Goal: Task Accomplishment & Management: Complete application form

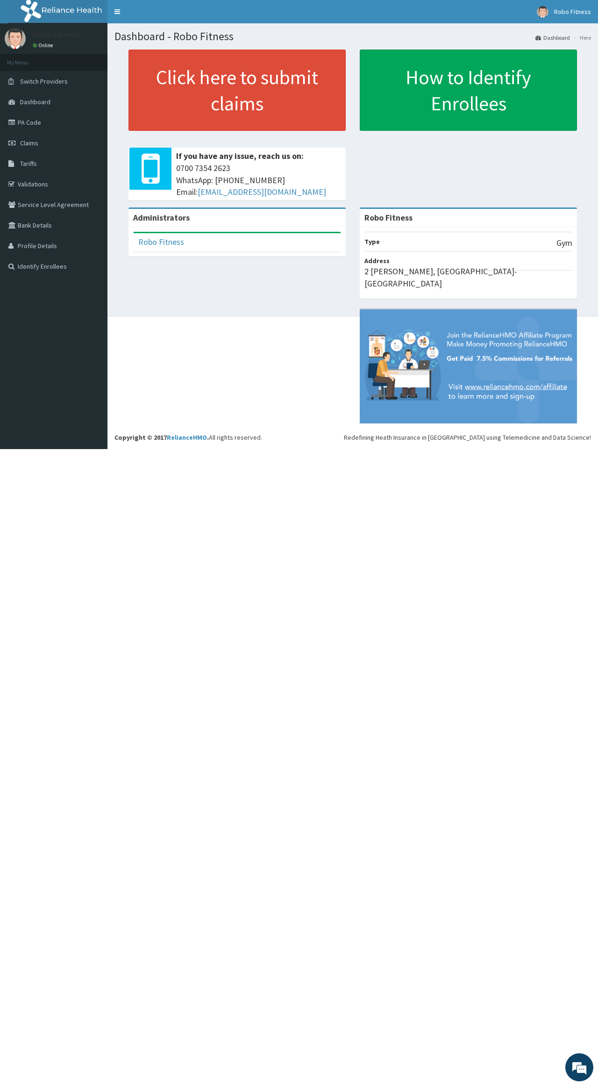
click at [199, 95] on link "Click here to submit claims" at bounding box center [236, 90] width 217 height 81
click at [185, 95] on link "Click here to submit claims" at bounding box center [236, 90] width 217 height 81
click at [189, 102] on link "Click here to submit claims" at bounding box center [236, 90] width 217 height 81
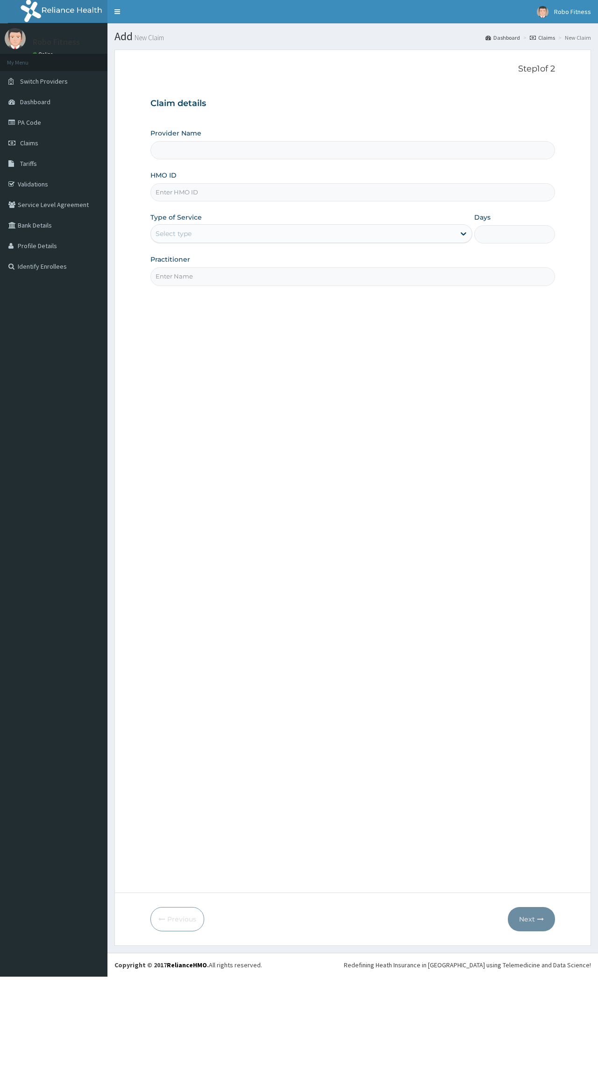
click at [289, 192] on input "HMO ID" at bounding box center [352, 192] width 404 height 18
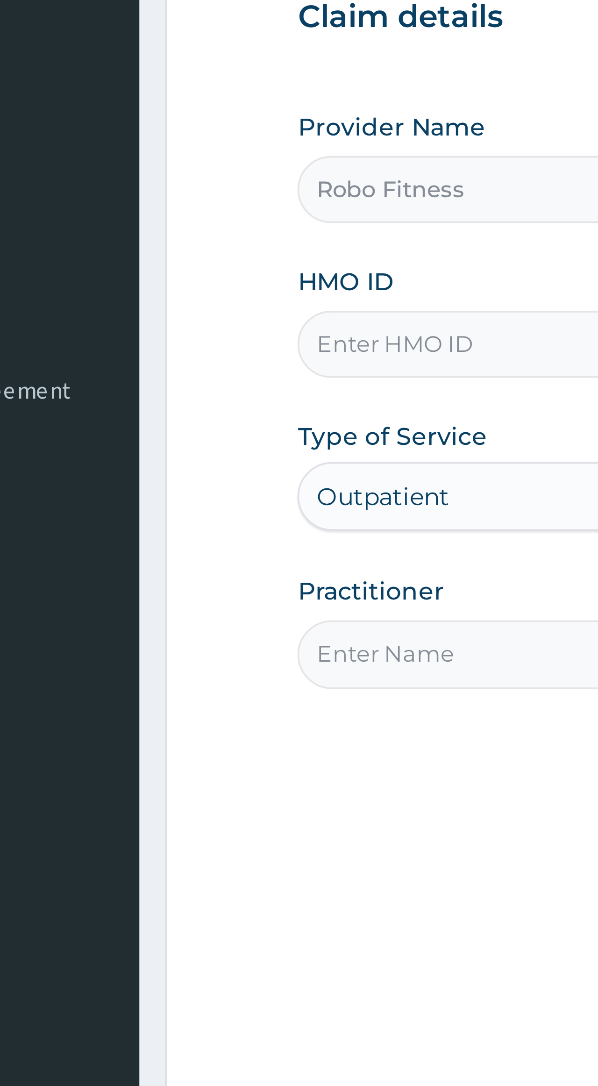
type input "Robo Fitness"
type input "1"
type input "R"
click at [150, 183] on input "Papa/10070" at bounding box center [352, 192] width 404 height 18
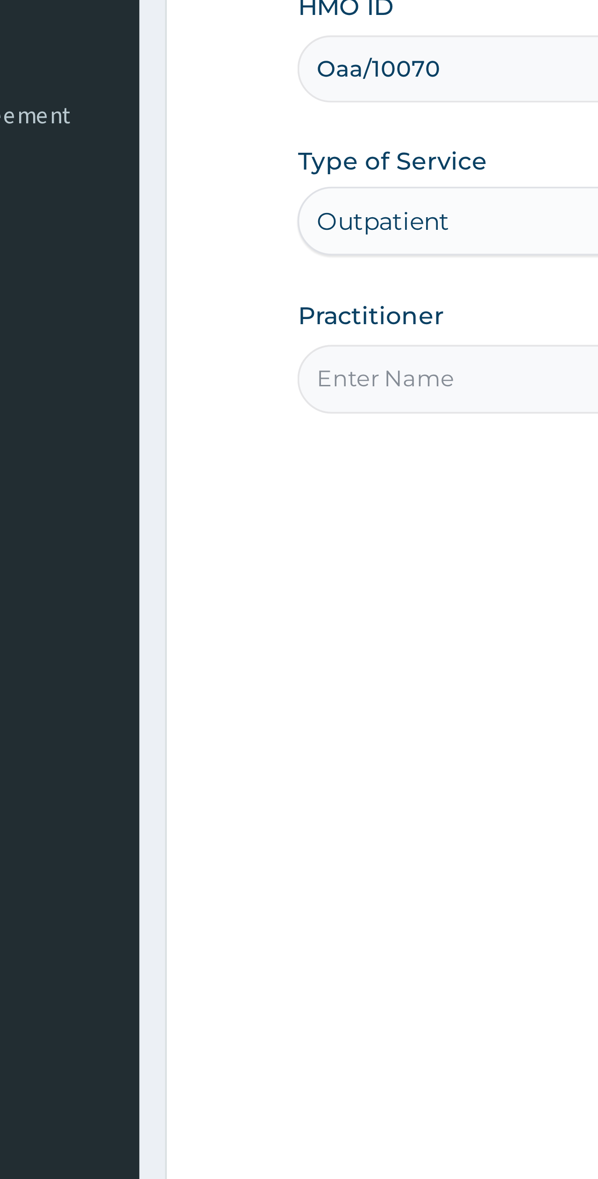
type input "Oaa/10070"
click at [150, 267] on input "Practitioner" at bounding box center [352, 276] width 404 height 18
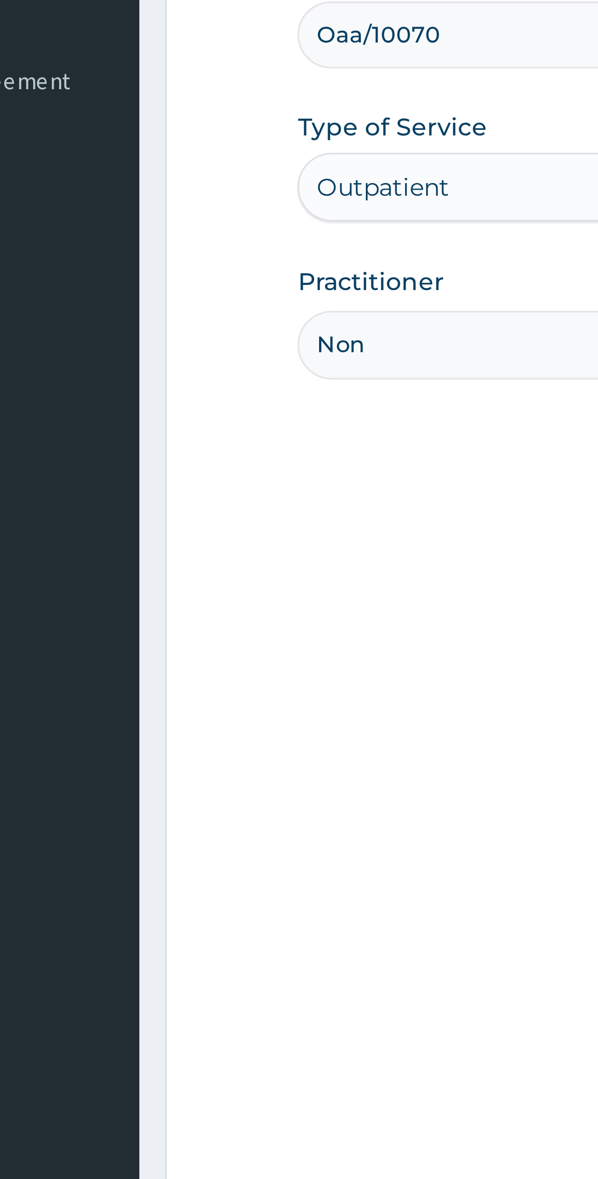
type input "Non"
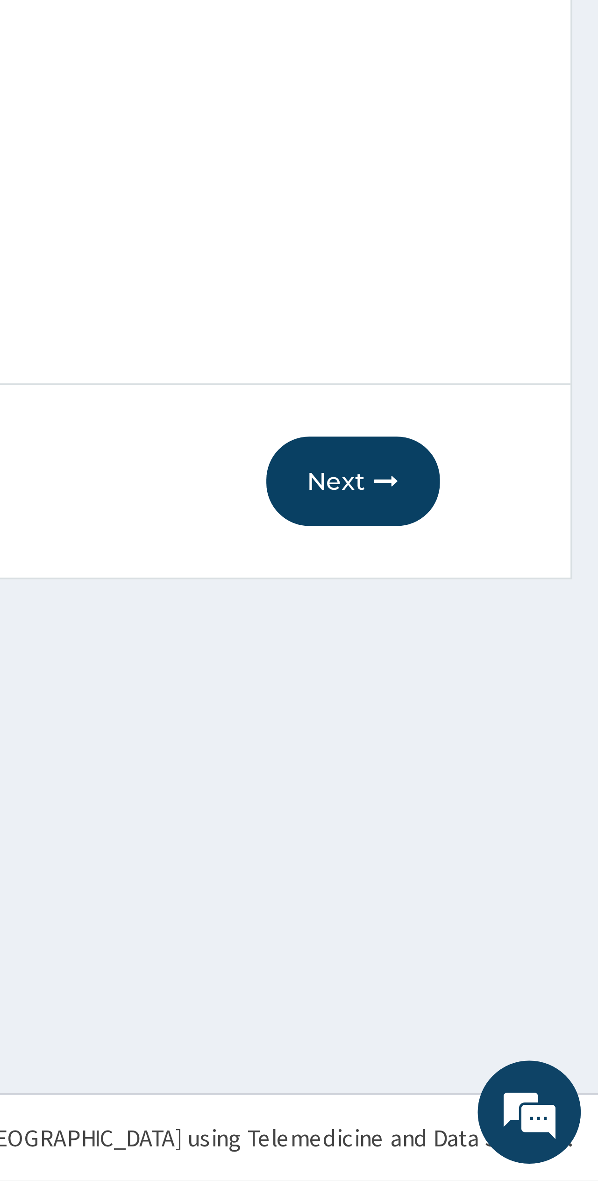
click at [508, 978] on button "Next" at bounding box center [531, 990] width 47 height 24
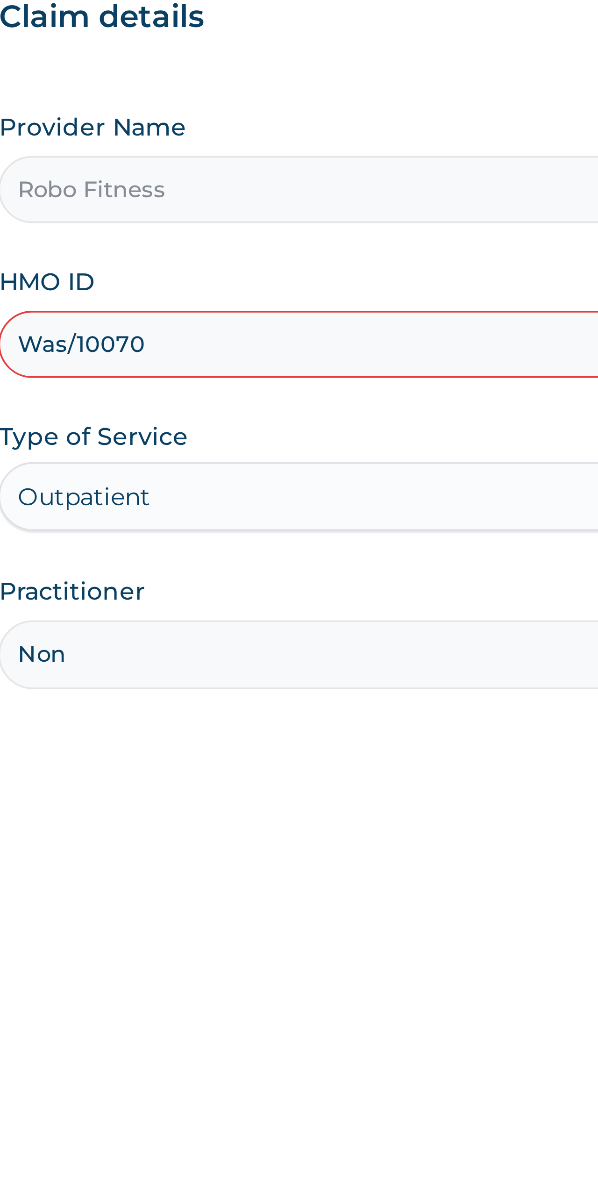
click at [150, 183] on input "Was/10070" at bounding box center [352, 192] width 404 height 18
click at [150, 183] on input "Qaa/10070" at bounding box center [352, 192] width 404 height 18
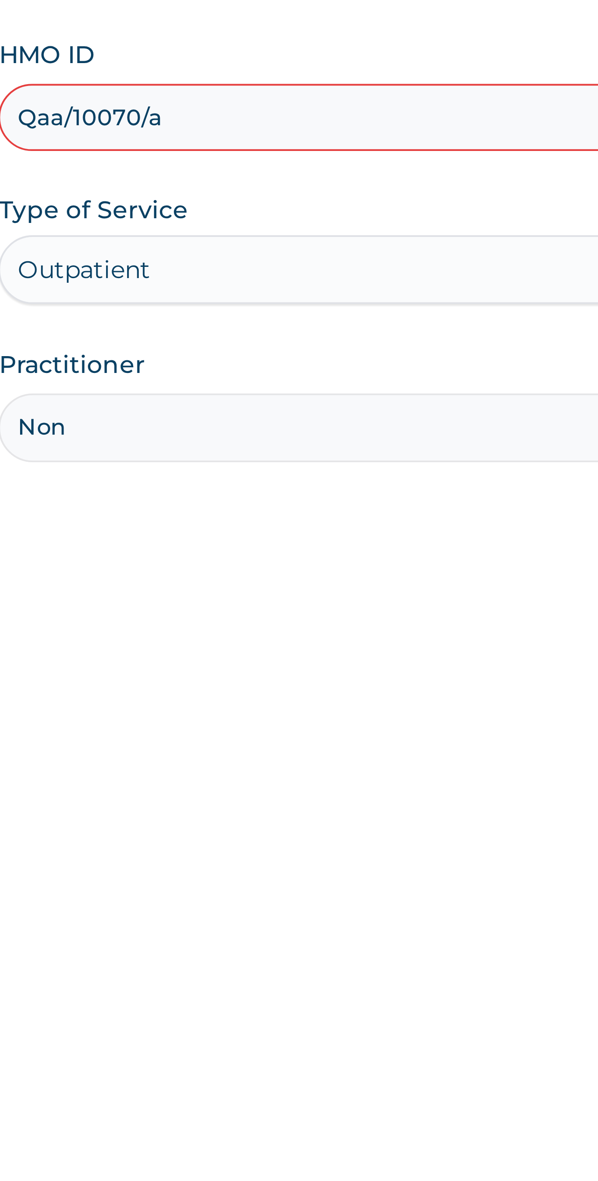
type input "Qaa/10070/a"
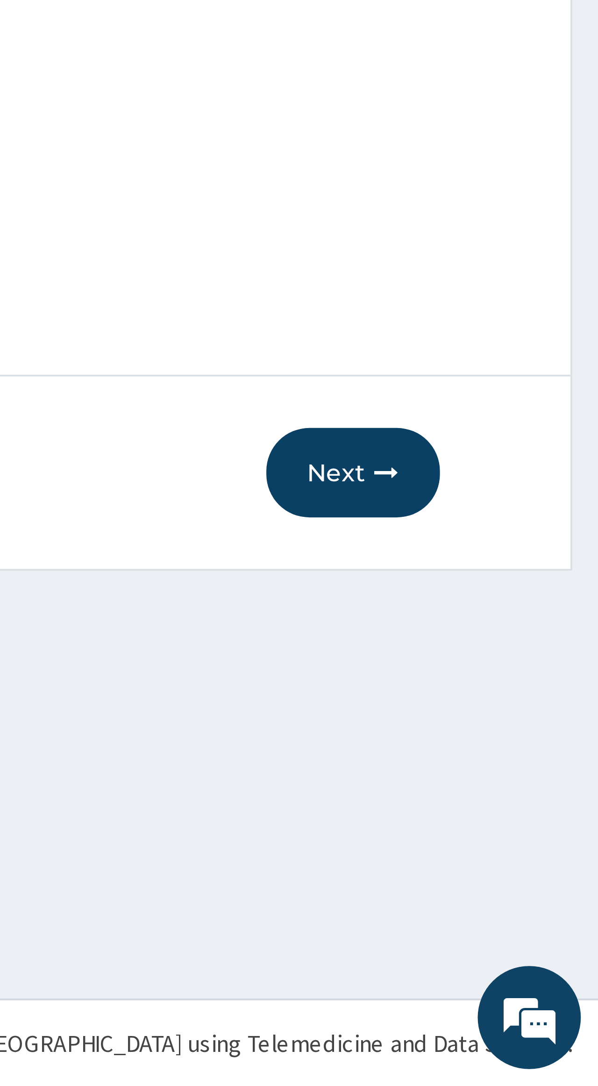
click at [508, 907] on button "Next" at bounding box center [531, 919] width 47 height 24
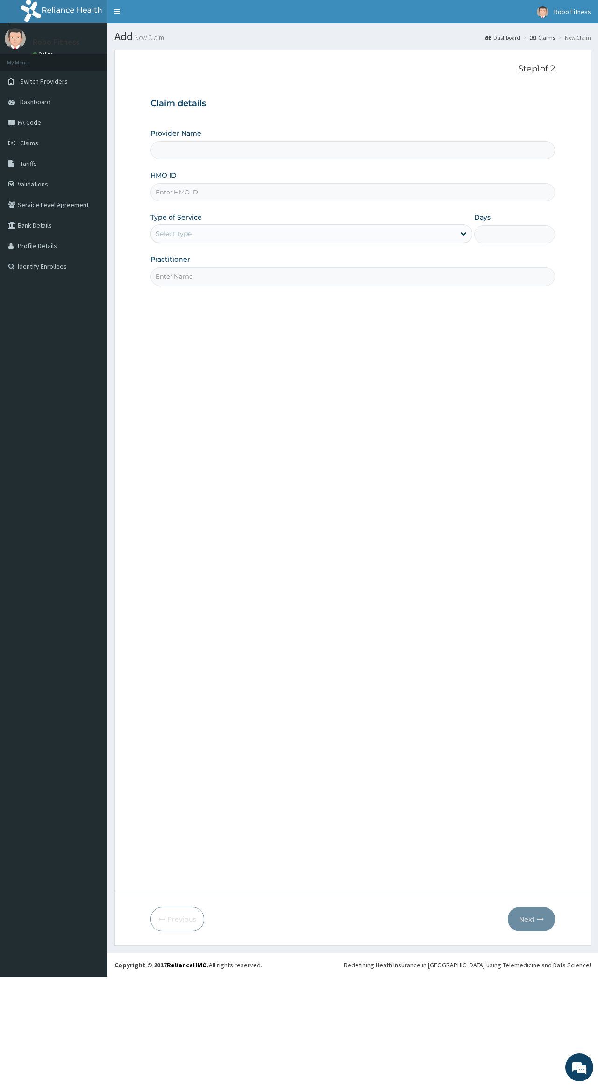
click at [174, 189] on input "HMO ID" at bounding box center [352, 192] width 404 height 18
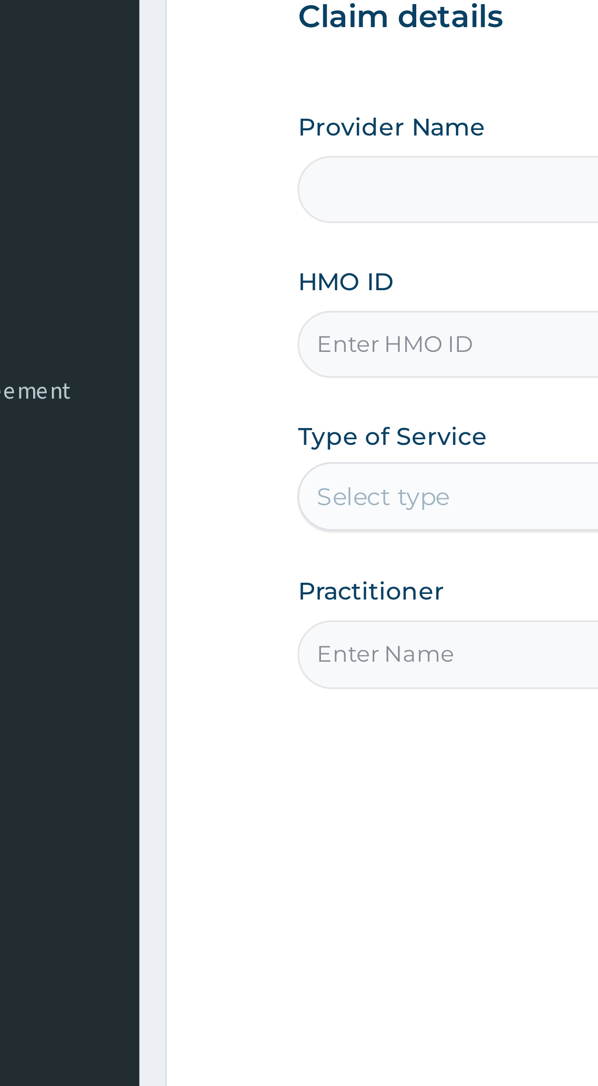
type input "Robo Fitness"
type input "1"
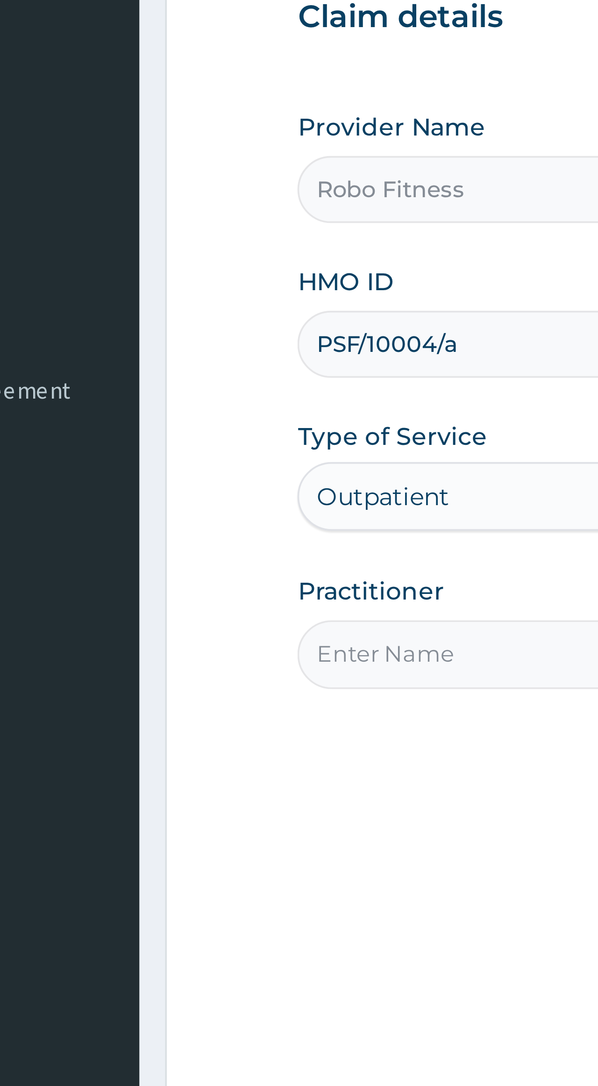
type input "PSF/10004/a"
click at [150, 267] on input "Practitioner" at bounding box center [352, 276] width 404 height 18
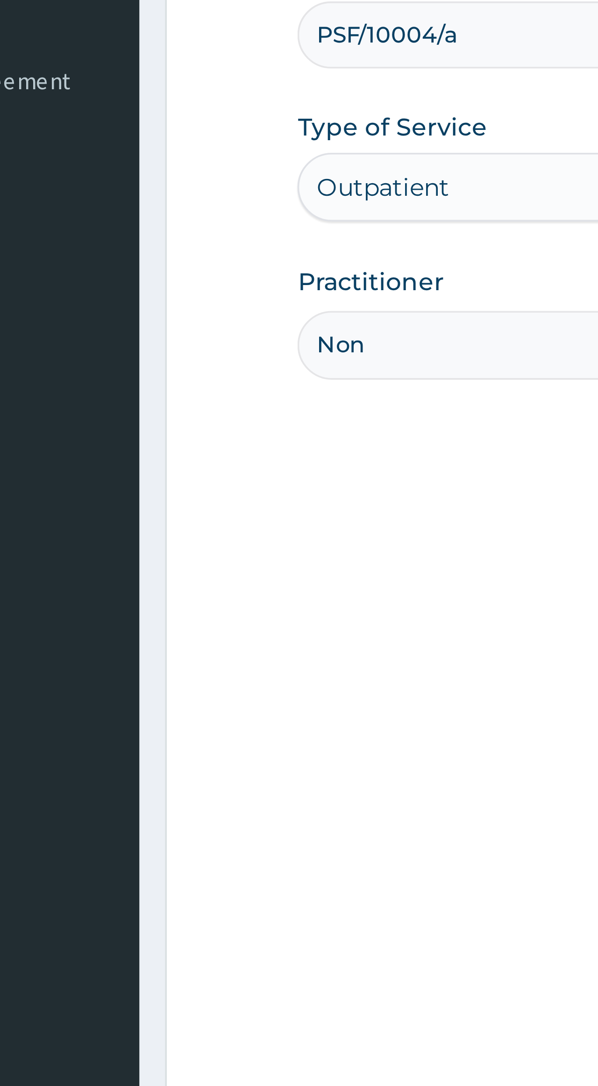
type input "Non"
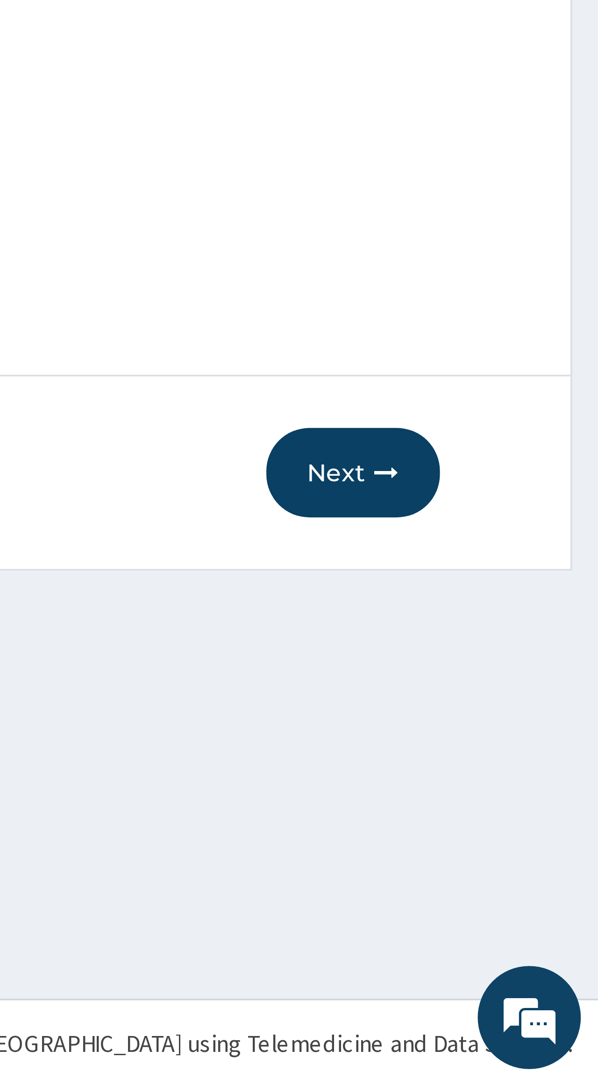
click at [508, 907] on button "Next" at bounding box center [531, 919] width 47 height 24
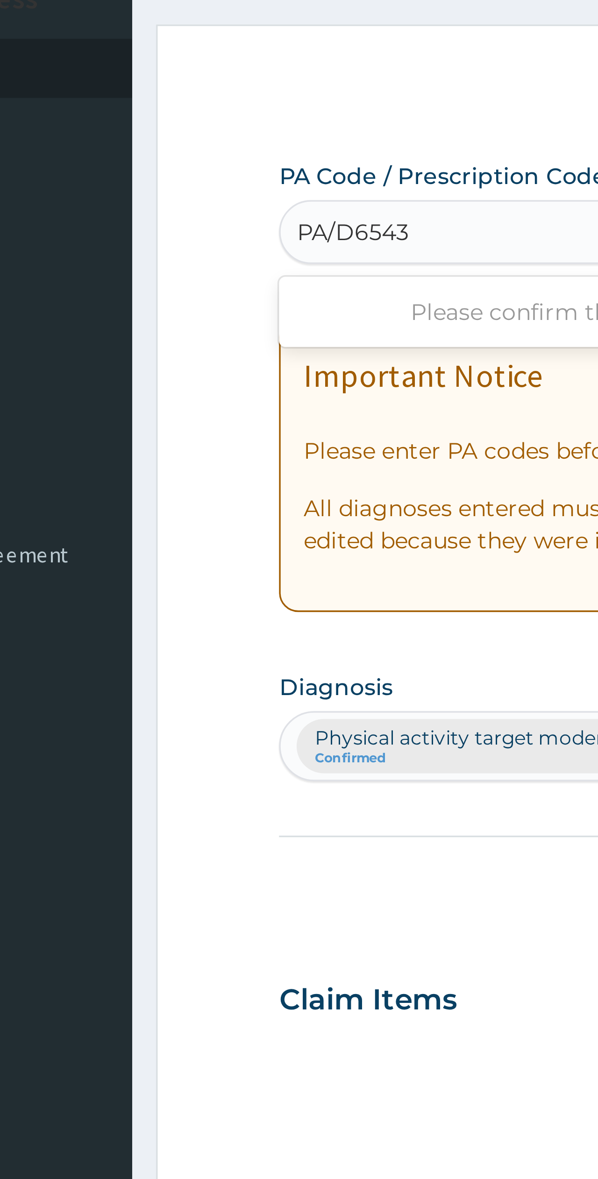
type input "PA/D6543B"
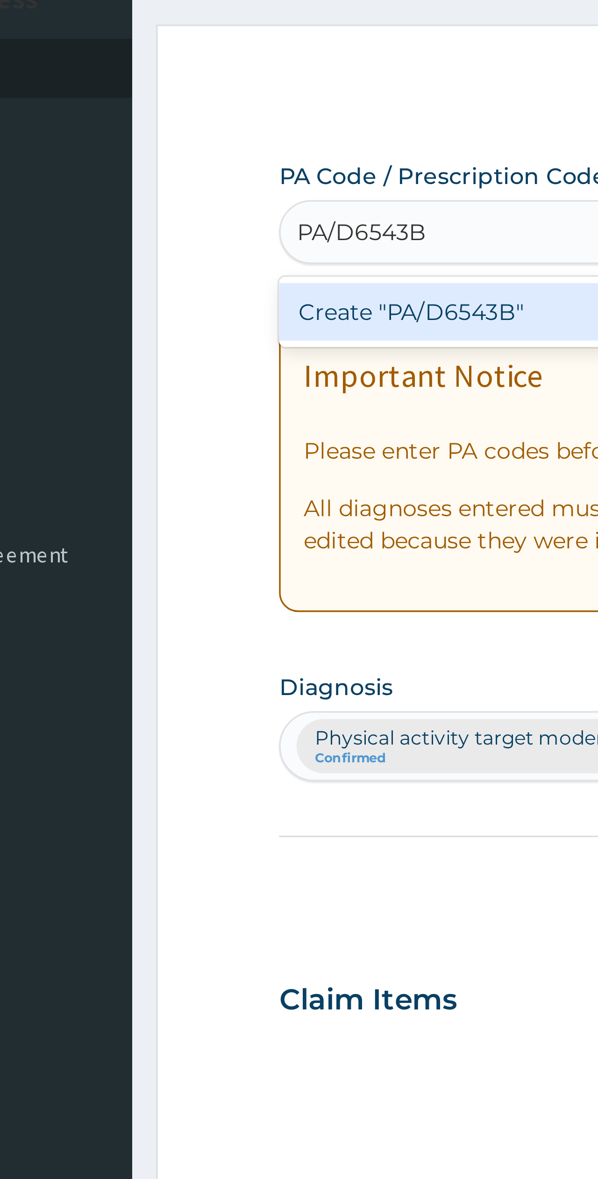
click at [150, 125] on div "Create "PA/D6543B"" at bounding box center [286, 133] width 272 height 17
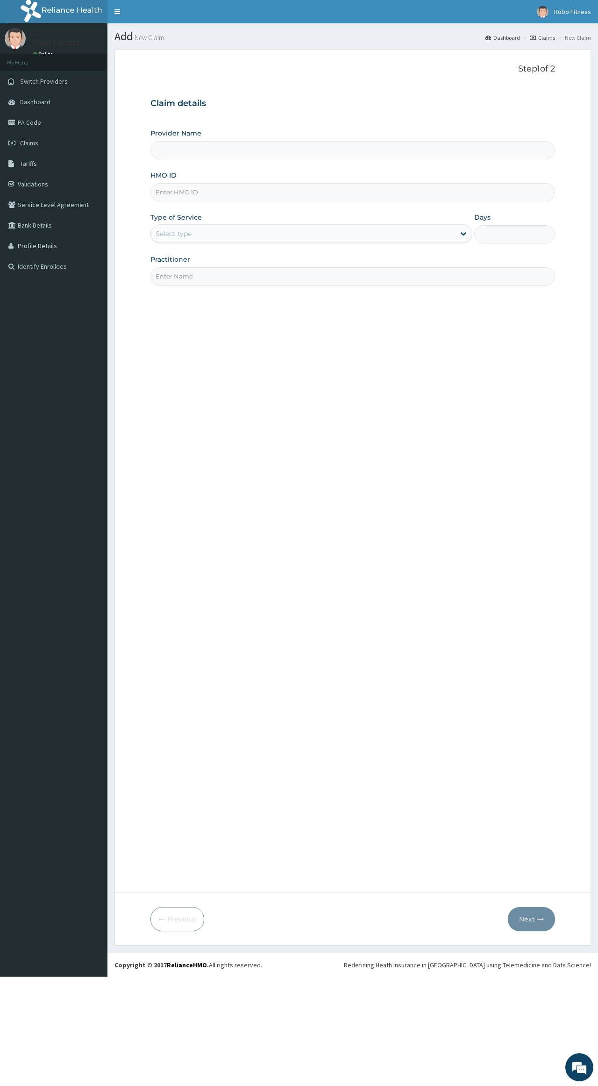
click at [157, 197] on input "HMO ID" at bounding box center [352, 192] width 404 height 18
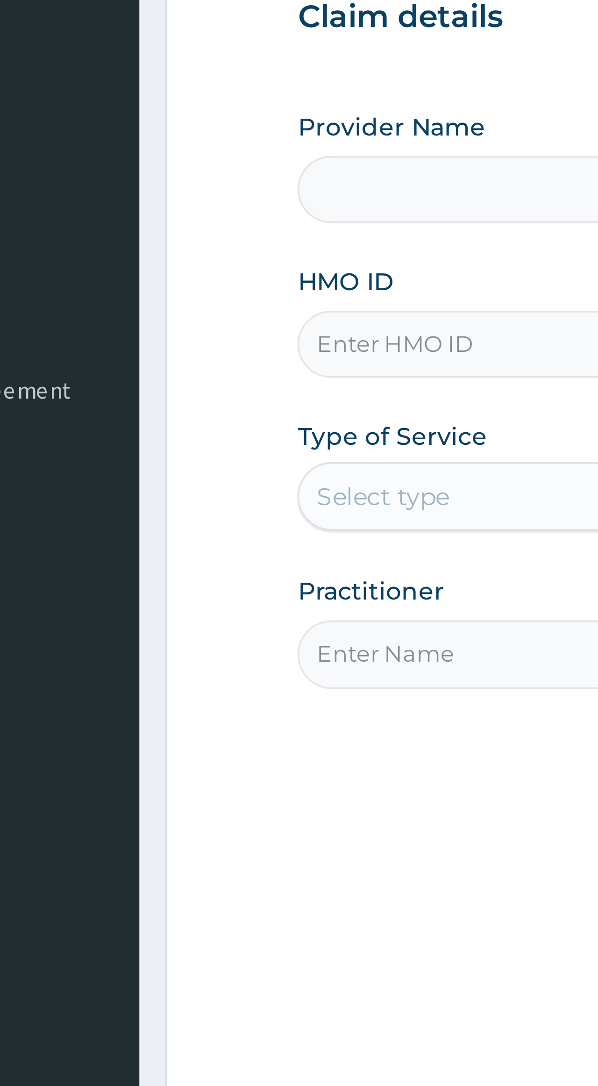
type input "Robo Fitness"
type input "1"
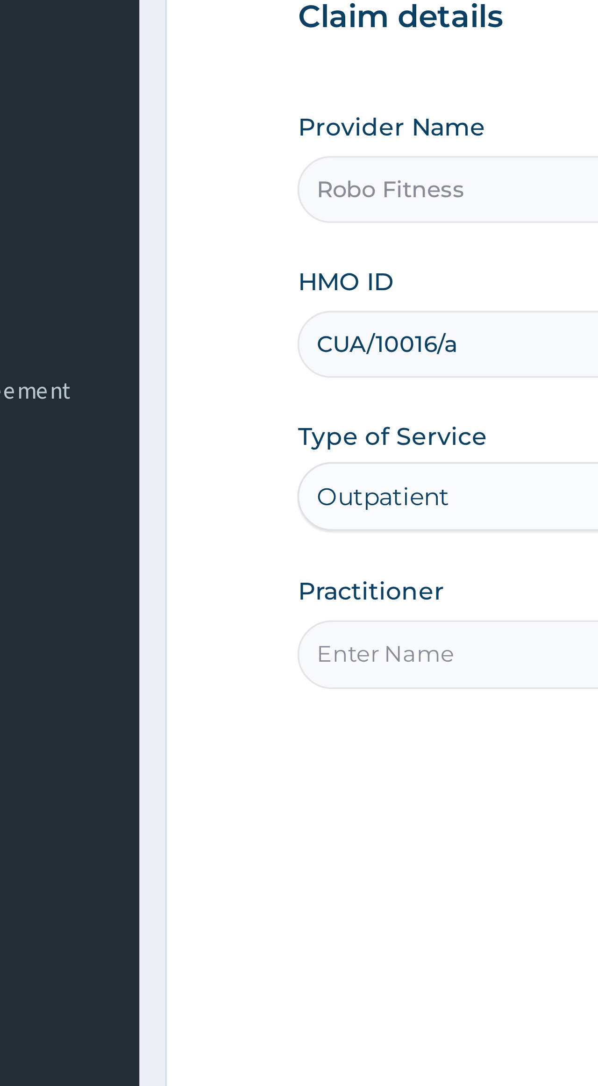
type input "CUA/10016/a"
click at [150, 267] on input "Practitioner" at bounding box center [352, 276] width 404 height 18
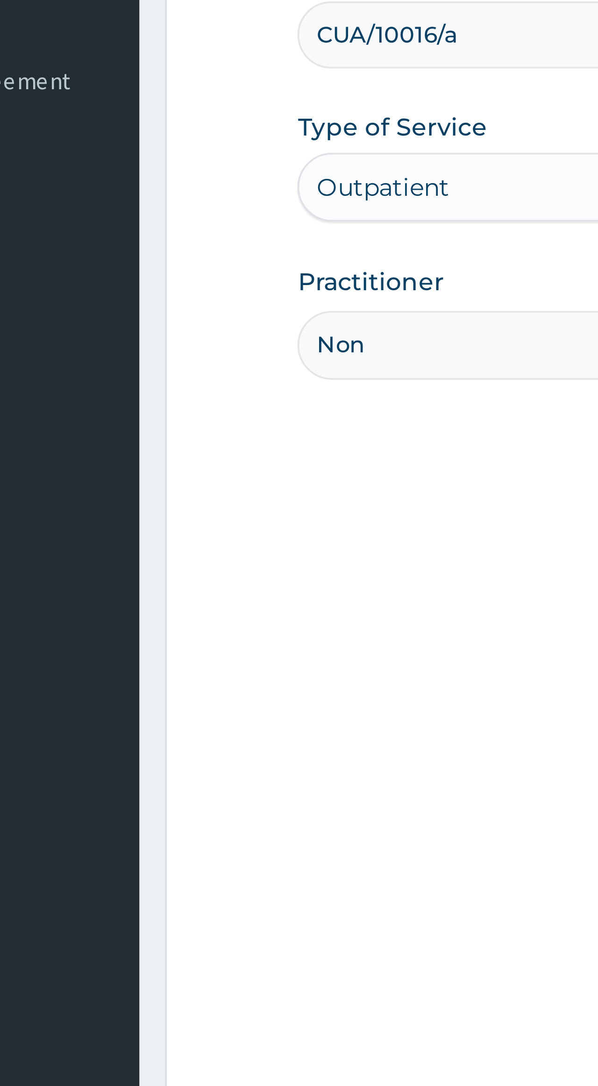
type input "Non"
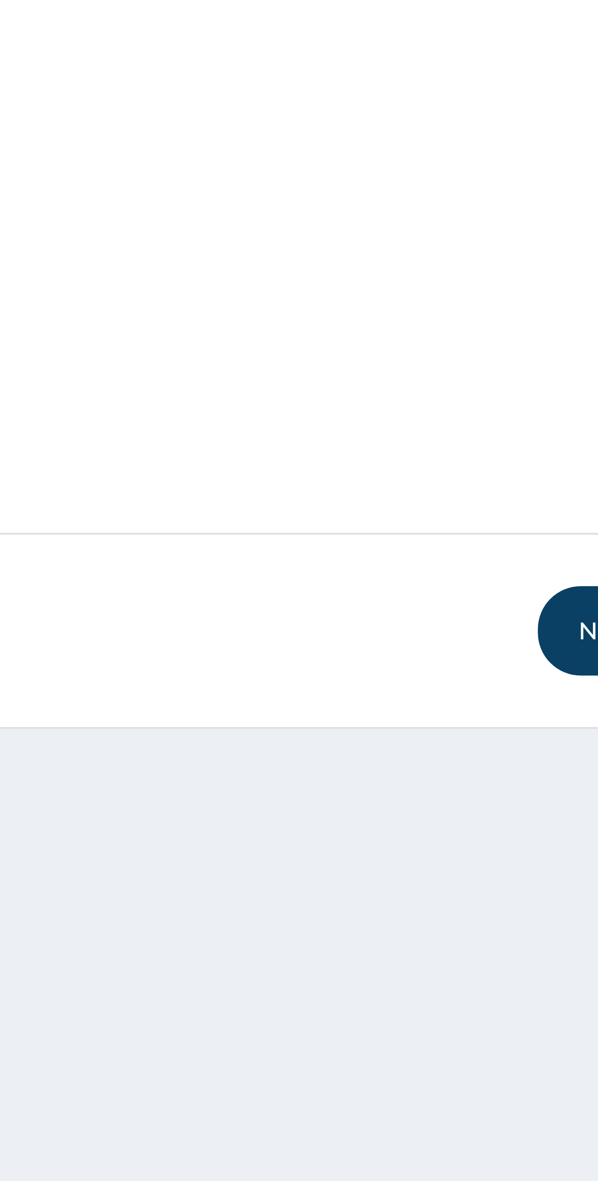
click at [508, 978] on button "Next" at bounding box center [531, 990] width 47 height 24
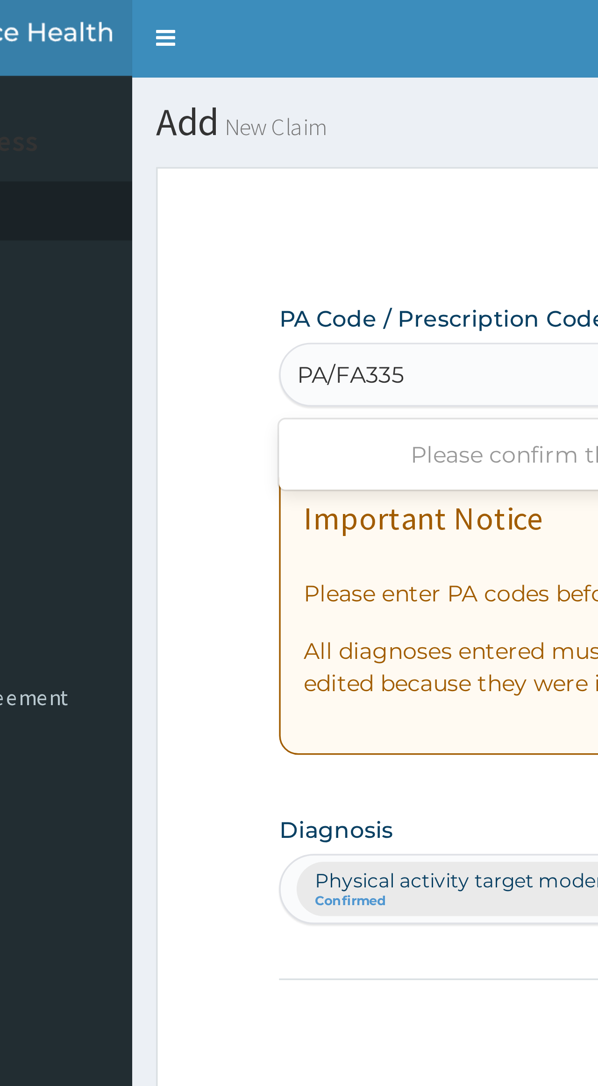
type input "PA/FA335E"
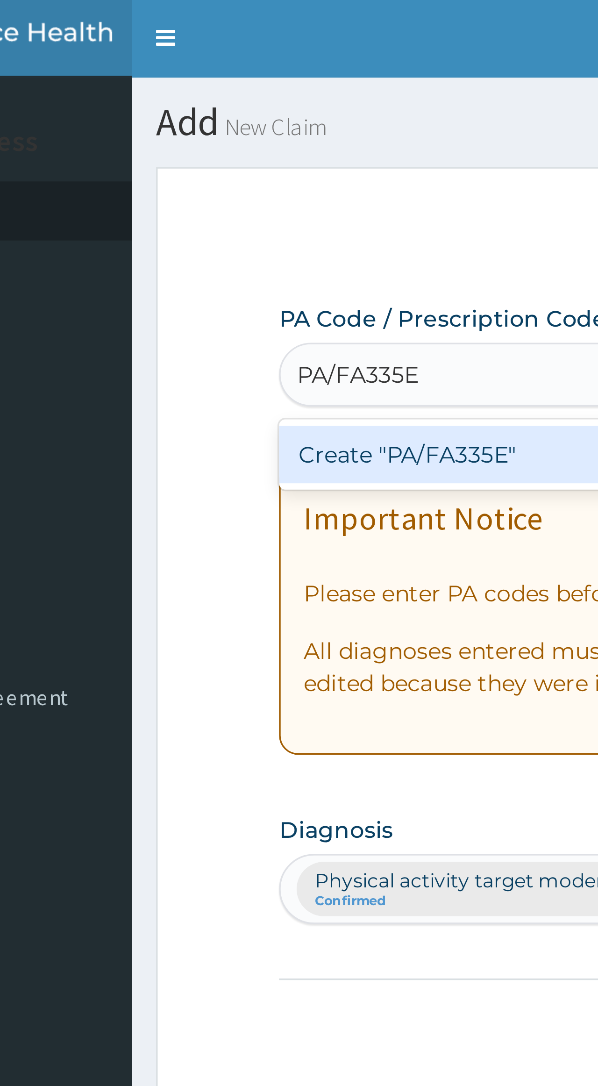
click at [150, 141] on div "Create "PA/FA335E"" at bounding box center [286, 133] width 272 height 17
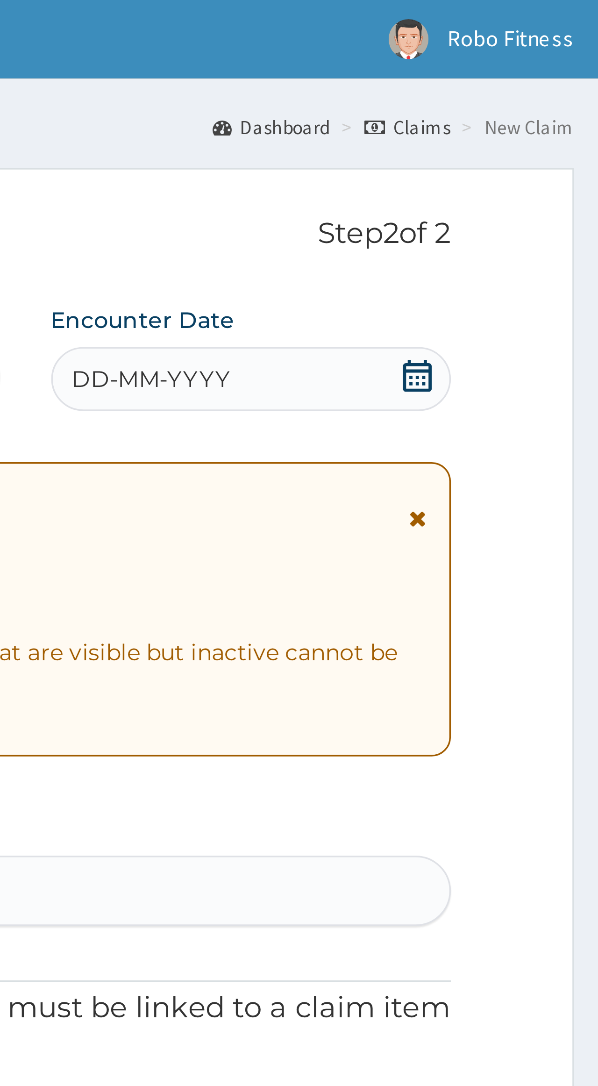
click at [438, 107] on div "DD-MM-YYYY" at bounding box center [496, 111] width 117 height 19
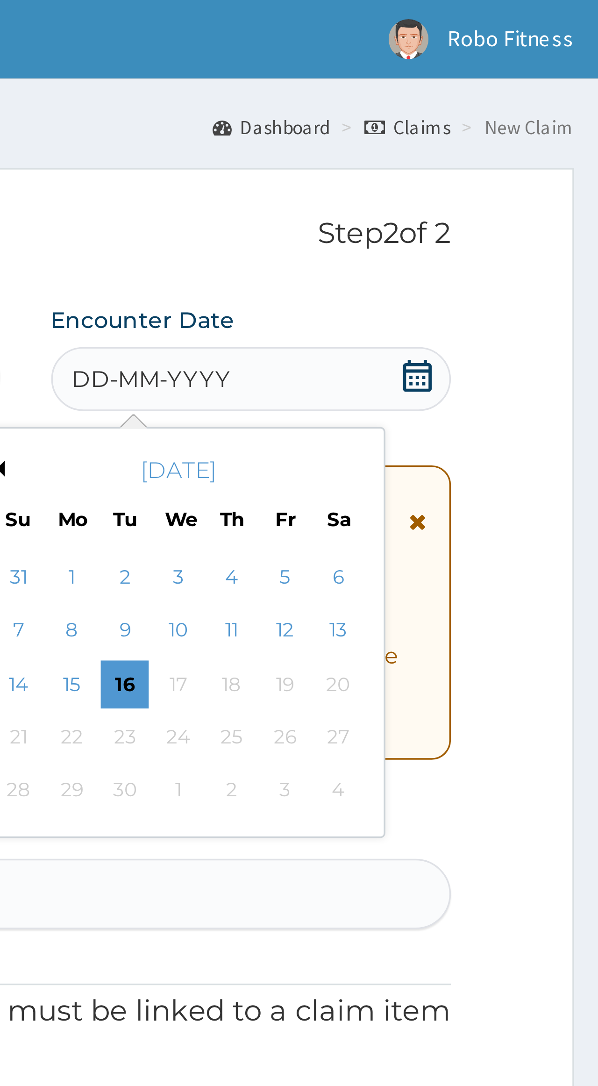
click at [453, 197] on div "16" at bounding box center [460, 200] width 14 height 14
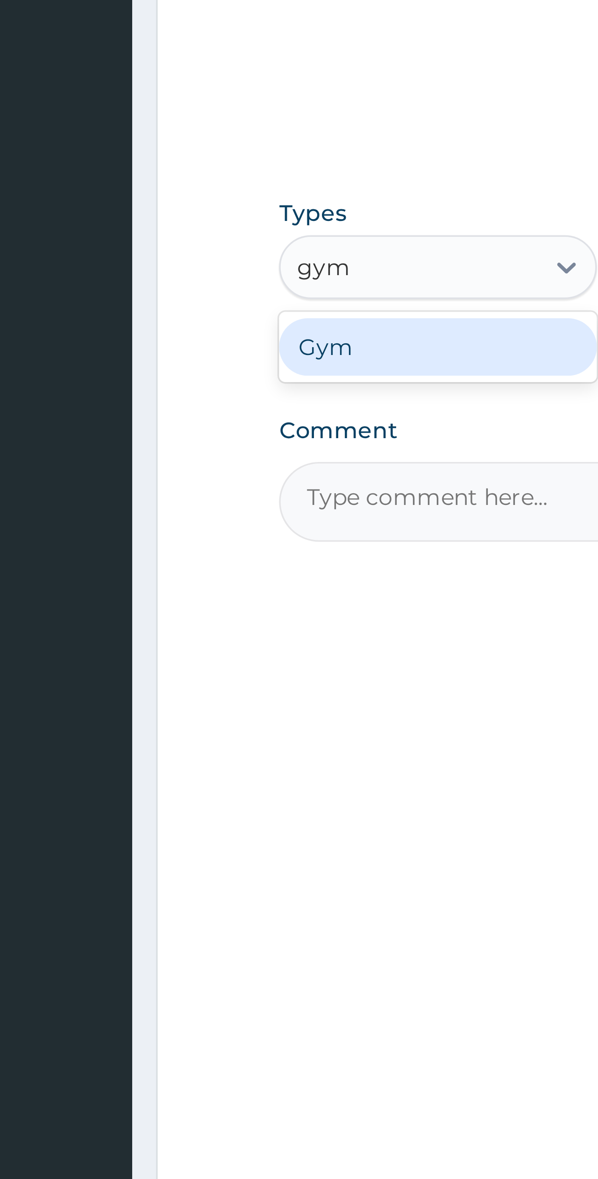
click at [155, 510] on div "Gym" at bounding box center [196, 518] width 93 height 17
type input "gym"
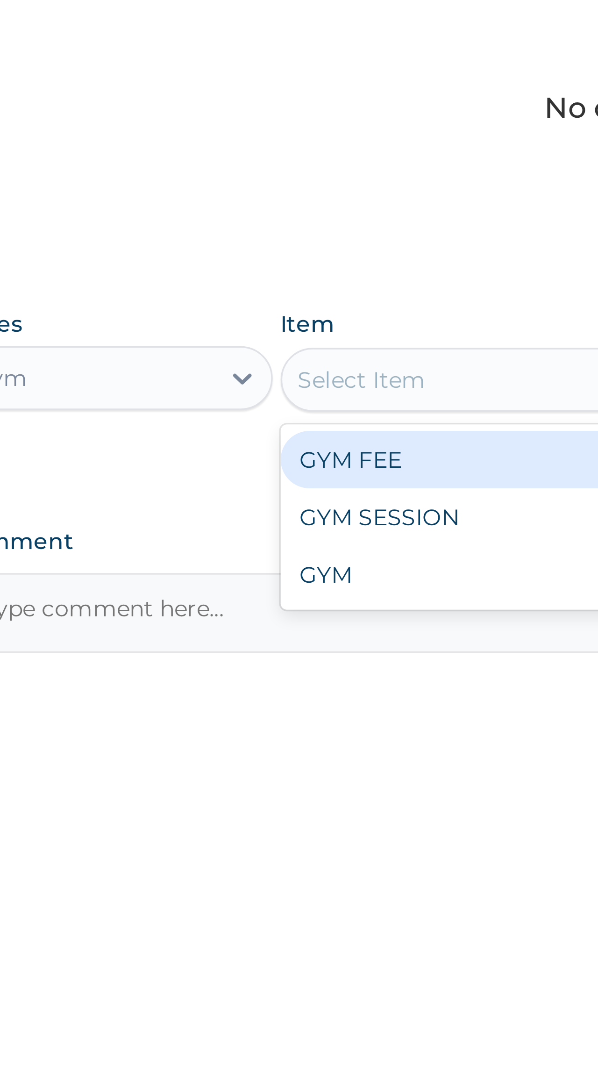
click at [246, 511] on div "GYM FEE" at bounding box center [306, 519] width 121 height 17
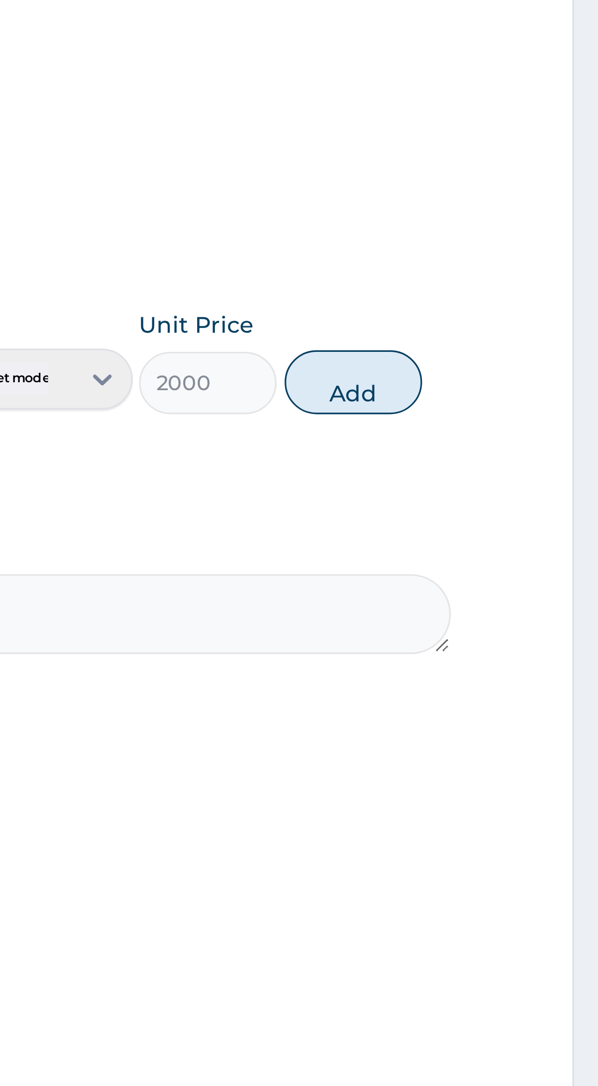
click at [506, 487] on button "Add" at bounding box center [526, 496] width 41 height 19
type input "0"
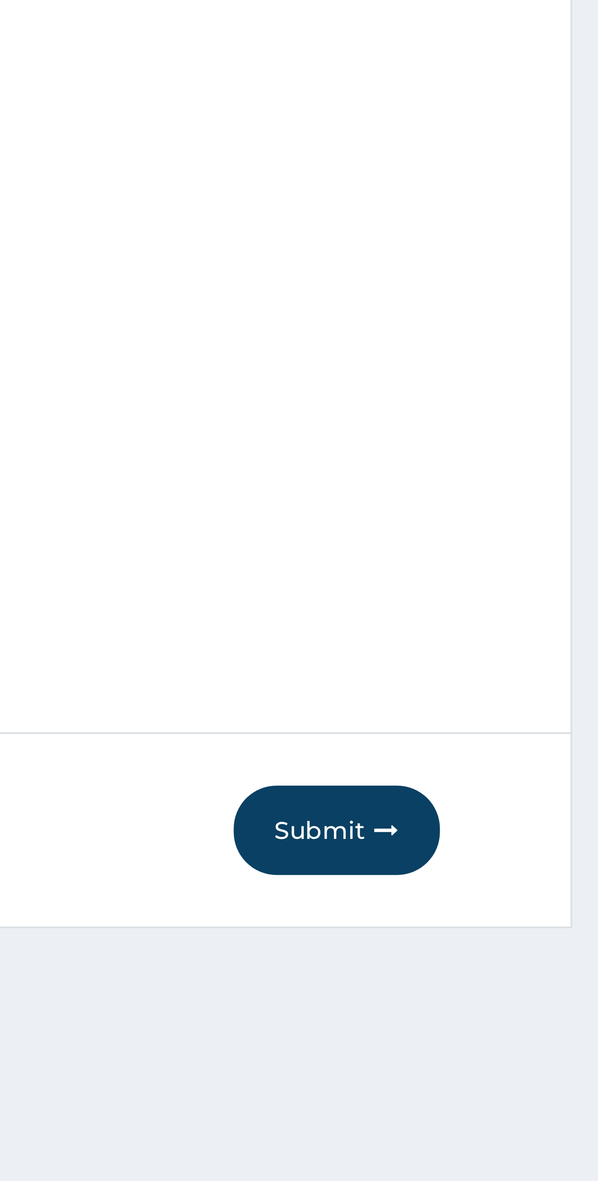
click at [499, 978] on button "Submit" at bounding box center [527, 990] width 56 height 24
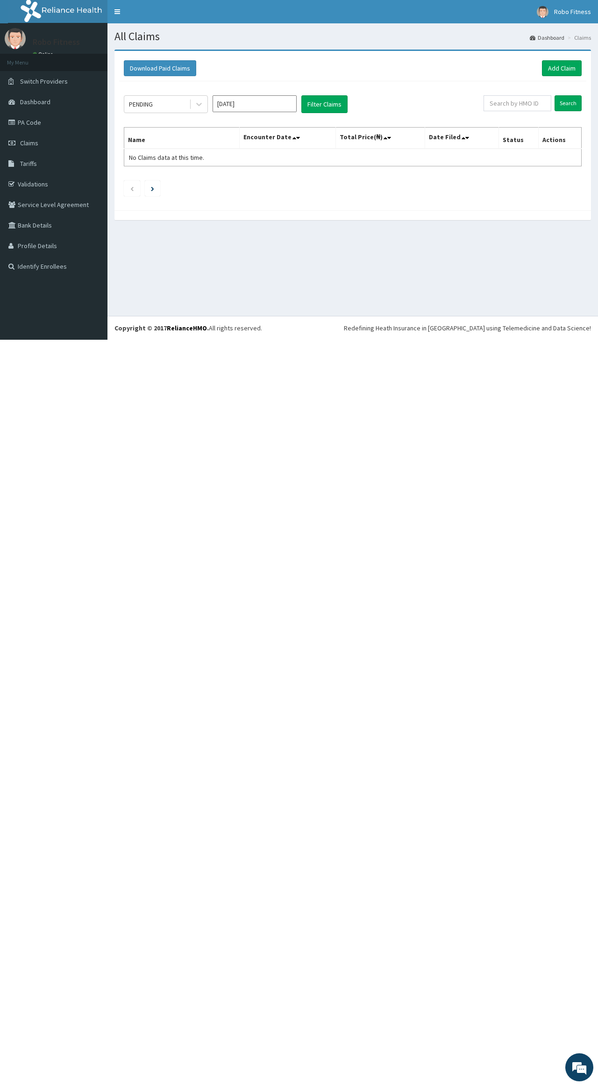
click at [575, 74] on link "Add Claim" at bounding box center [562, 68] width 40 height 16
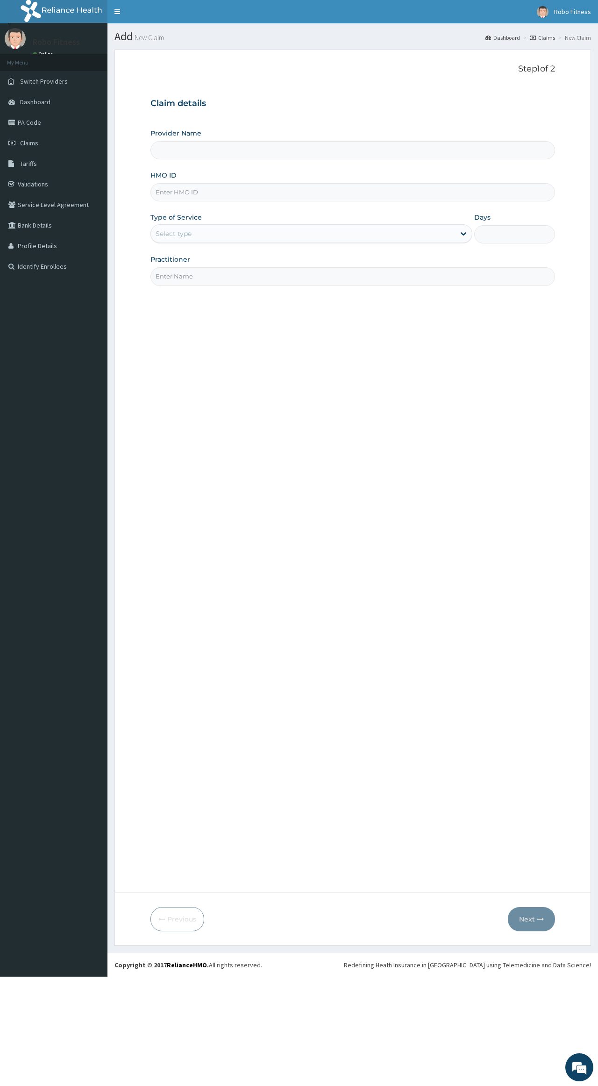
type input "Robo Fitness"
type input "1"
click at [156, 199] on input "HMO ID" at bounding box center [352, 192] width 404 height 18
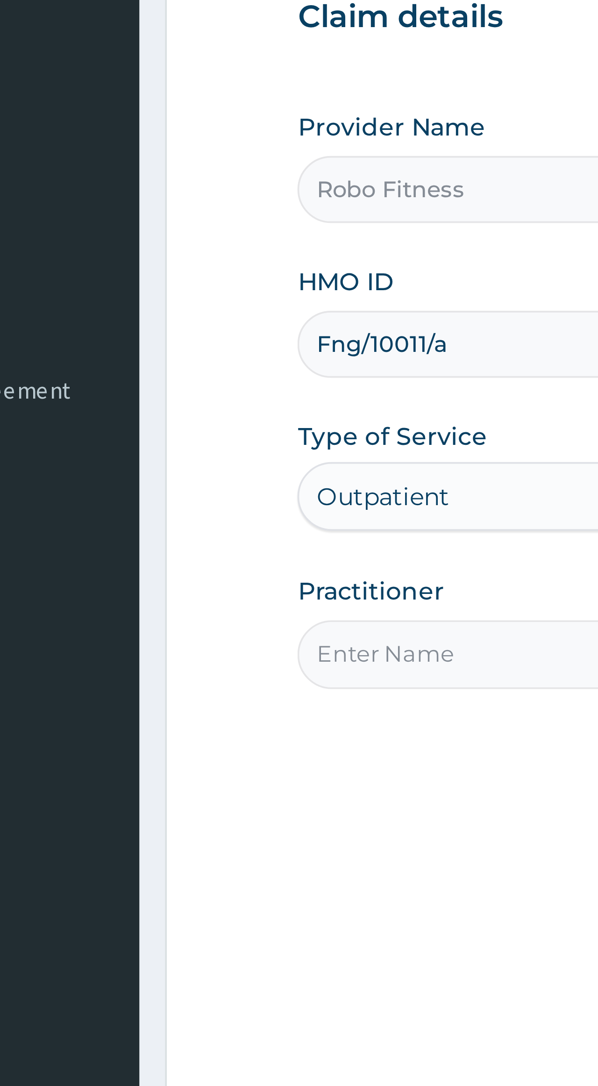
type input "Fng/10011/a"
click at [150, 267] on input "Practitioner" at bounding box center [352, 276] width 404 height 18
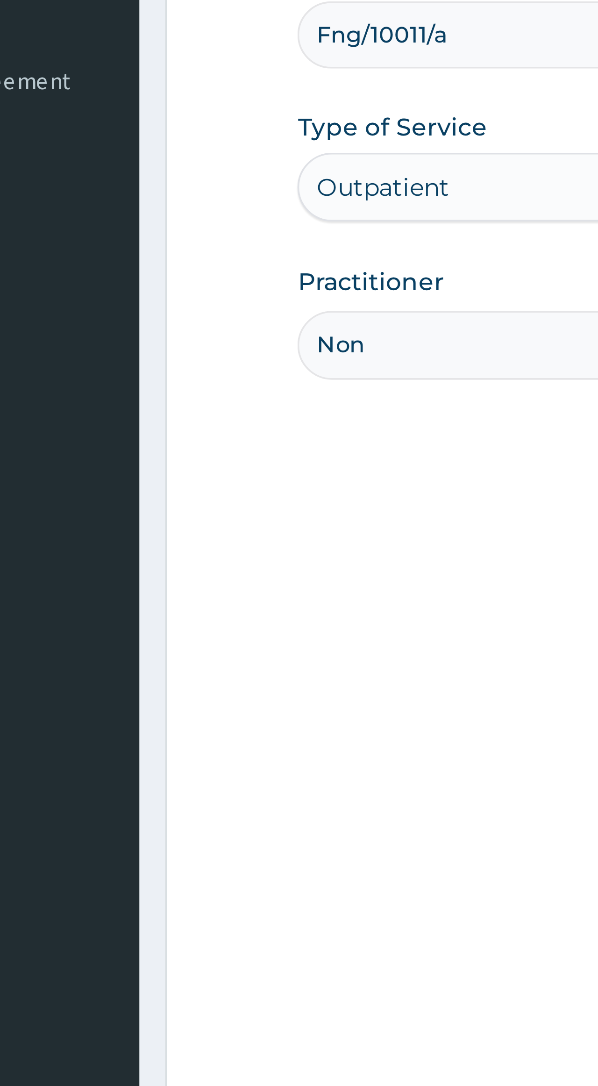
type input "Non"
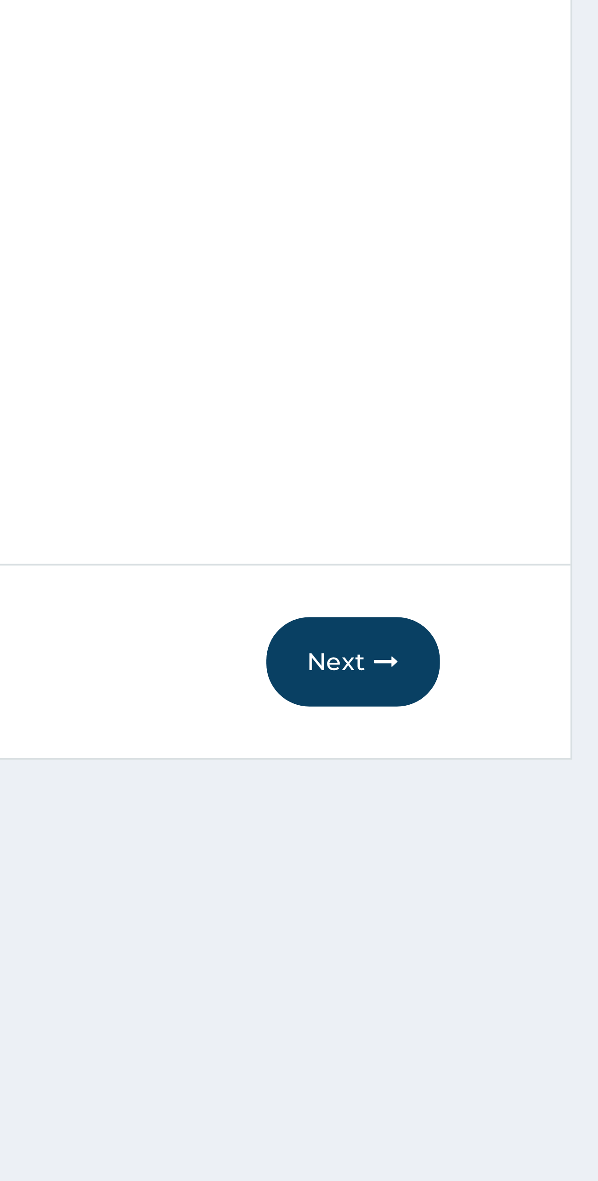
click at [537, 987] on icon "button" at bounding box center [540, 990] width 7 height 7
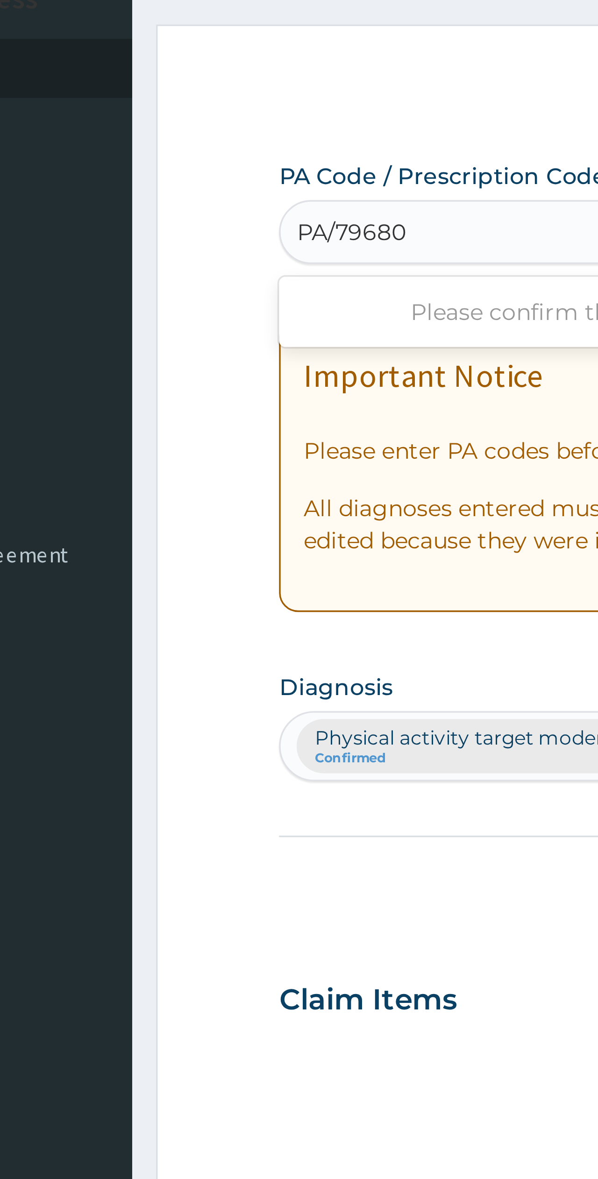
type input "PA/79680D"
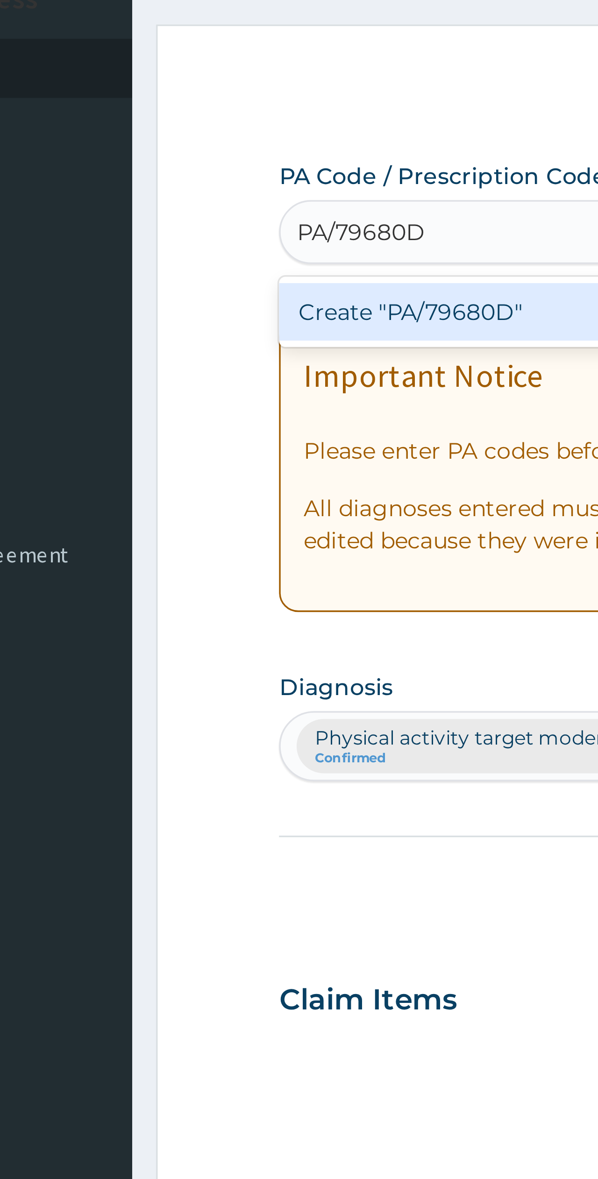
click at [150, 125] on div "Create "PA/79680D"" at bounding box center [286, 133] width 272 height 17
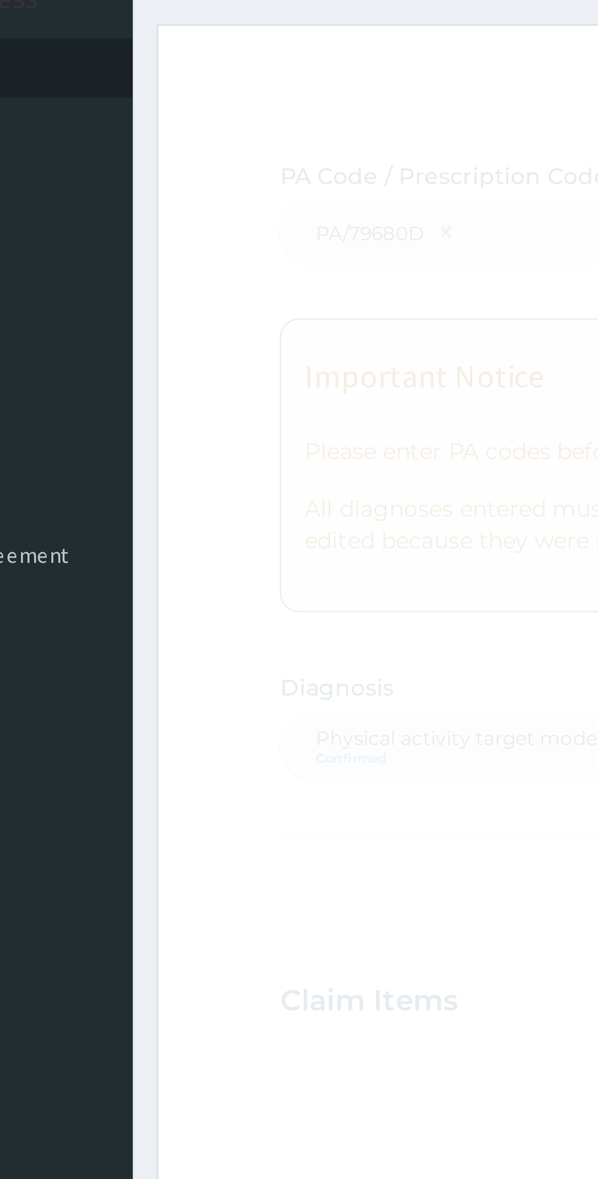
click at [165, 96] on div "Fetching Claims Details from PA Code....." at bounding box center [419, 678] width 538 height 1179
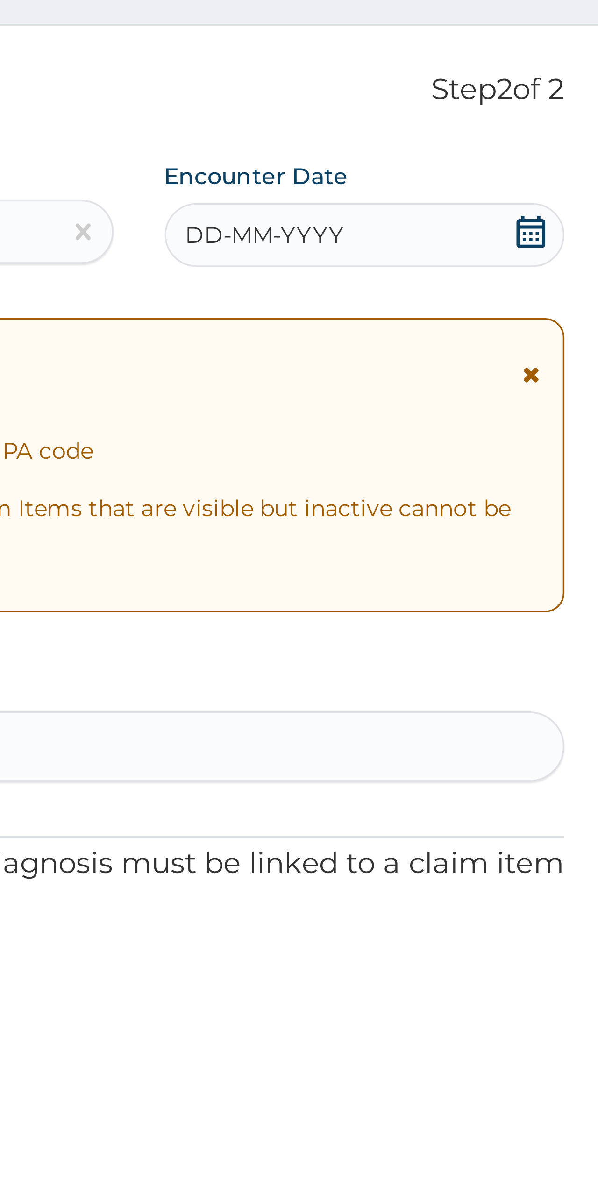
click at [438, 102] on div "DD-MM-YYYY" at bounding box center [496, 111] width 117 height 19
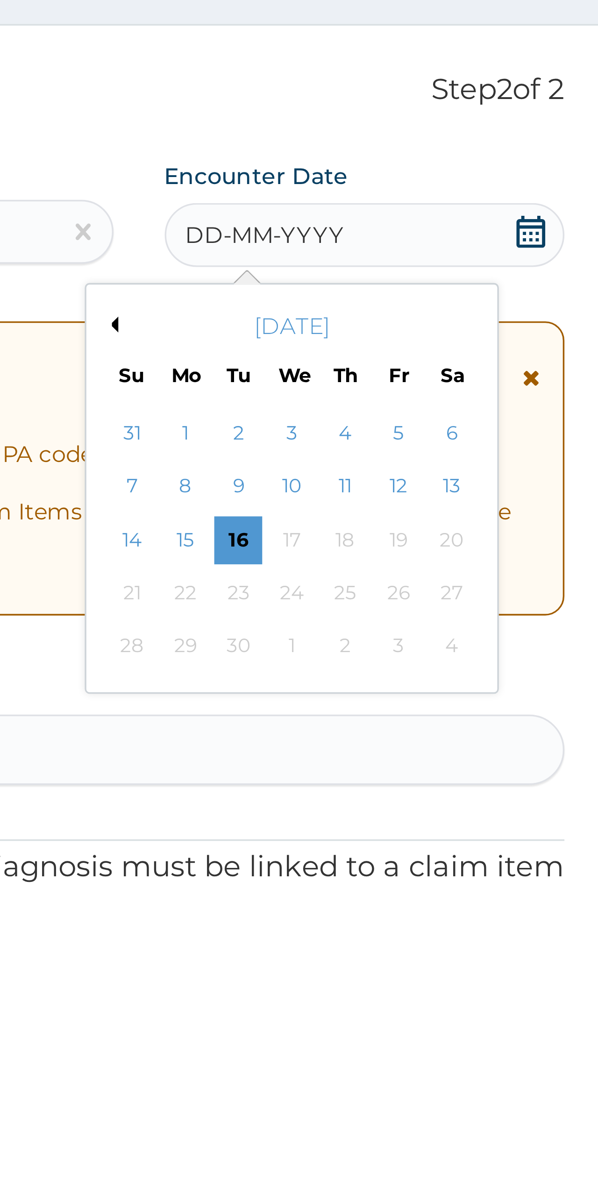
click at [453, 193] on div "16" at bounding box center [460, 200] width 14 height 14
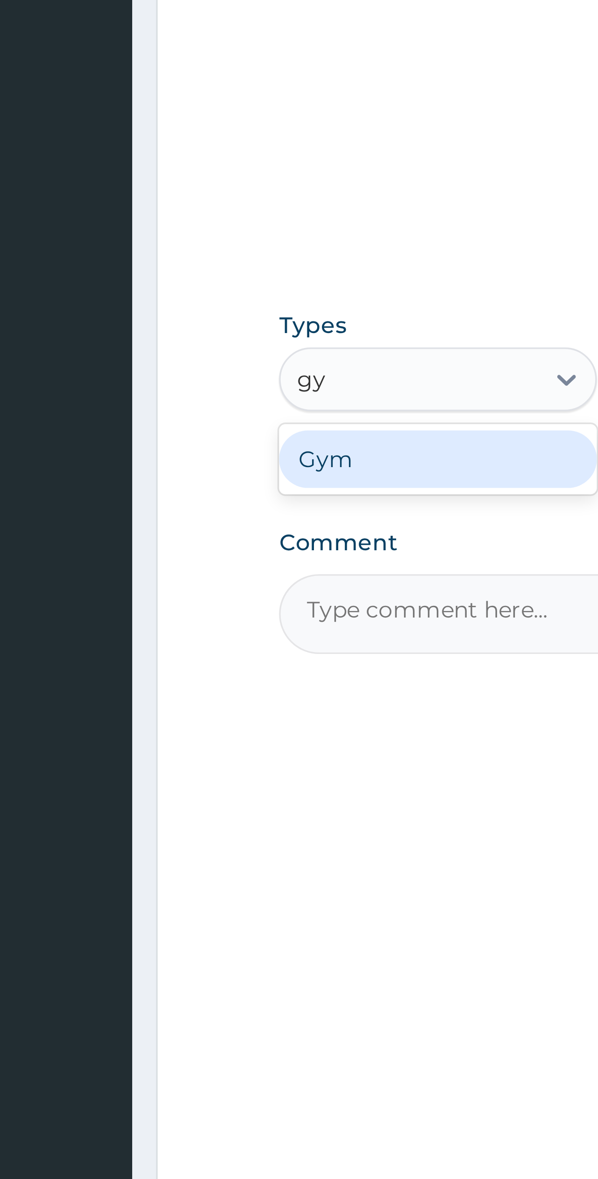
click at [150, 510] on div "Gym" at bounding box center [196, 518] width 93 height 17
type input "gy"
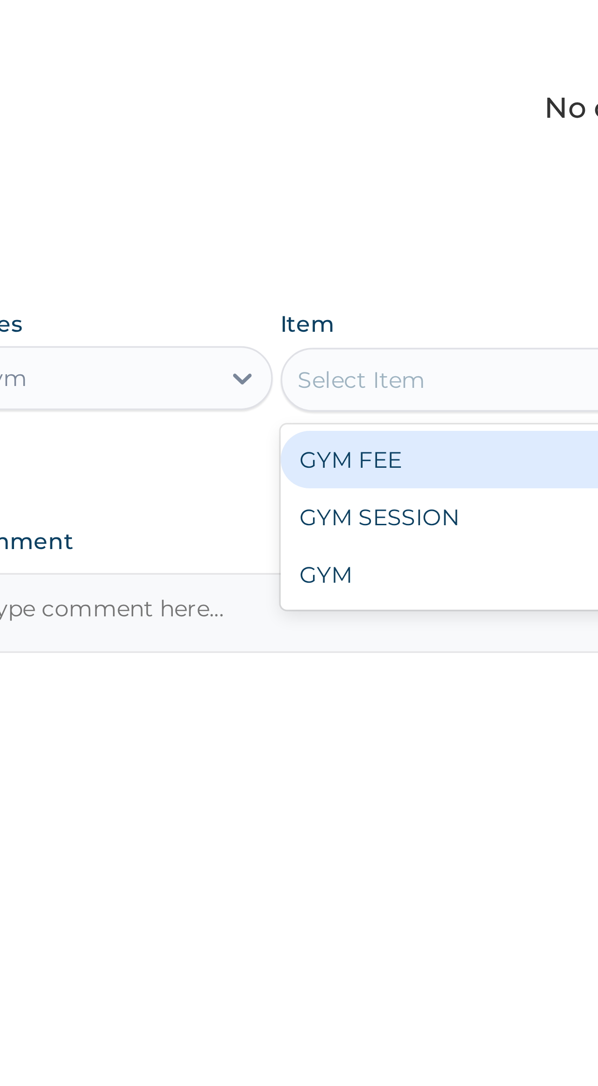
click at [246, 511] on div "GYM FEE" at bounding box center [306, 519] width 121 height 17
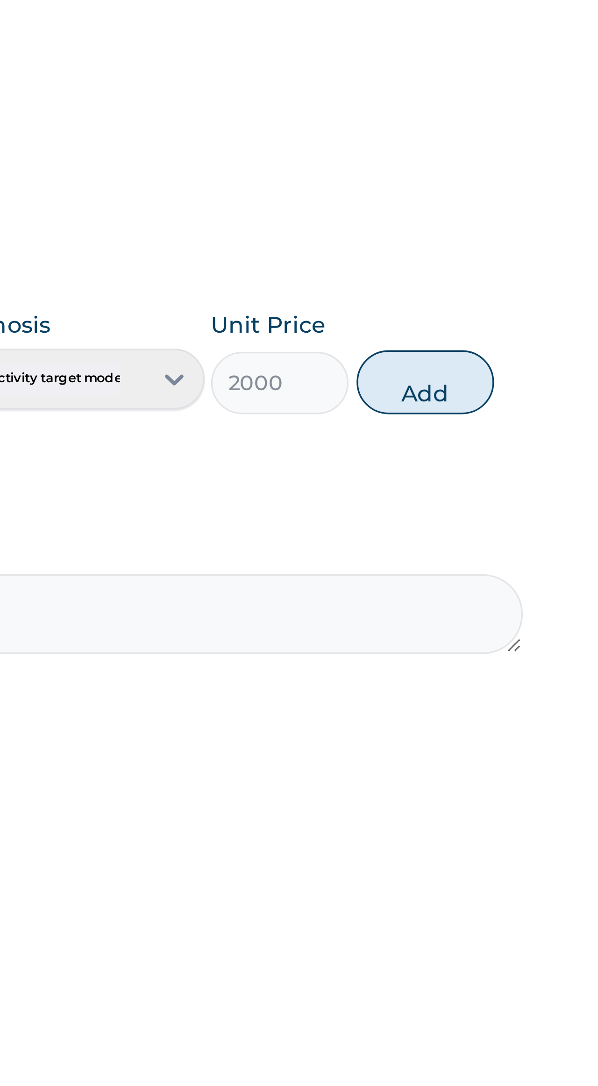
click at [506, 487] on button "Add" at bounding box center [526, 496] width 41 height 19
type input "0"
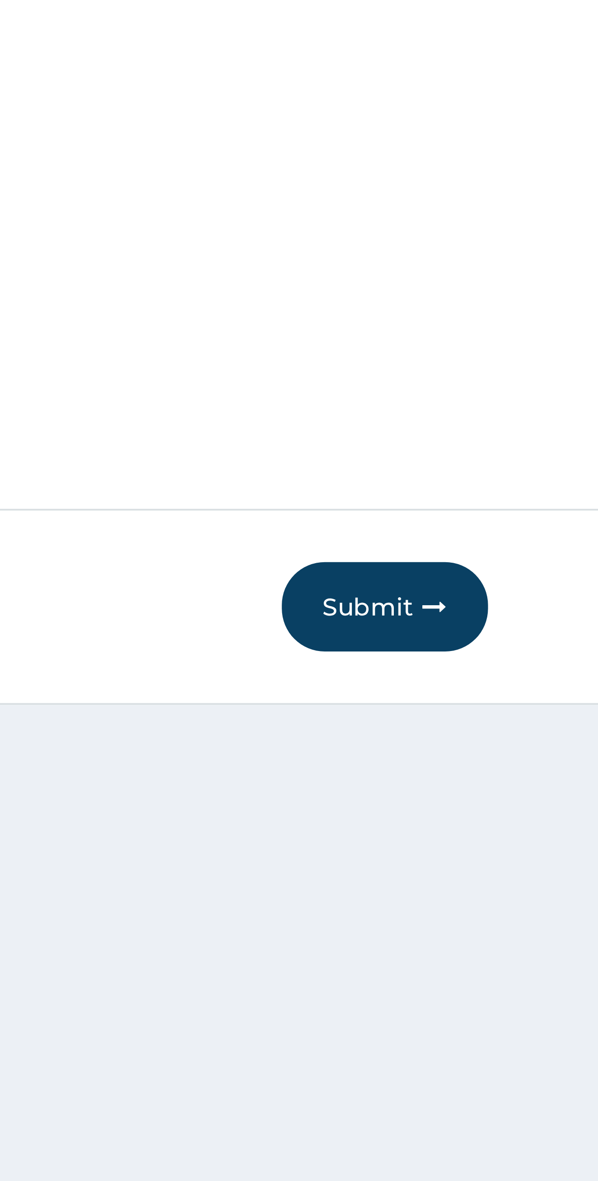
click at [537, 987] on icon "button" at bounding box center [540, 990] width 7 height 7
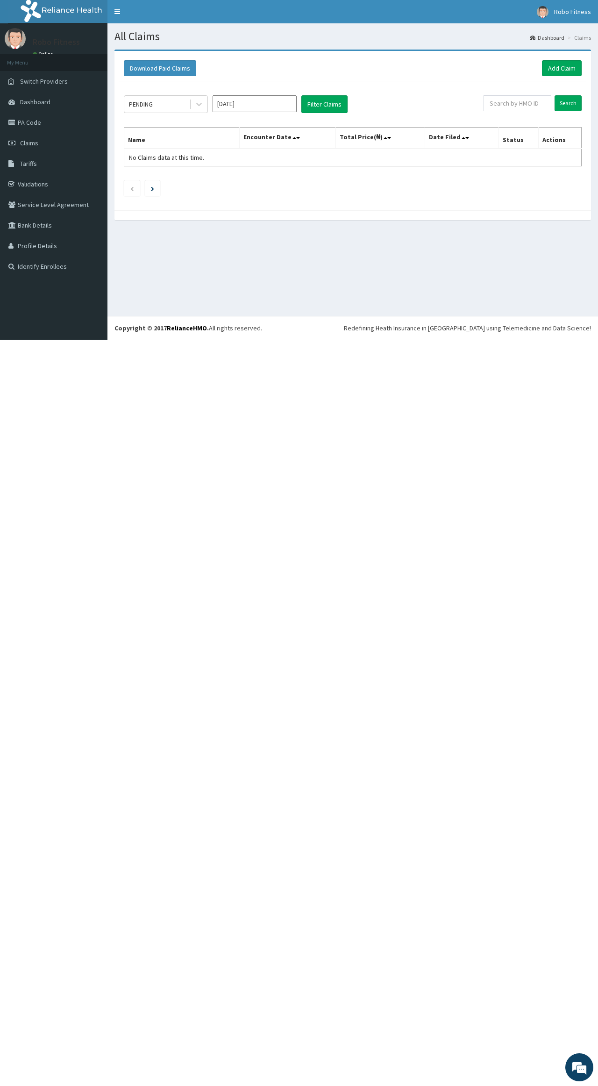
click at [577, 67] on link "Add Claim" at bounding box center [562, 68] width 40 height 16
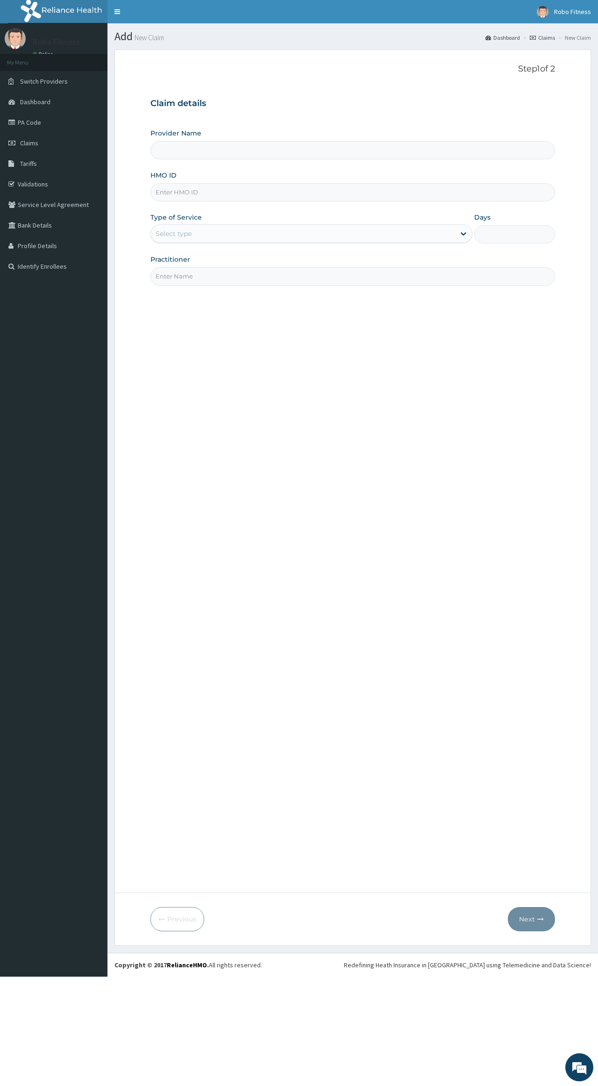
click at [164, 193] on input "HMO ID" at bounding box center [352, 192] width 404 height 18
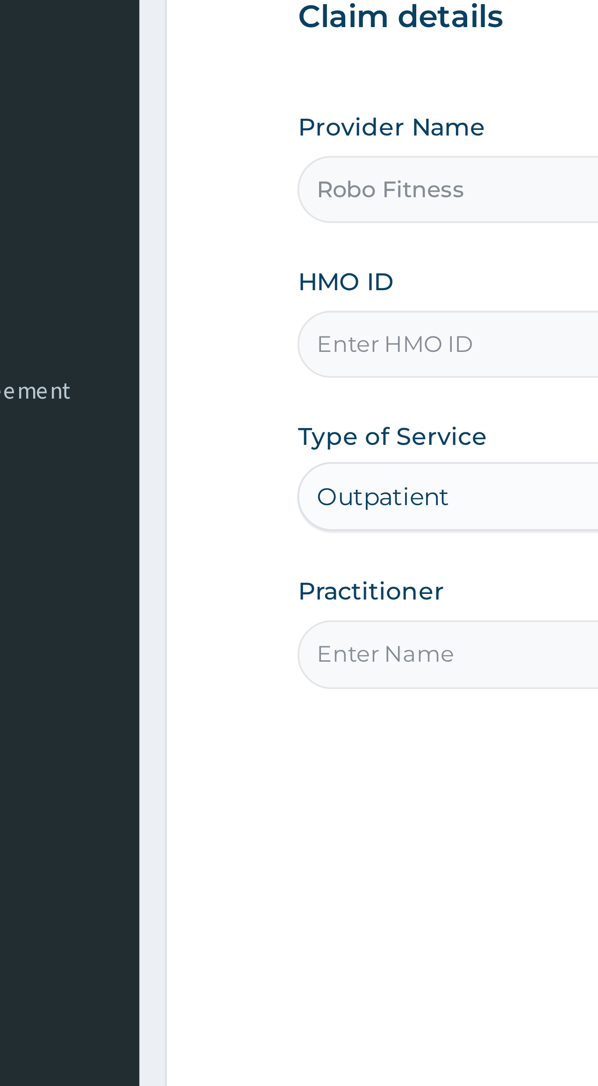
type input "Robo Fitness"
type input "1"
type input "Psf/1004/a"
click at [150, 267] on input "Practitioner" at bounding box center [352, 276] width 404 height 18
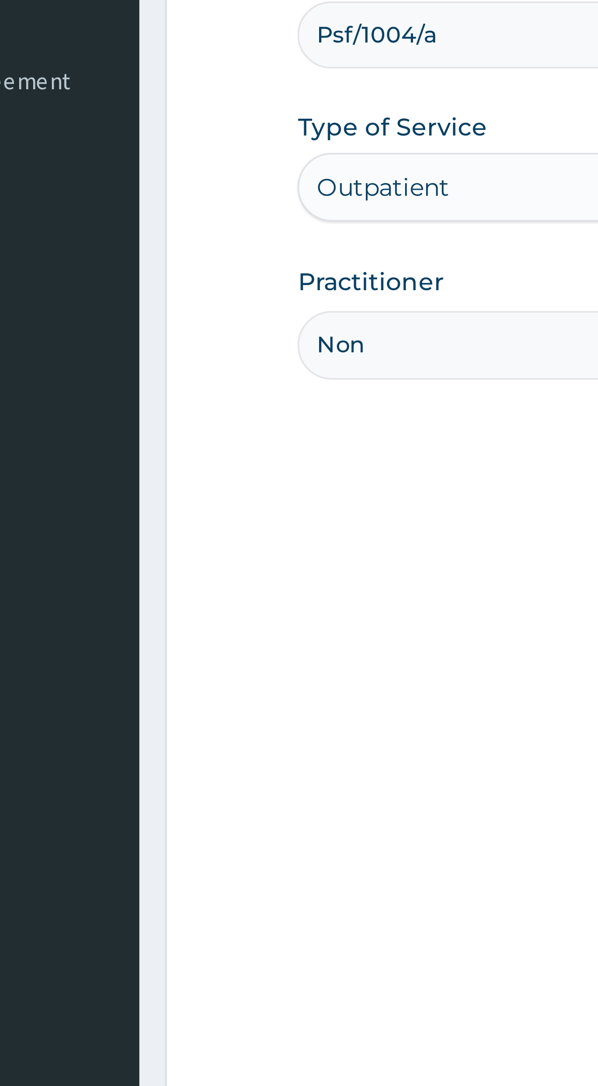
type input "Non"
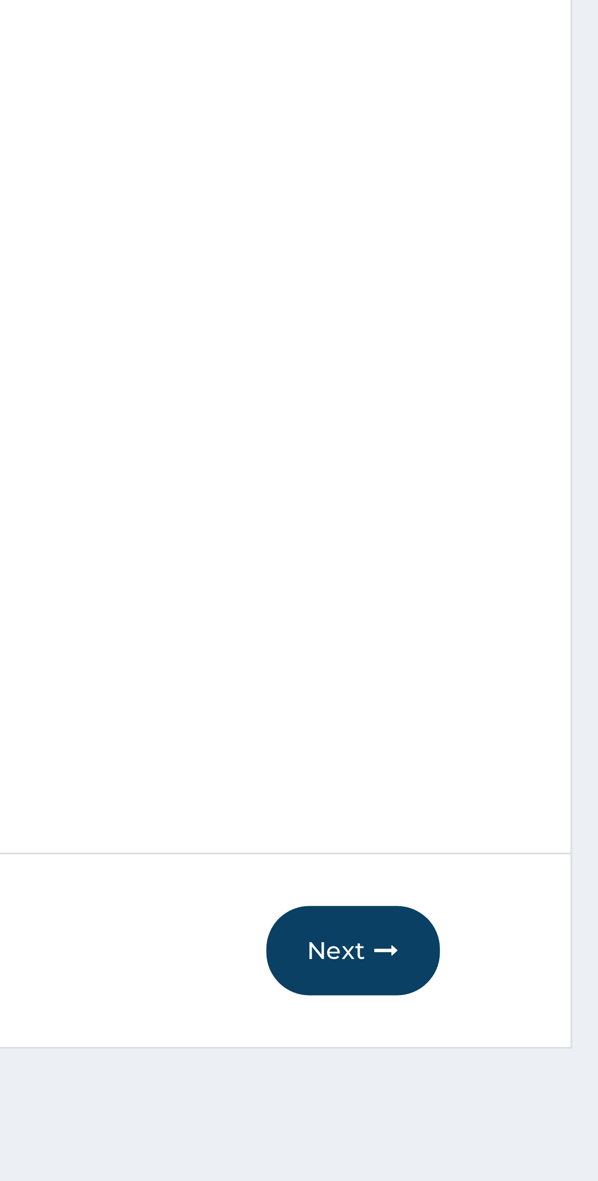
click at [508, 978] on button "Next" at bounding box center [531, 990] width 47 height 24
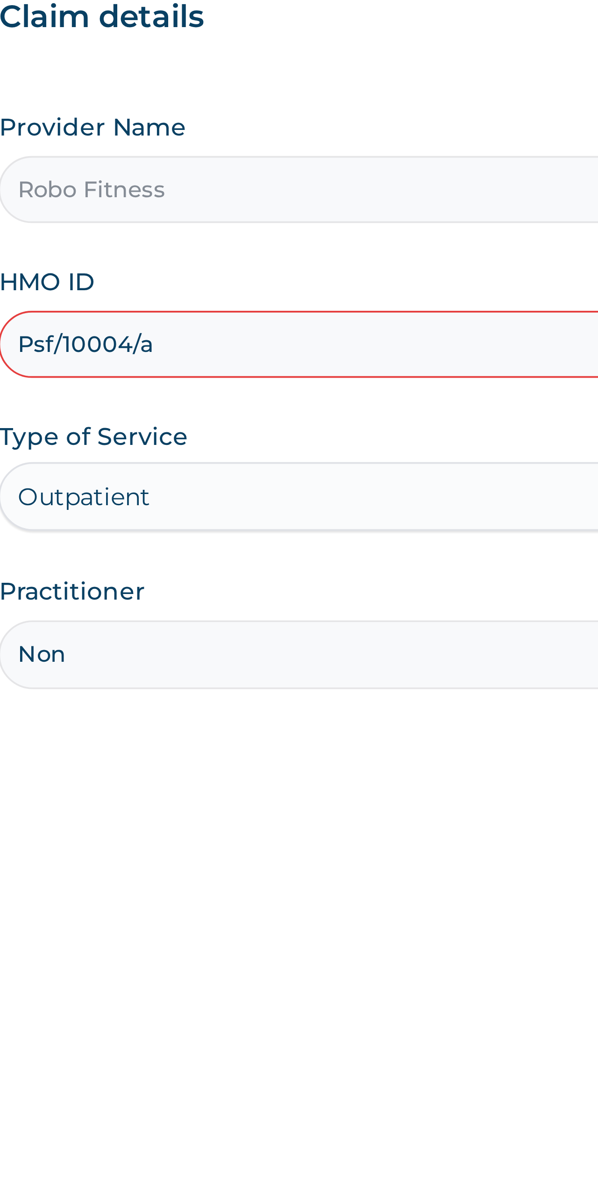
type input "Psf/10004/a"
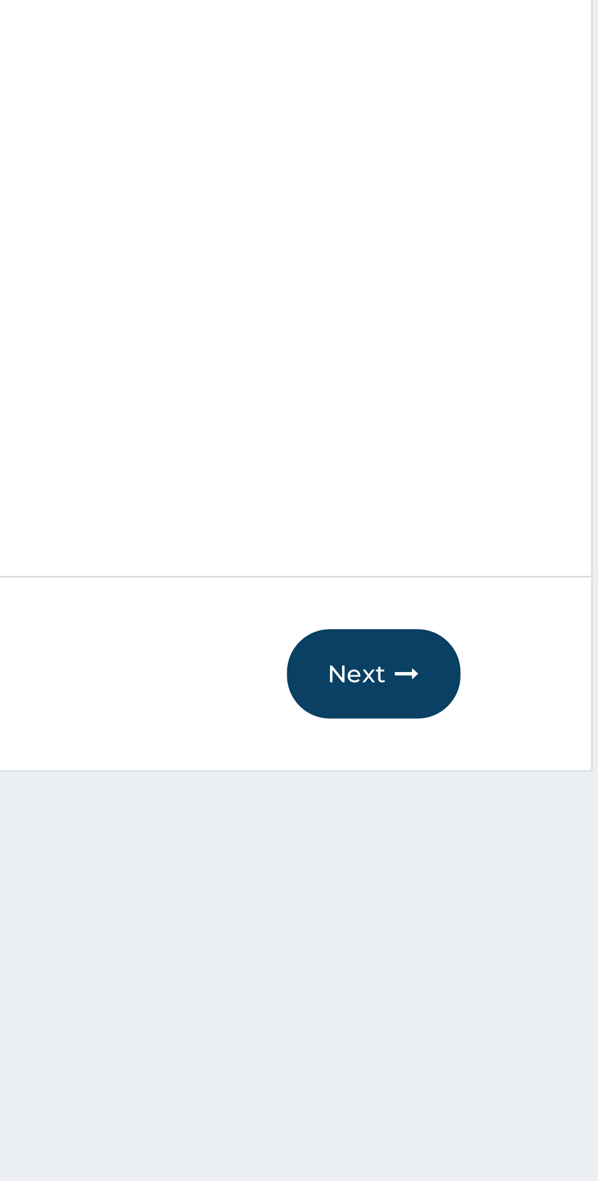
click at [537, 987] on icon "button" at bounding box center [540, 990] width 7 height 7
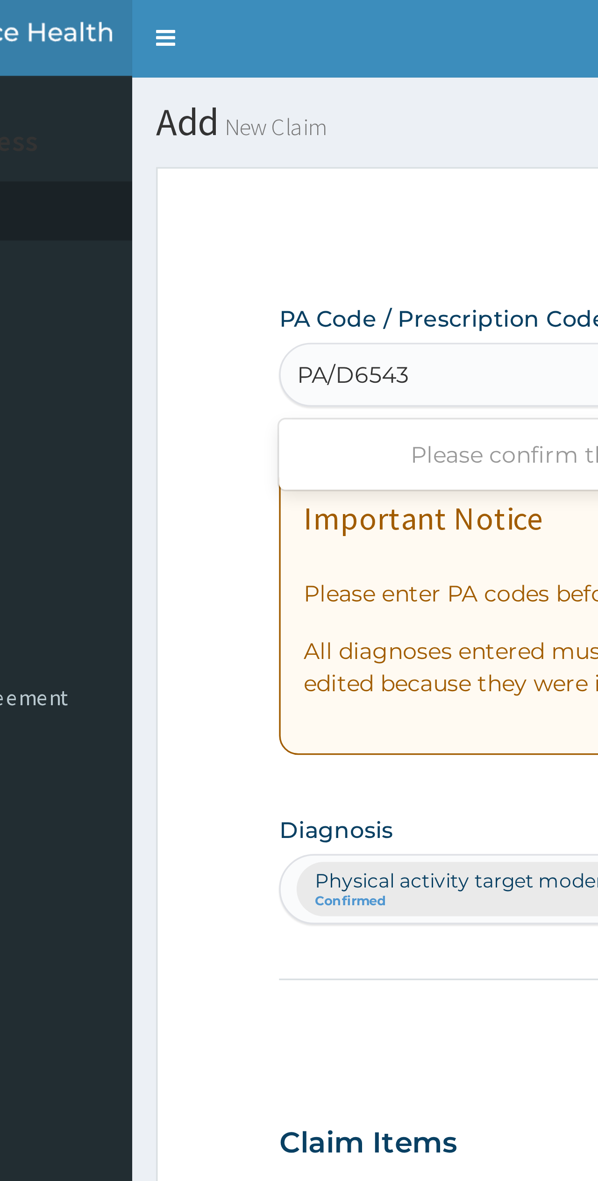
type input "PA/D6543B"
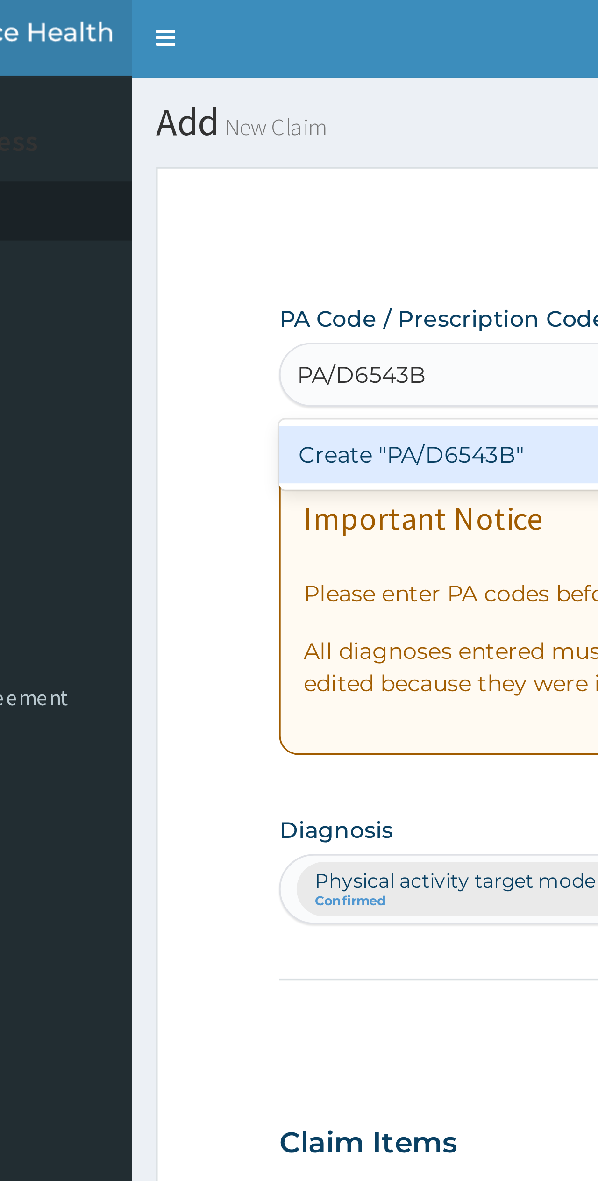
click at [161, 132] on div "Create "PA/D6543B"" at bounding box center [286, 133] width 272 height 17
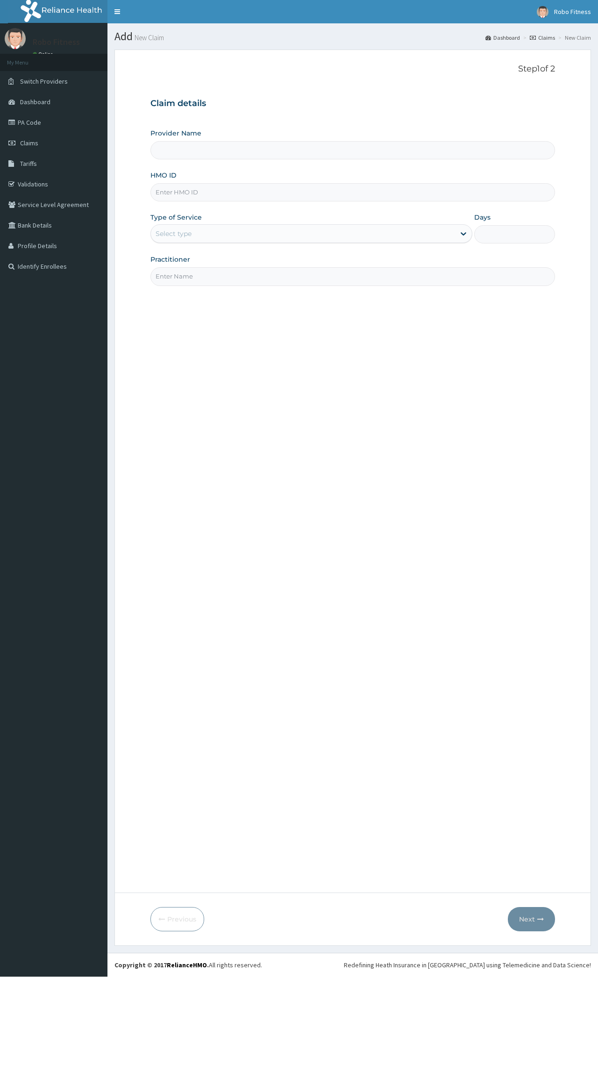
click at [199, 363] on div "Step 1 of 2 Claim details Provider Name HMO ID Type of Service Select type Days…" at bounding box center [352, 471] width 404 height 814
click at [199, 198] on input "HMO ID" at bounding box center [352, 192] width 404 height 18
type input "Robo Fitness"
type input "1"
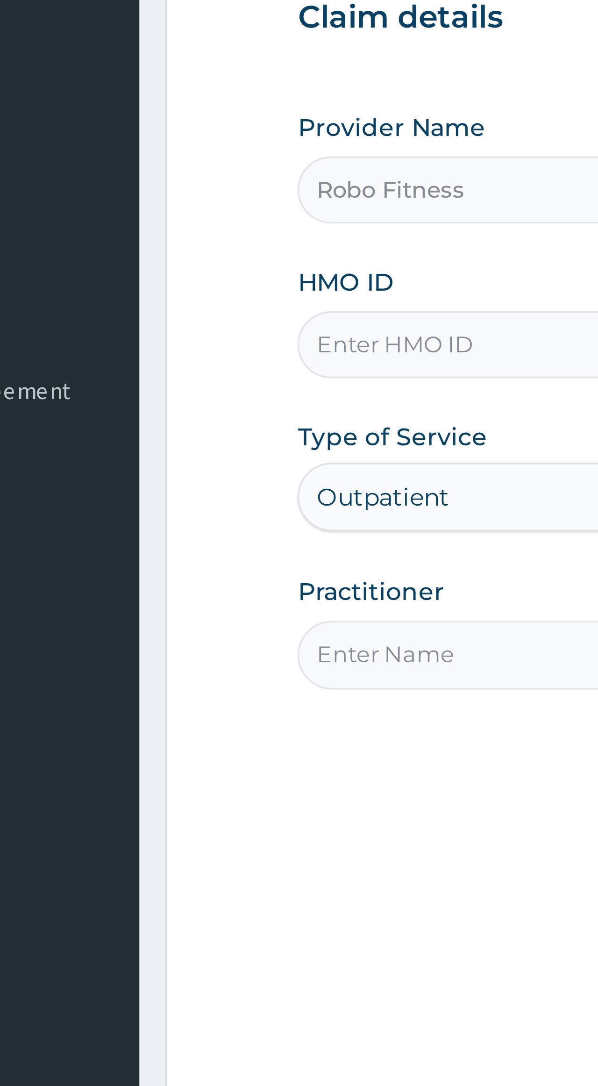
type input "V"
type input "I"
type input "Uvm/10018/b"
click at [150, 267] on input "Practitioner" at bounding box center [352, 276] width 404 height 18
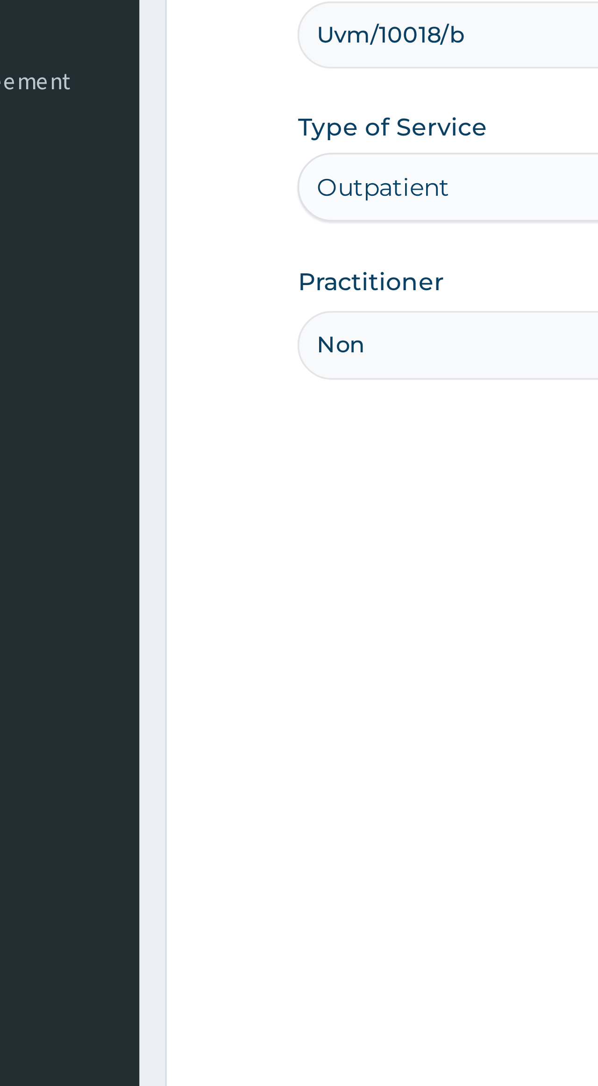
type input "Non"
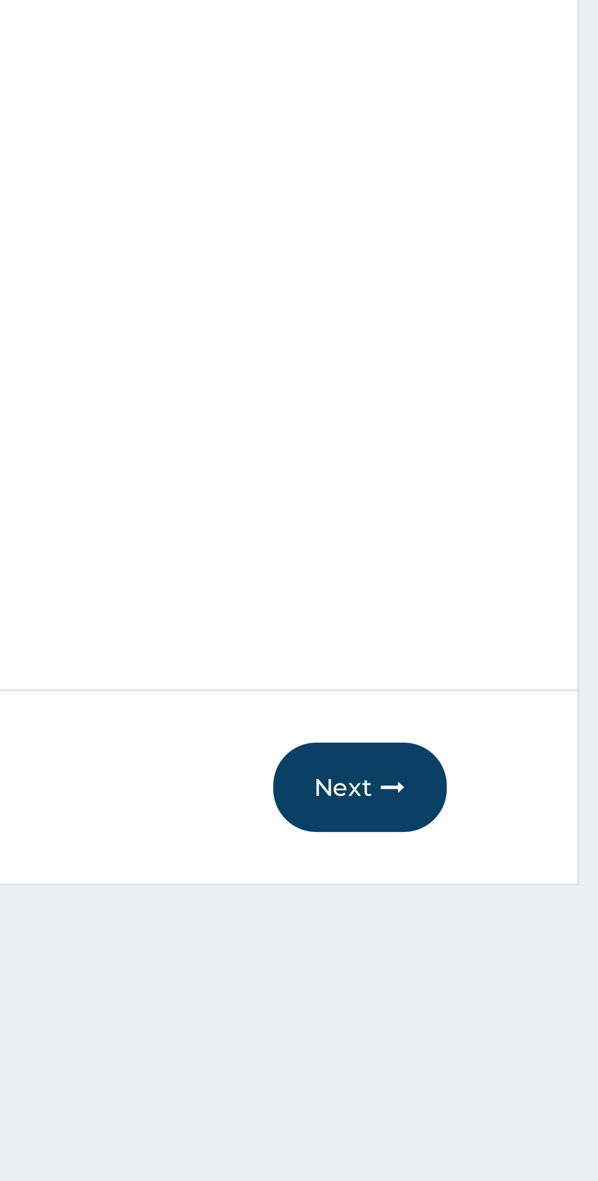
click at [199, 363] on button "Next" at bounding box center [531, 990] width 47 height 24
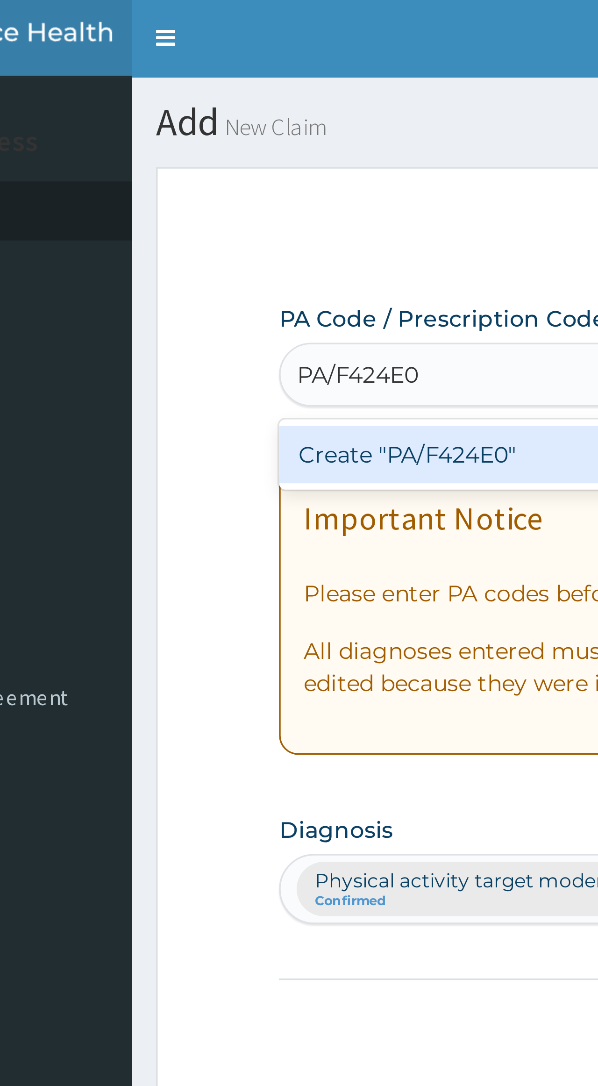
click at [153, 134] on div "Create "PA/F424E0"" at bounding box center [286, 133] width 272 height 17
type input "PA/F424E0"
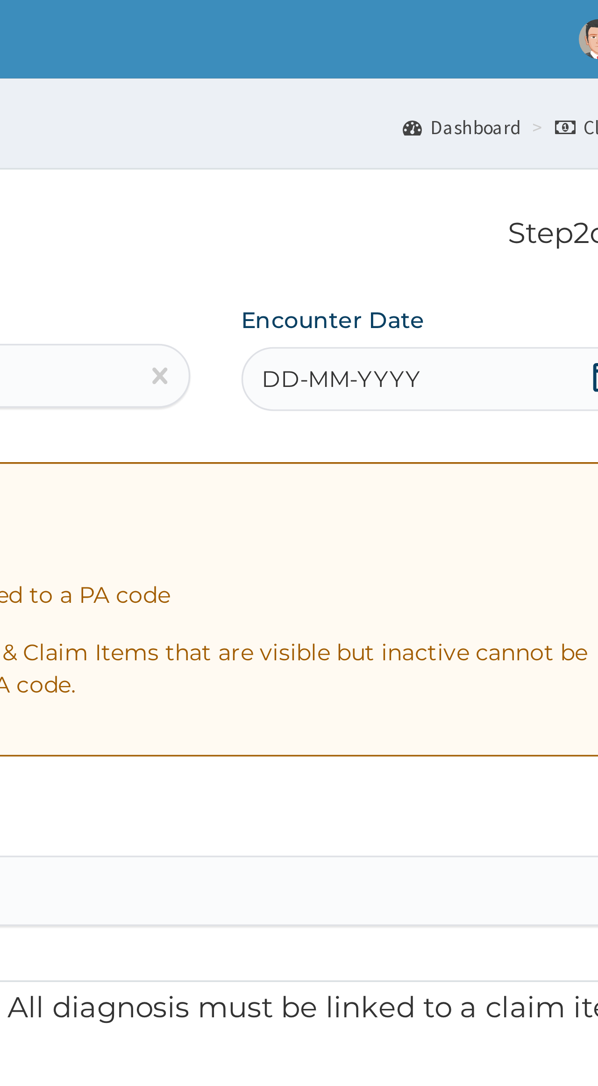
click at [199, 110] on div "DD-MM-YYYY" at bounding box center [496, 111] width 117 height 19
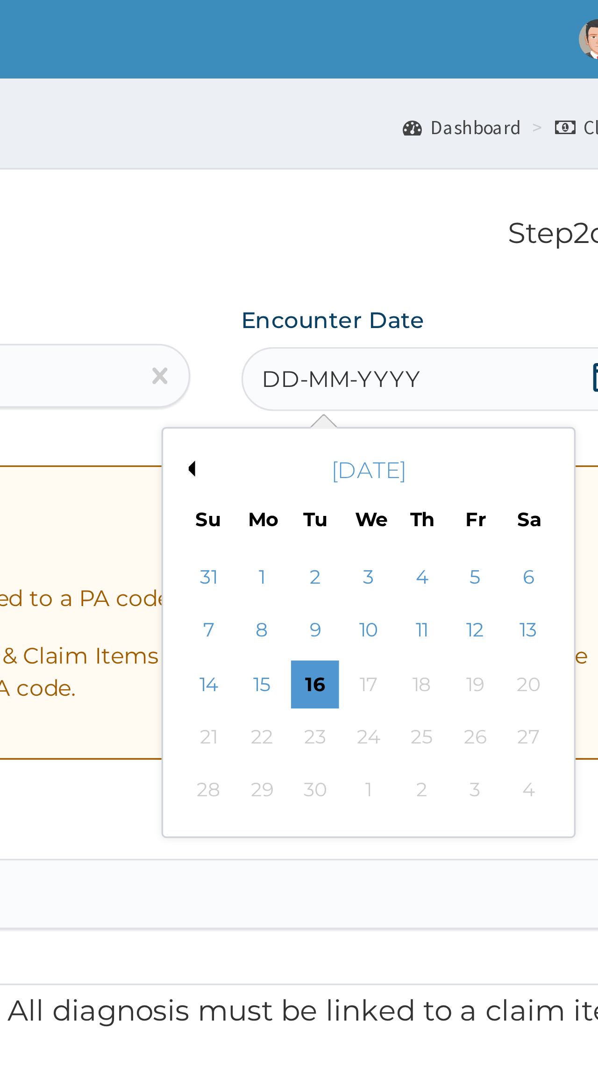
click at [199, 201] on div "16" at bounding box center [460, 200] width 14 height 14
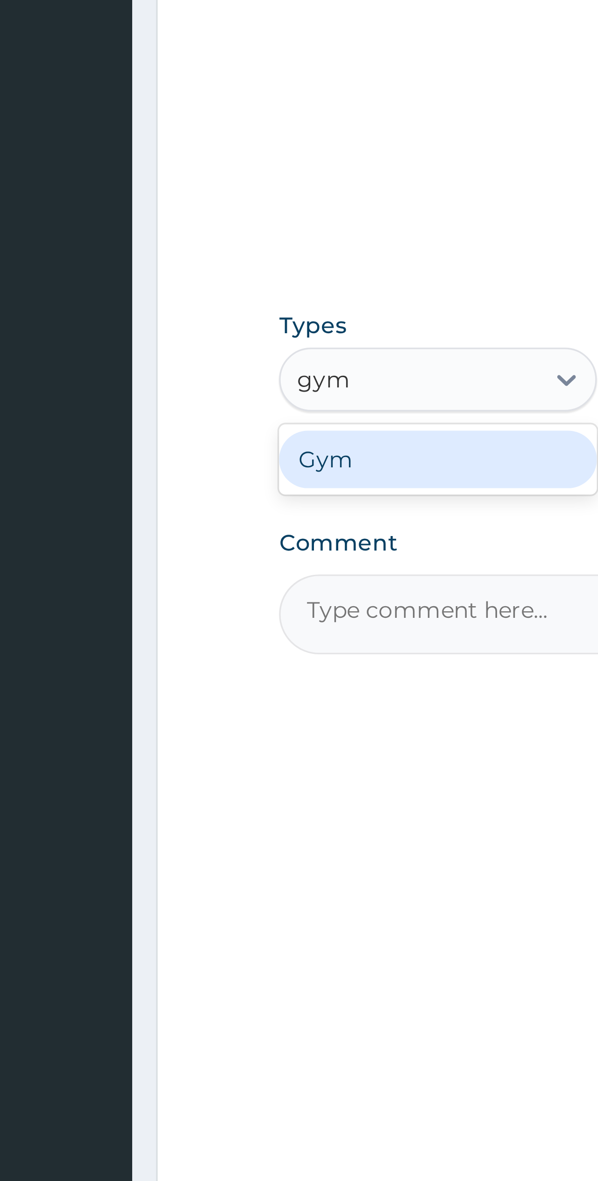
click at [150, 363] on div "Gym" at bounding box center [196, 518] width 93 height 17
type input "gym"
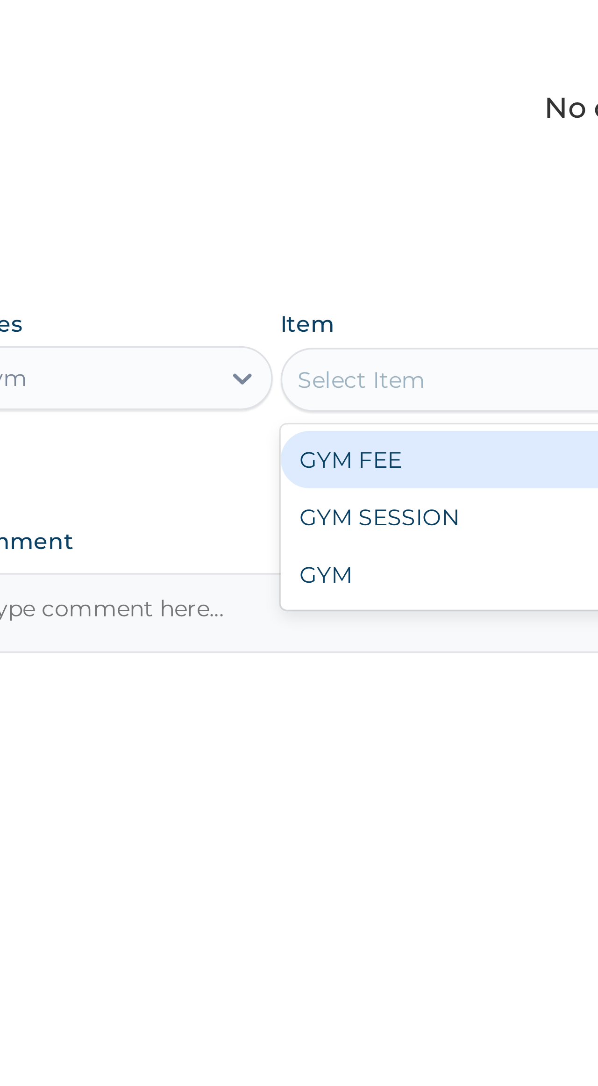
click at [199, 363] on div "GYM FEE" at bounding box center [306, 519] width 121 height 17
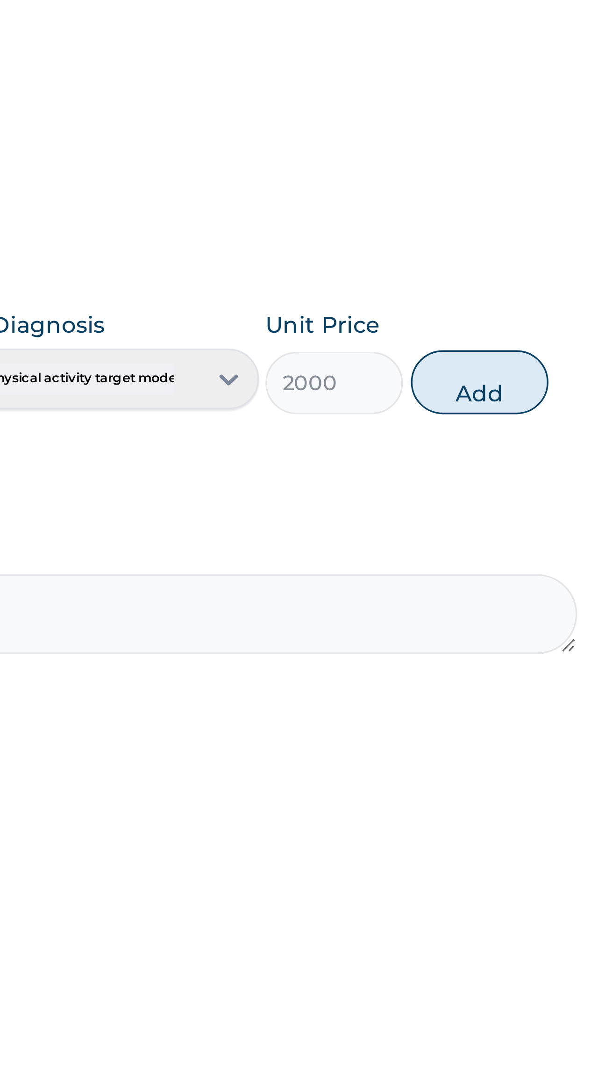
click at [199, 363] on button "Add" at bounding box center [526, 496] width 41 height 19
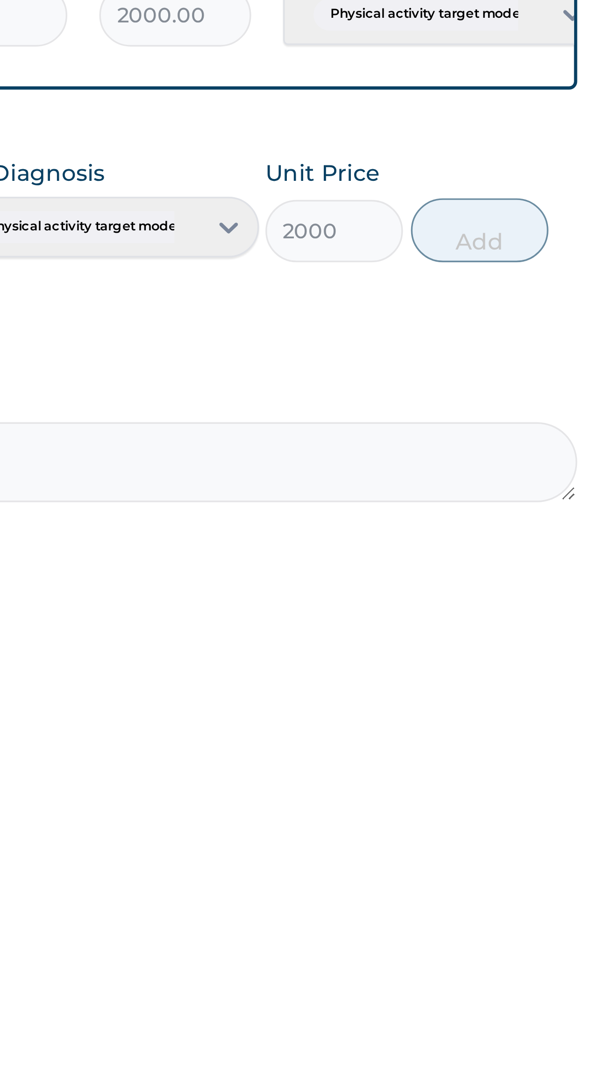
type input "0"
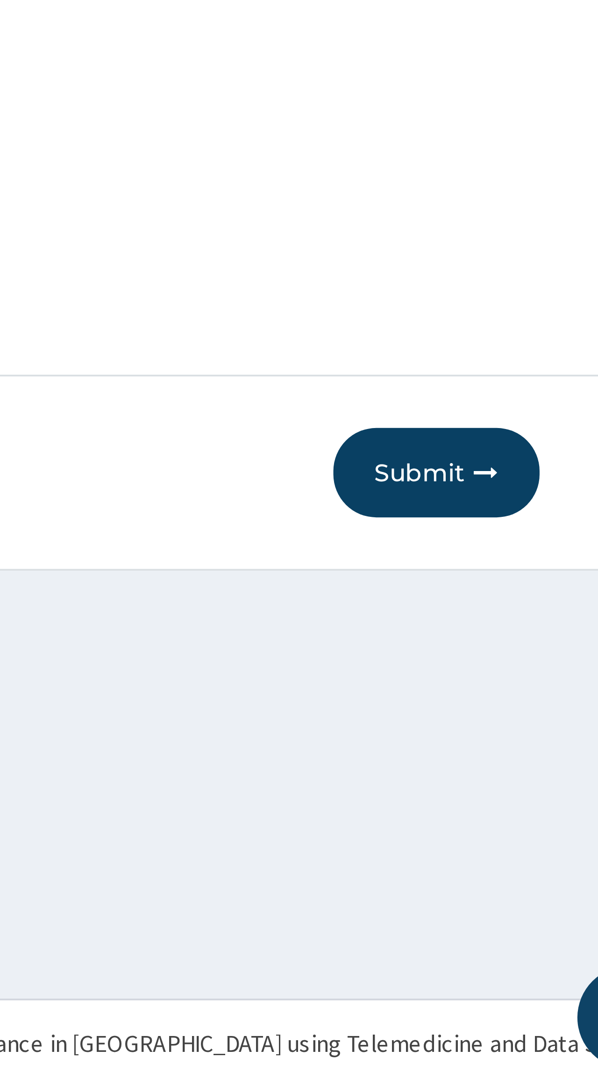
click at [199, 363] on icon "button" at bounding box center [540, 919] width 7 height 7
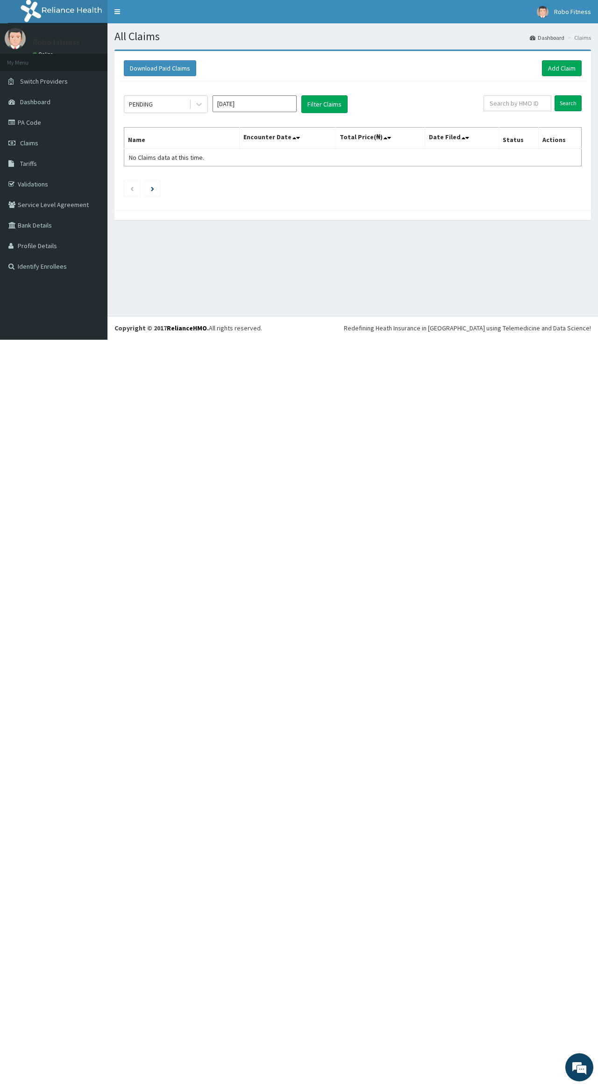
click at [552, 71] on link "Add Claim" at bounding box center [562, 68] width 40 height 16
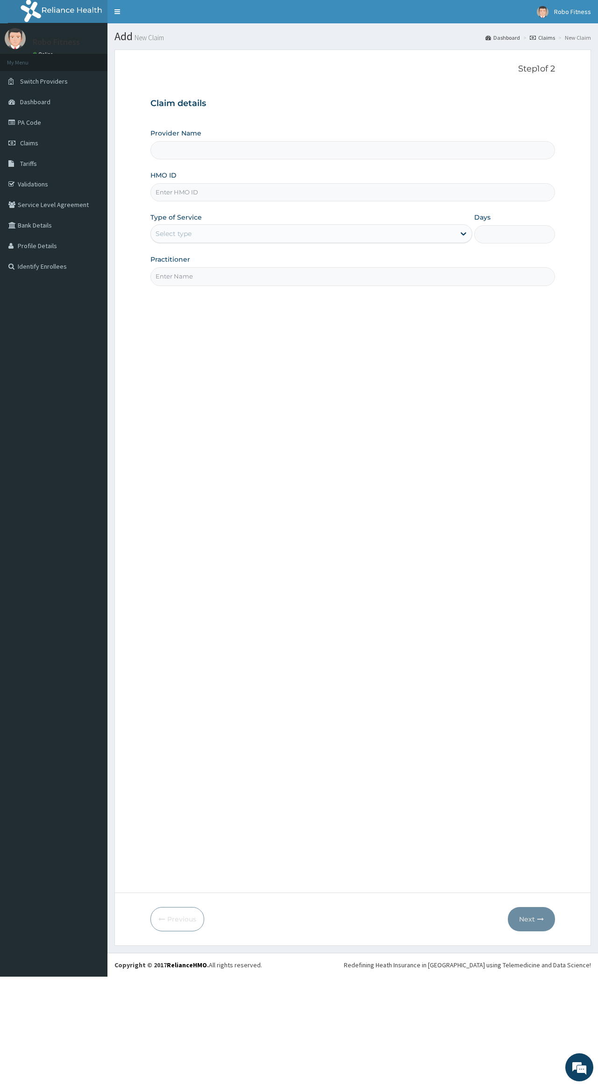
type input "Robo Fitness"
type input "1"
click at [167, 178] on label "HMO ID" at bounding box center [163, 175] width 26 height 9
click at [167, 183] on input "HMO ID" at bounding box center [352, 192] width 404 height 18
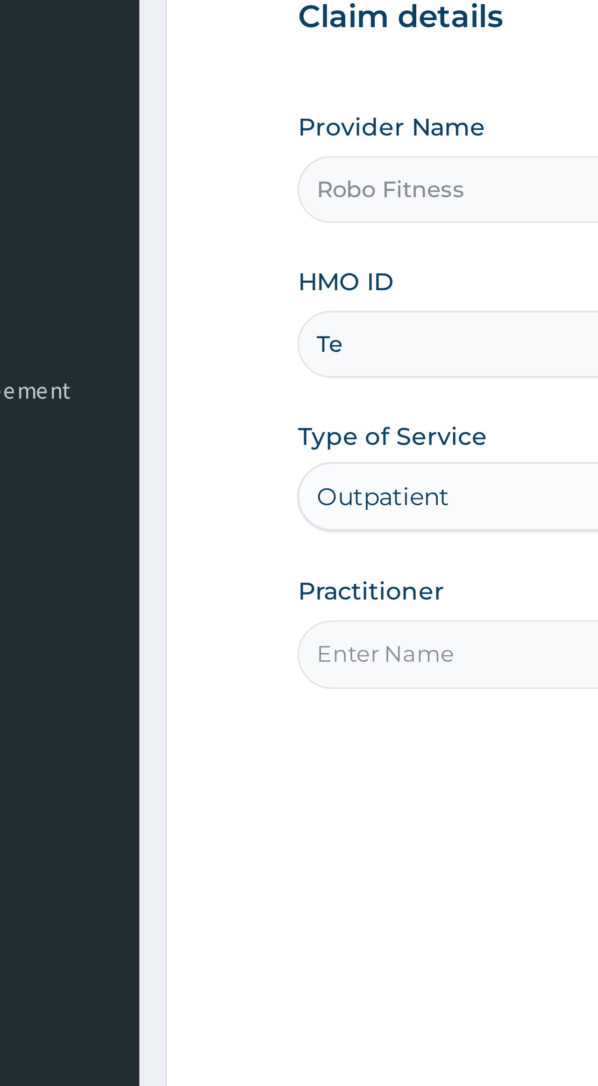
type input "T"
type input "Etl/10004/a"
click at [150, 267] on input "Practitioner" at bounding box center [352, 276] width 404 height 18
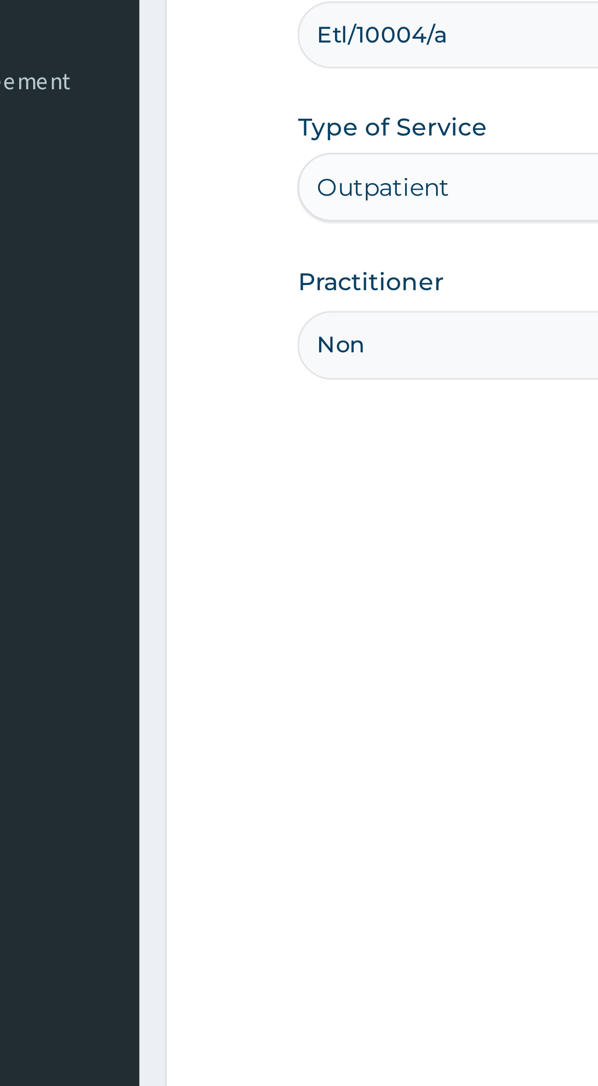
type input "Non"
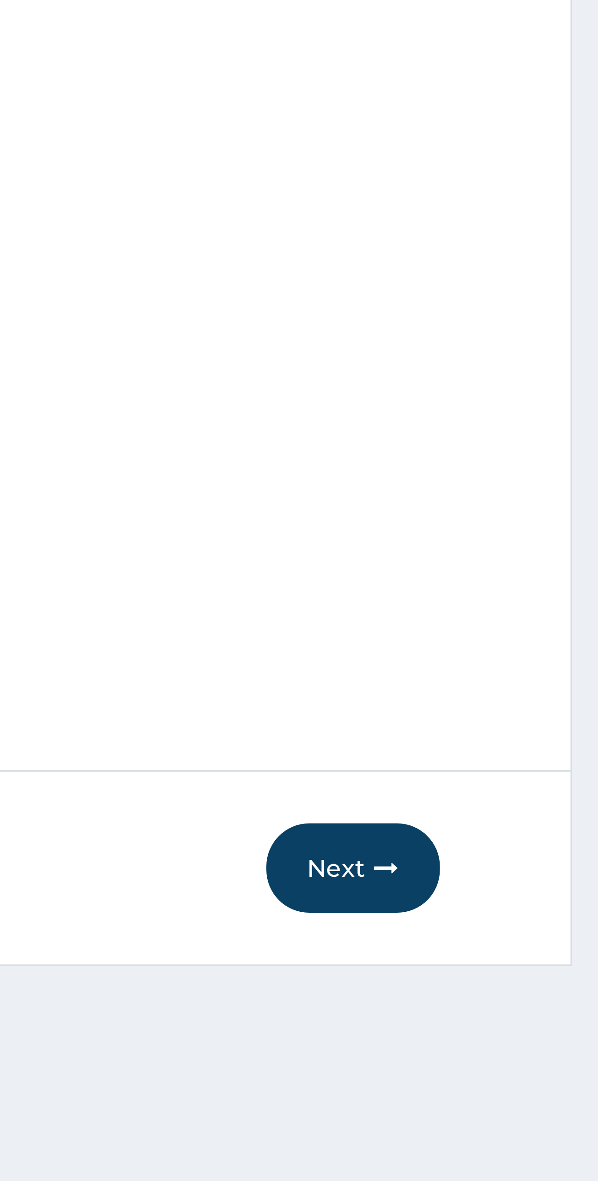
click at [508, 978] on button "Next" at bounding box center [531, 990] width 47 height 24
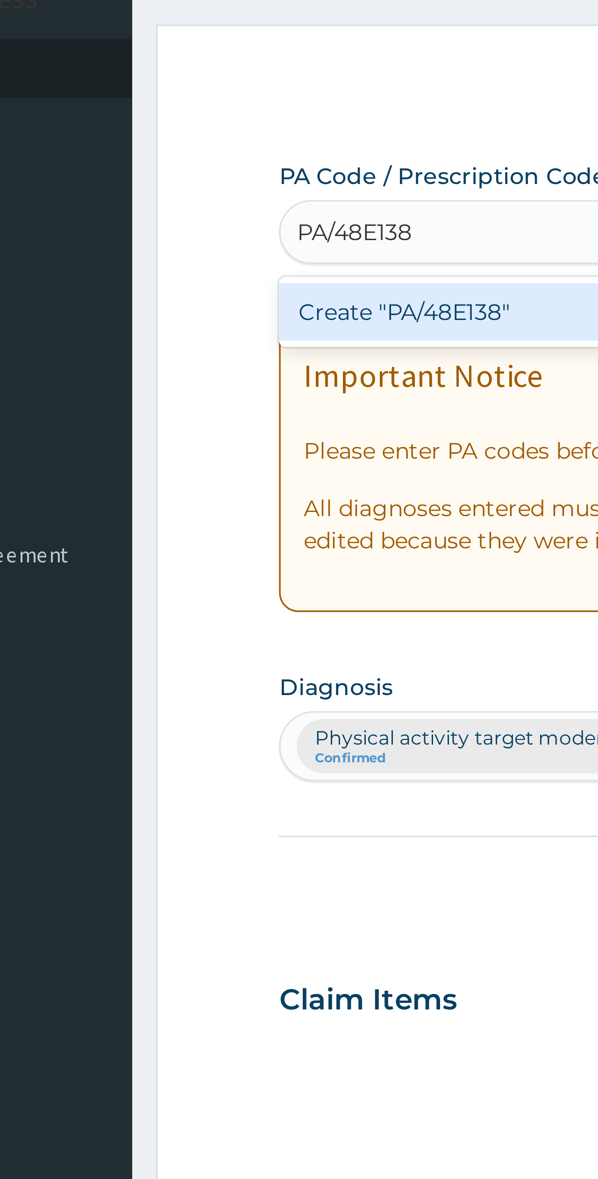
click at [150, 125] on div "Create "PA/48E138"" at bounding box center [286, 133] width 272 height 17
type input "PA/48E138"
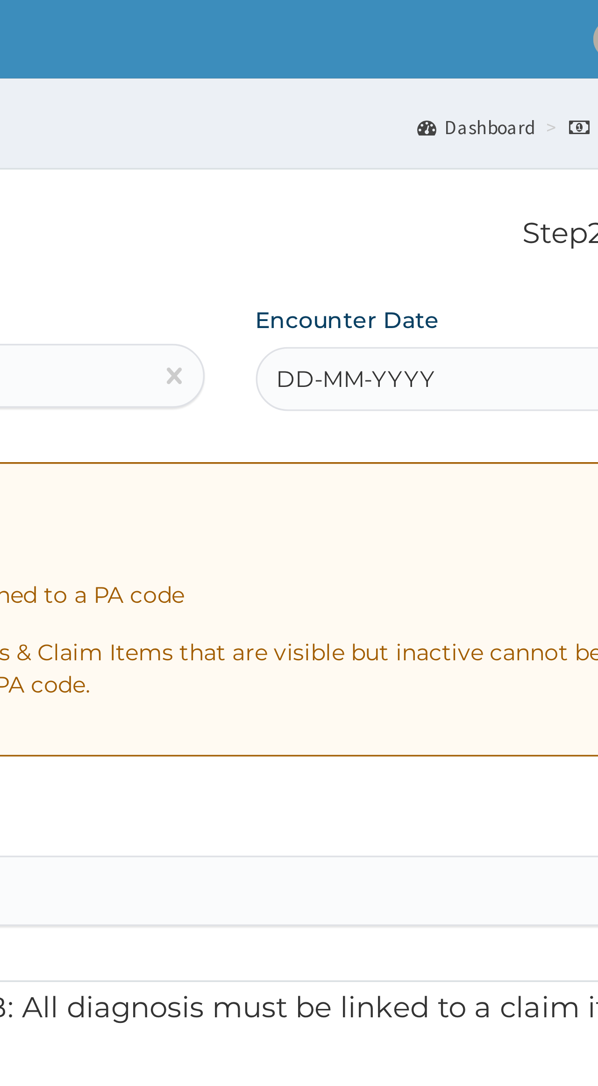
click at [444, 112] on span "DD-MM-YYYY" at bounding box center [467, 111] width 46 height 9
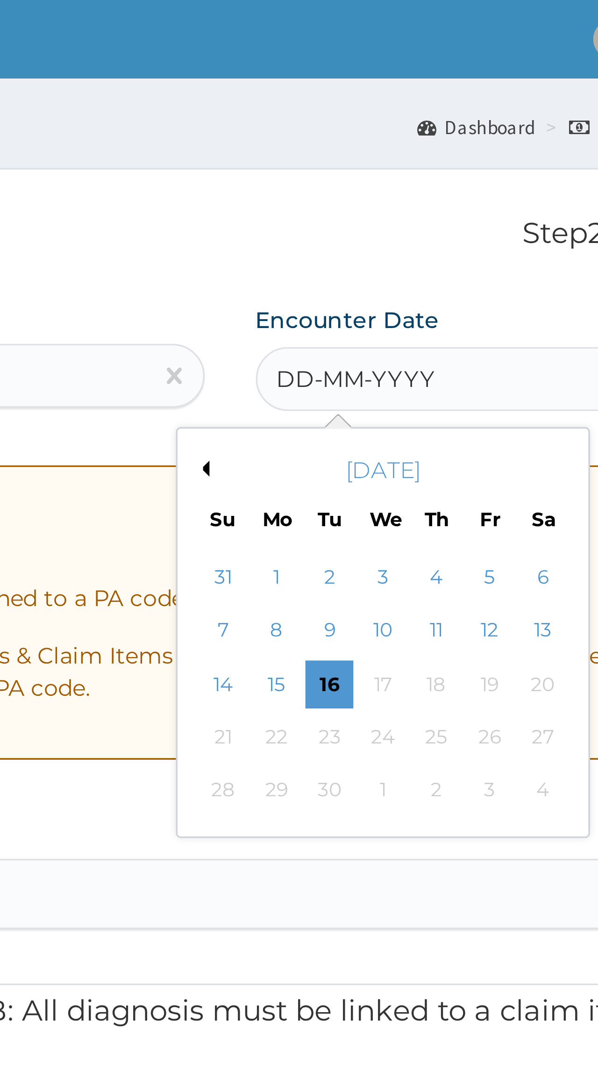
click at [453, 199] on div "16" at bounding box center [460, 200] width 14 height 14
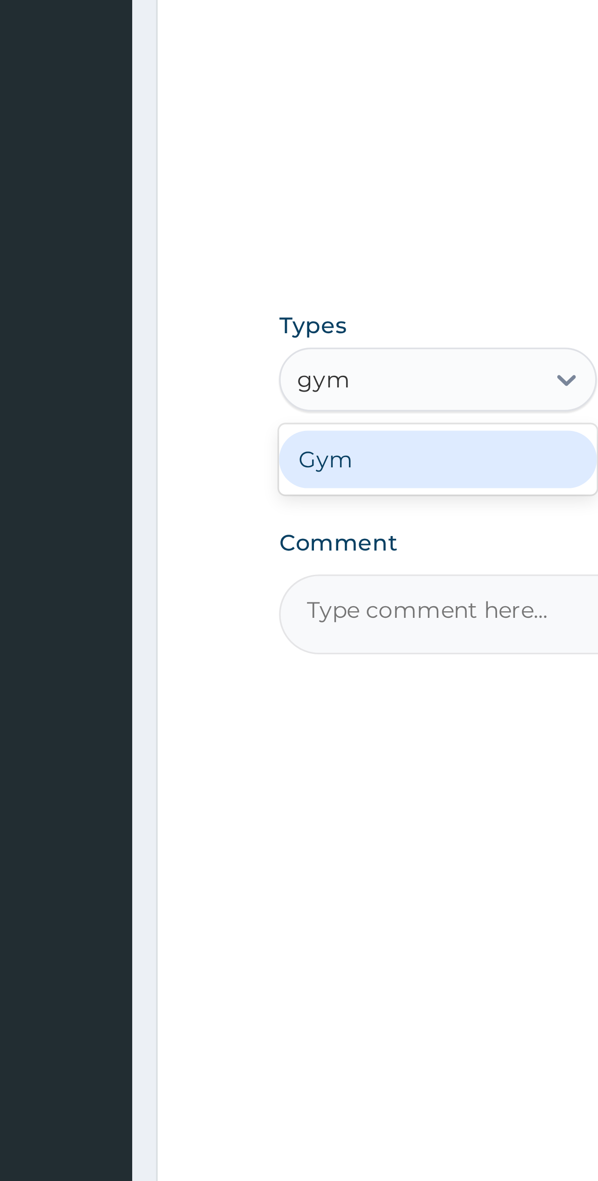
click at [150, 510] on div "Gym" at bounding box center [196, 518] width 93 height 17
type input "gym"
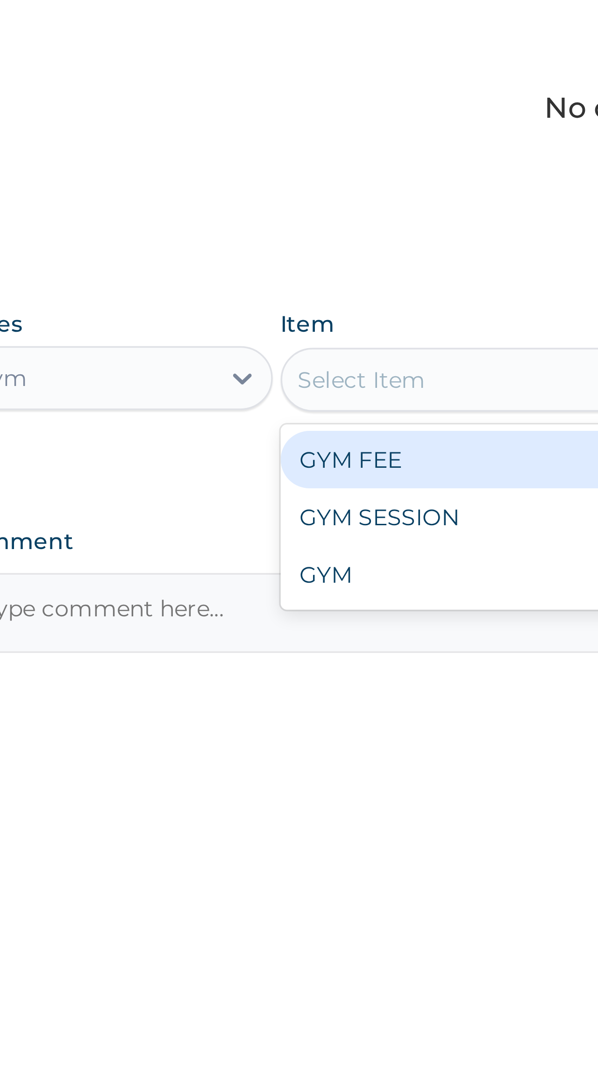
click at [246, 511] on div "GYM FEE" at bounding box center [306, 519] width 121 height 17
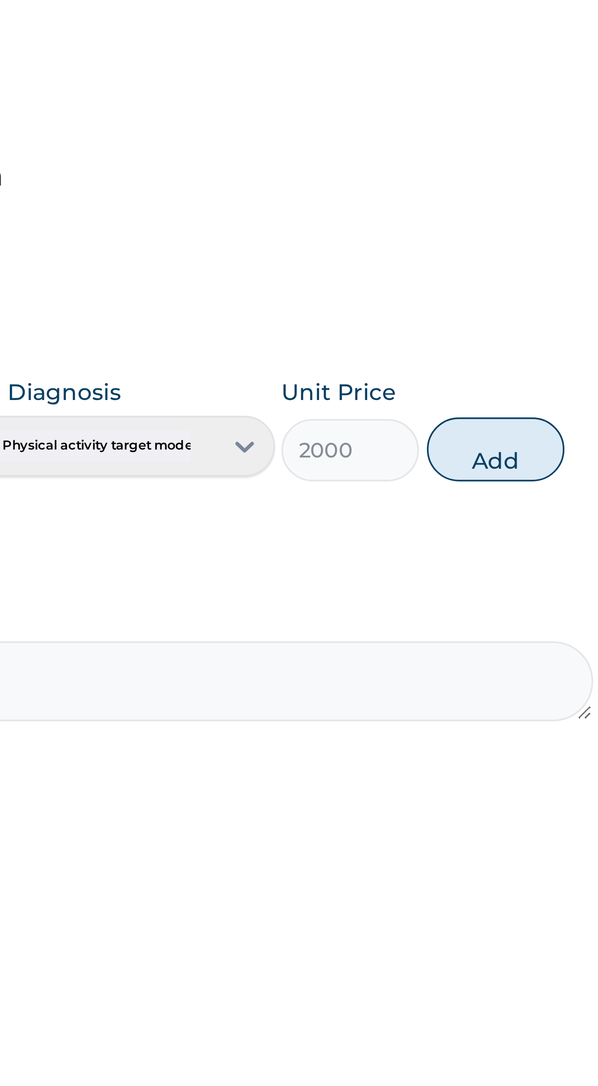
click at [506, 487] on button "Add" at bounding box center [526, 496] width 41 height 19
type input "0"
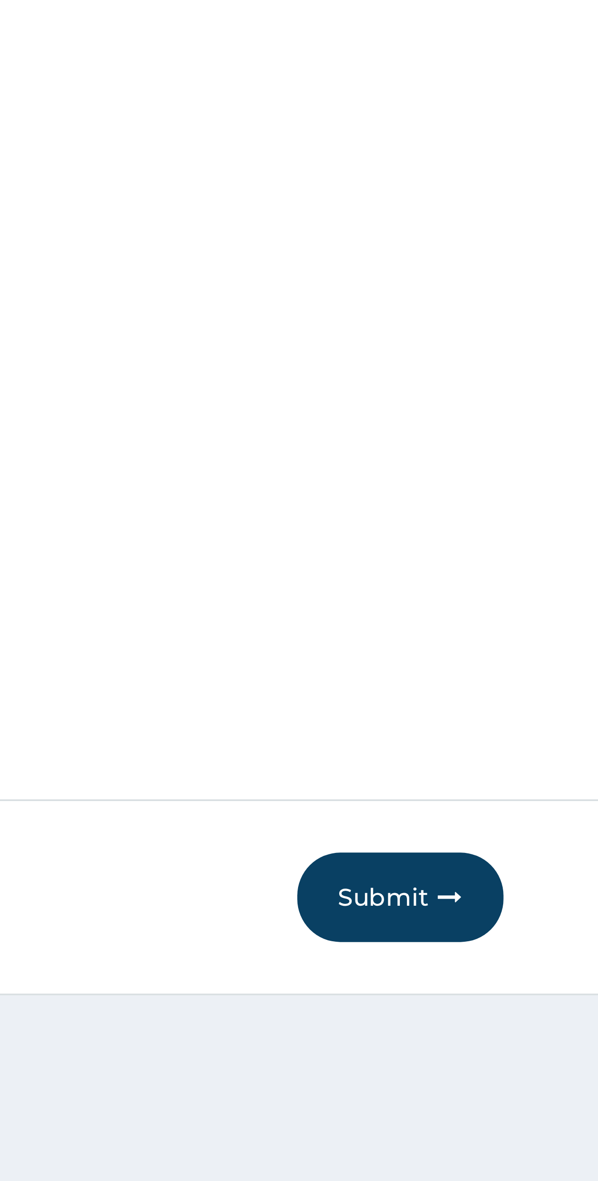
click at [499, 978] on button "Submit" at bounding box center [527, 990] width 56 height 24
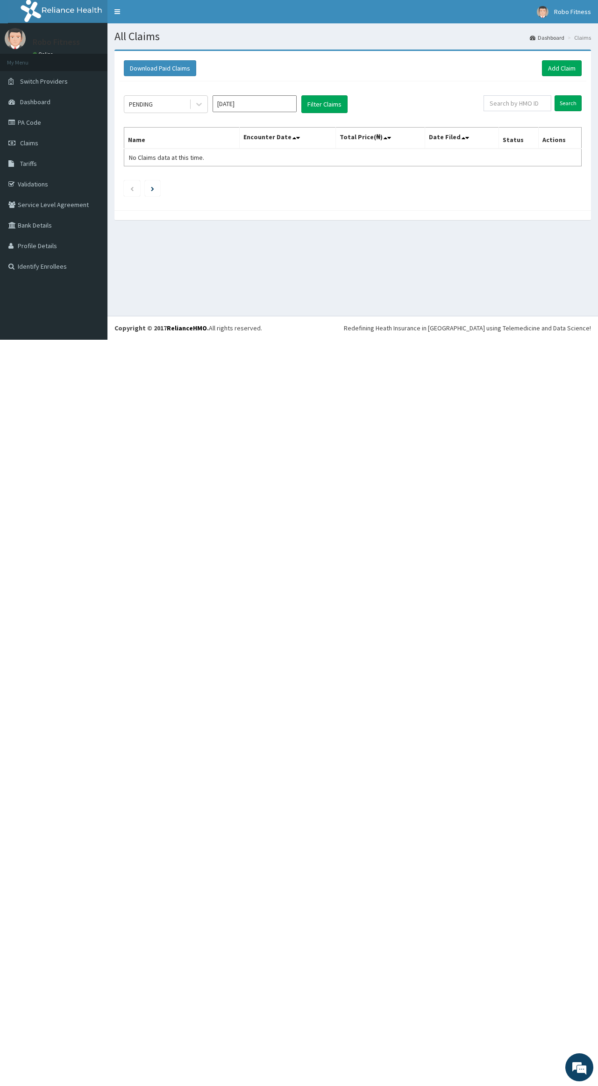
click at [578, 69] on link "Add Claim" at bounding box center [562, 68] width 40 height 16
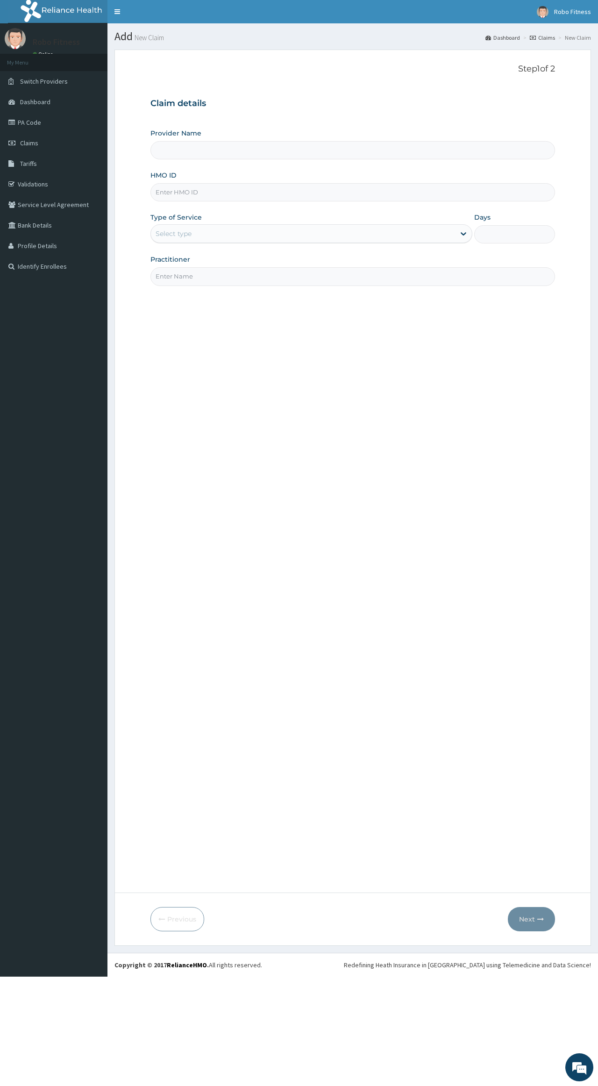
type input "Robo Fitness"
type input "1"
click at [205, 187] on input "HMO ID" at bounding box center [352, 192] width 404 height 18
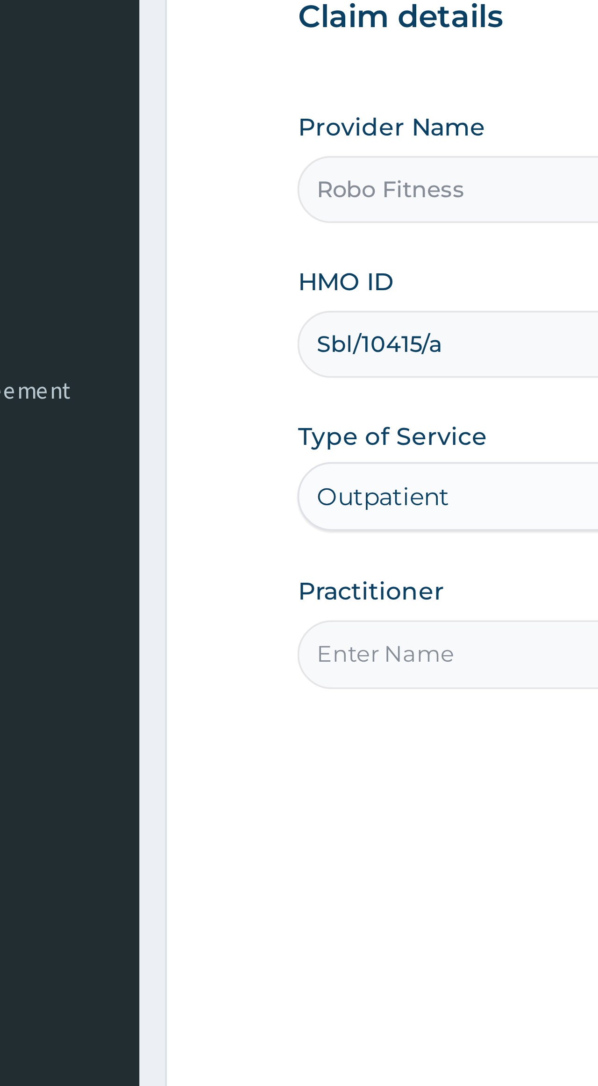
type input "Sbl/10415/a"
click at [150, 267] on input "Practitioner" at bounding box center [352, 276] width 404 height 18
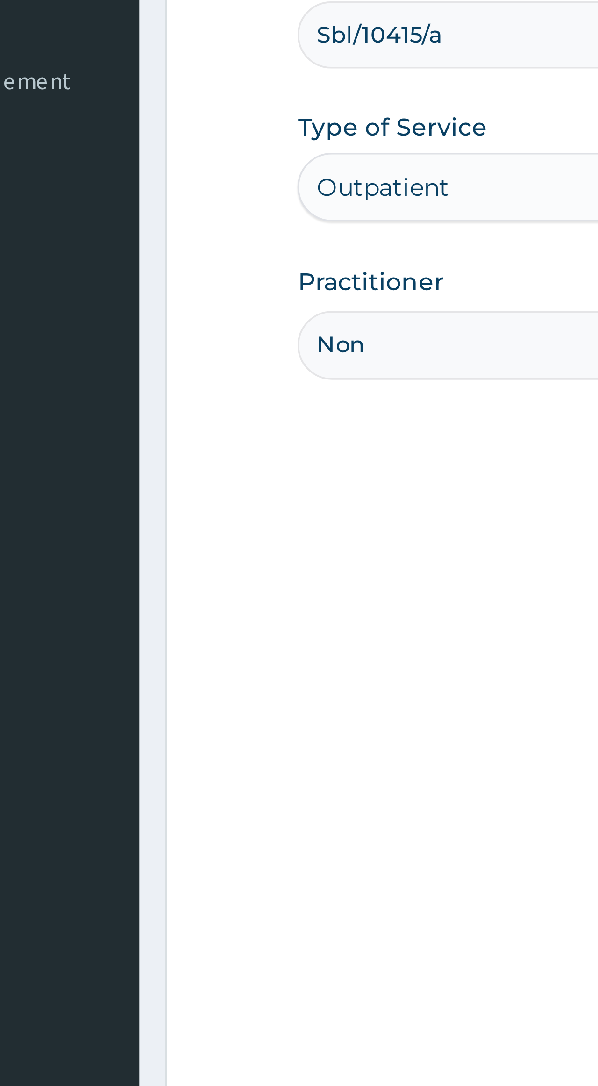
type input "Non"
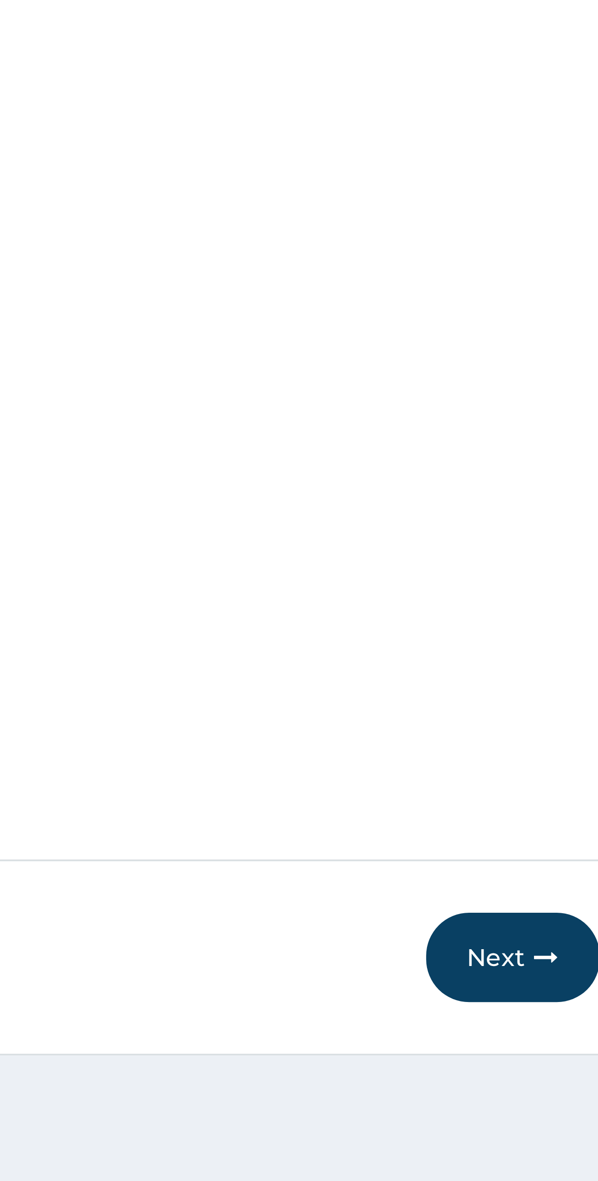
click at [508, 978] on button "Next" at bounding box center [531, 990] width 47 height 24
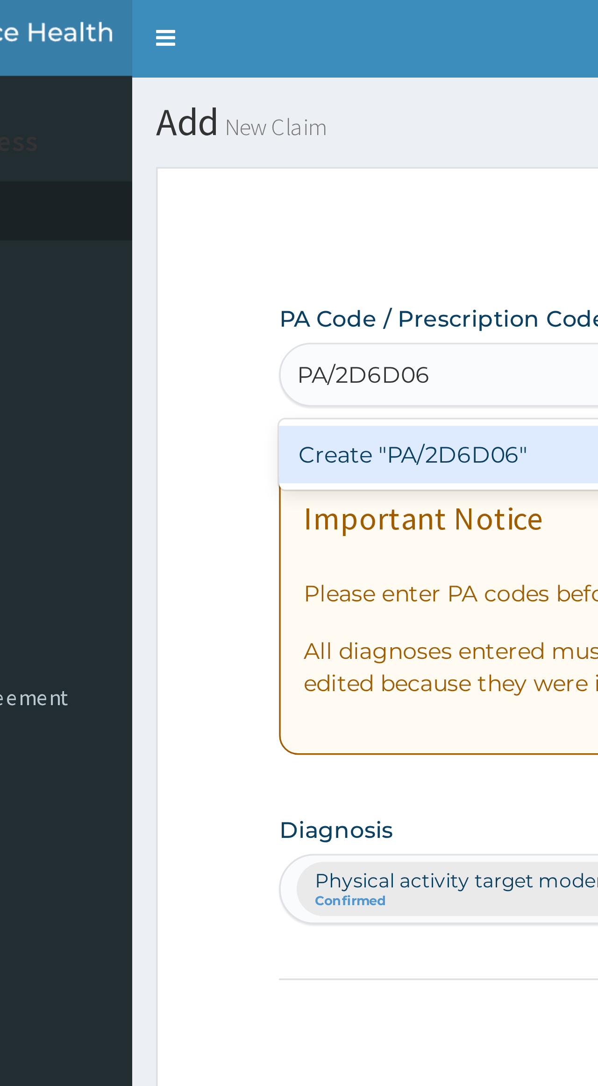
click at [157, 135] on div "Create "PA/2D6D06"" at bounding box center [286, 133] width 272 height 17
type input "PA/2D6D06"
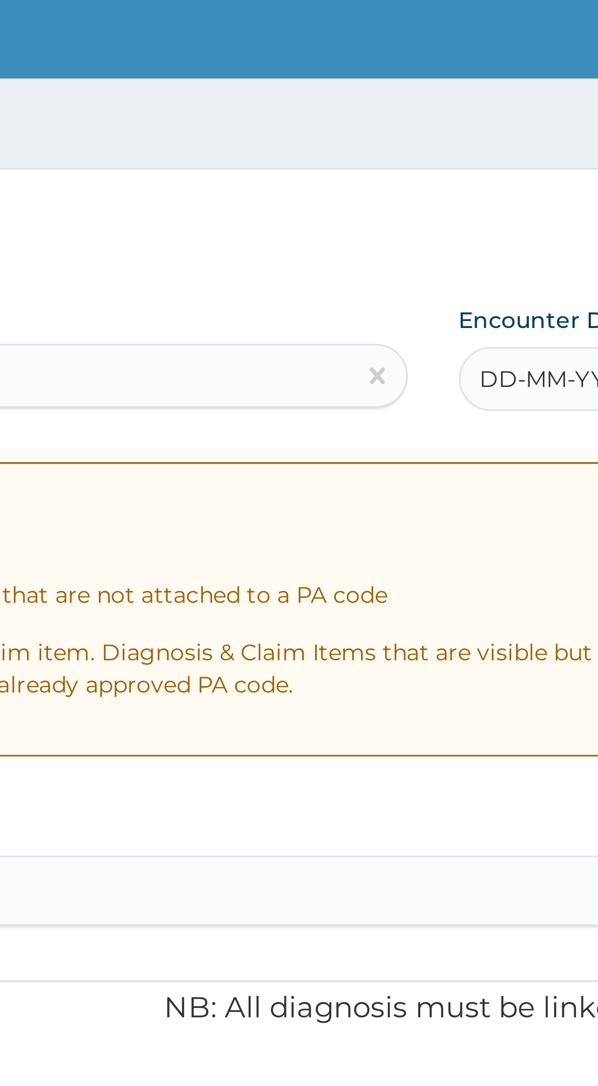
click at [438, 116] on div "DD-MM-YYYY" at bounding box center [496, 111] width 117 height 19
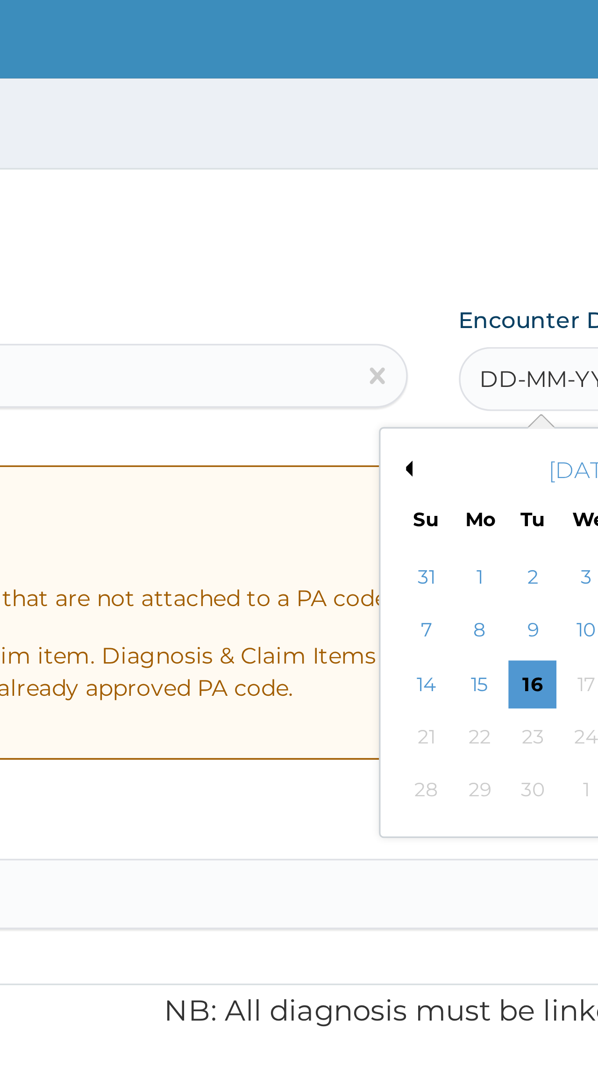
click at [453, 199] on div "16" at bounding box center [460, 200] width 14 height 14
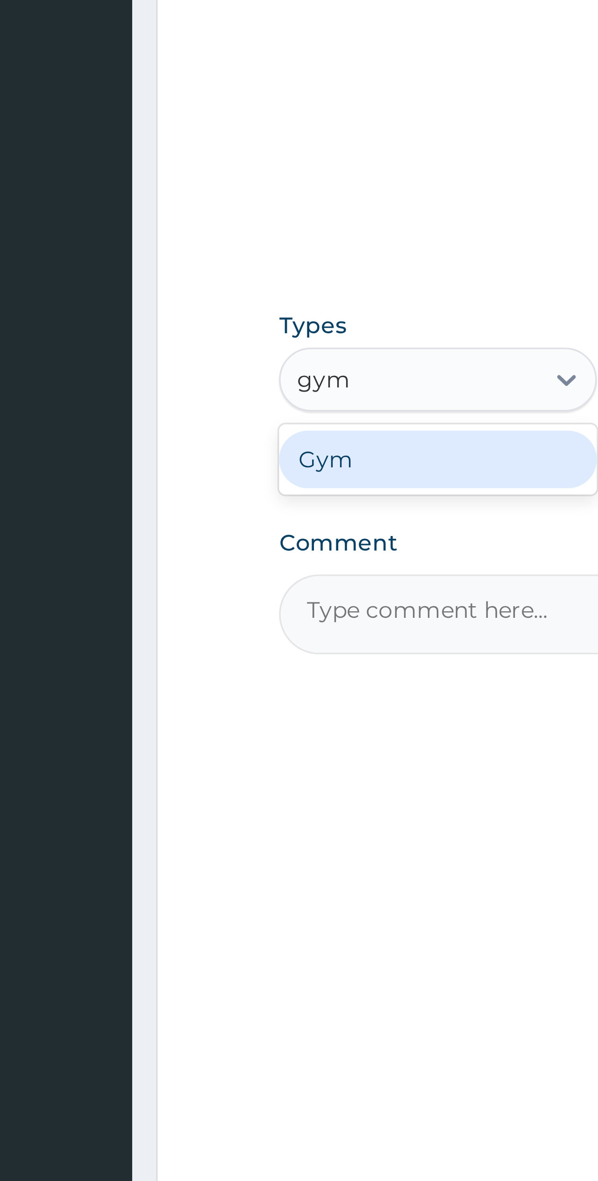
click at [150, 510] on div "Gym" at bounding box center [196, 518] width 93 height 17
type input "gym"
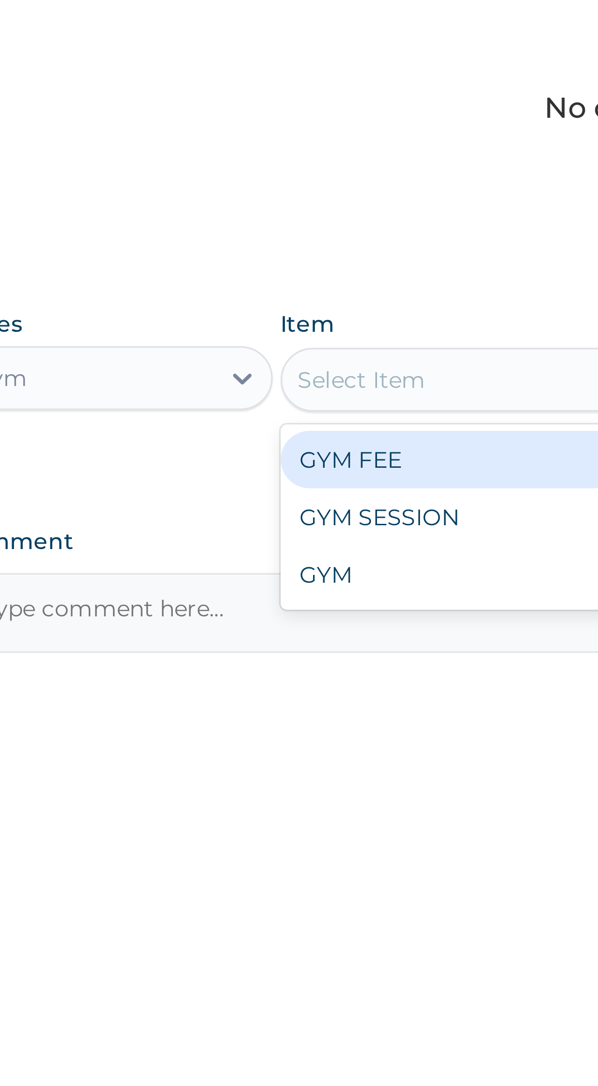
click at [246, 511] on div "GYM FEE" at bounding box center [306, 519] width 121 height 17
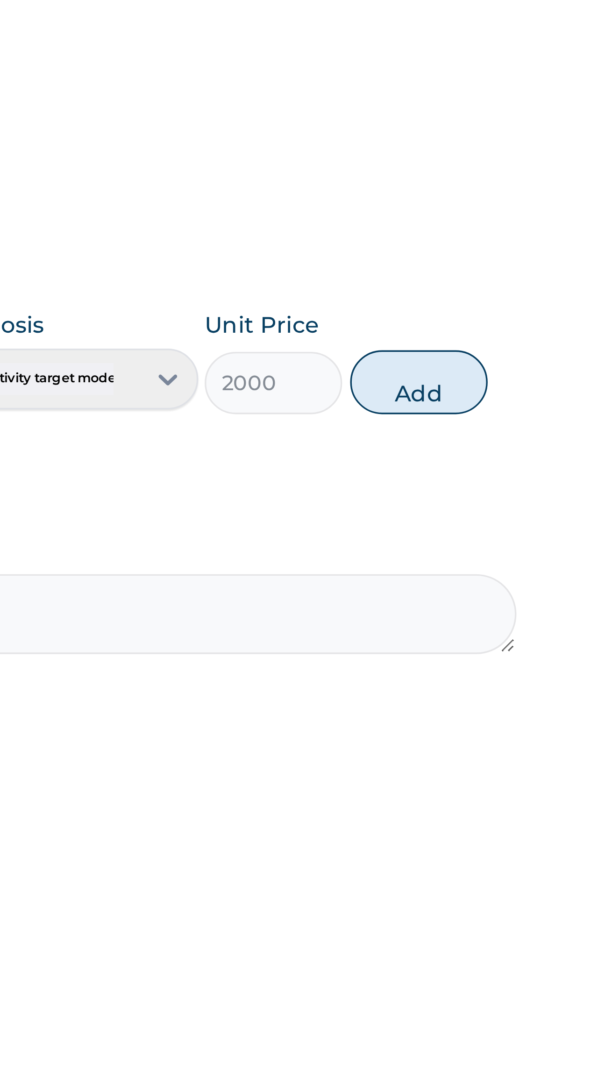
click at [506, 487] on button "Add" at bounding box center [526, 496] width 41 height 19
type input "0"
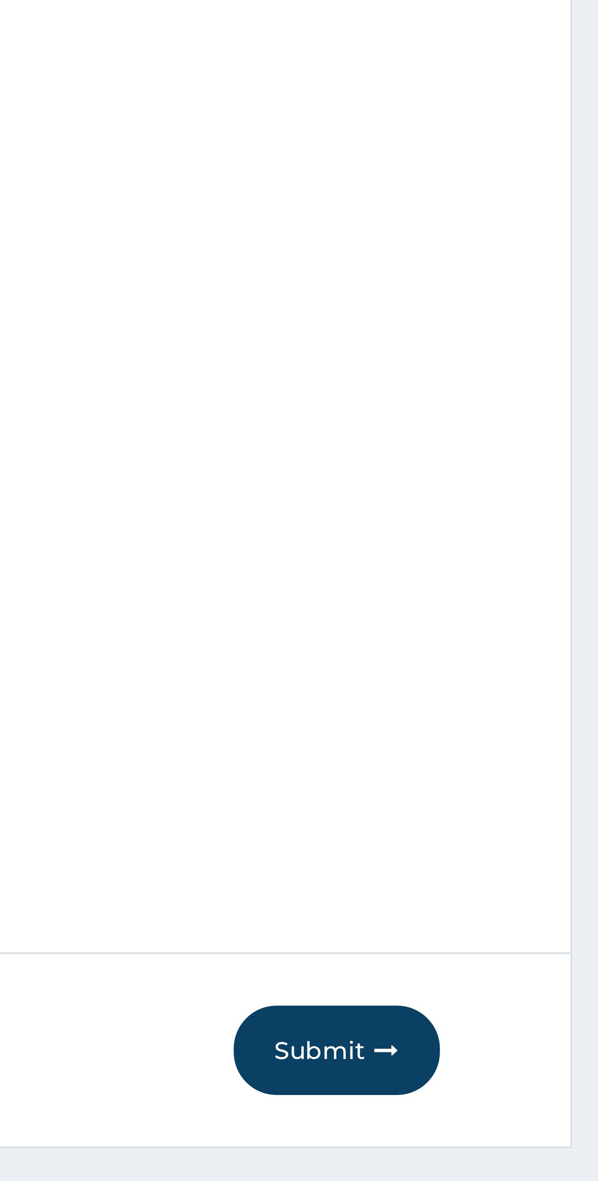
click at [537, 987] on icon "button" at bounding box center [540, 990] width 7 height 7
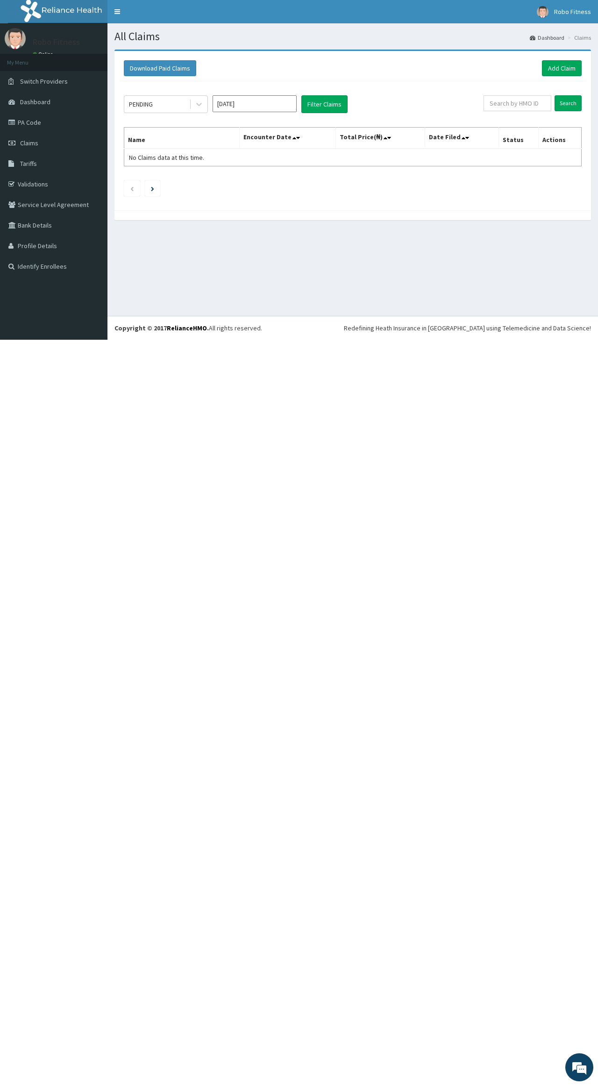
click at [561, 75] on link "Add Claim" at bounding box center [562, 68] width 40 height 16
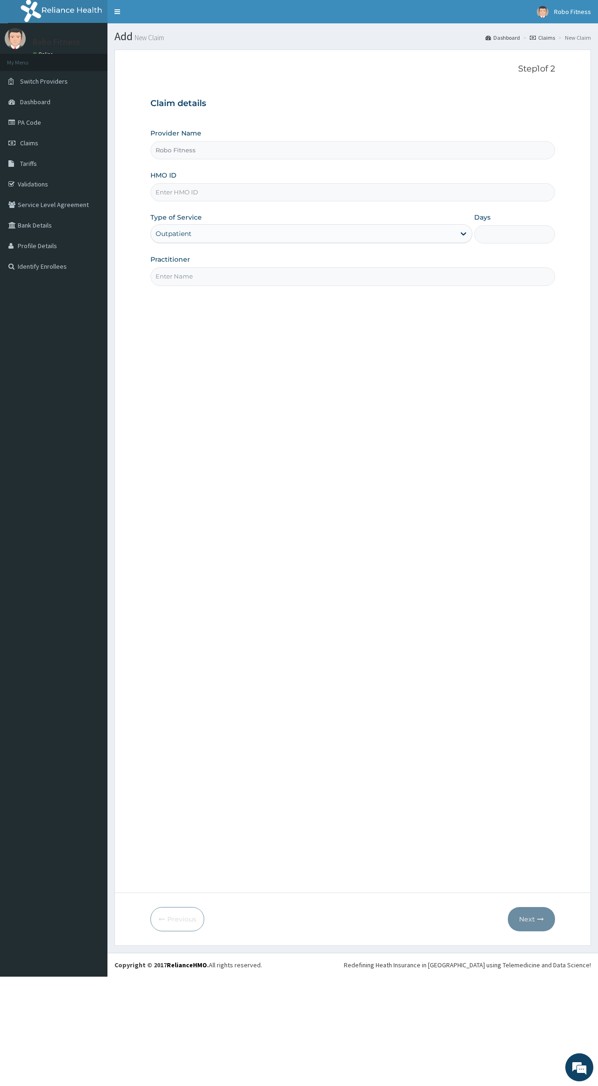
type input "Robo Fitness"
type input "1"
click at [178, 194] on input "HMO ID" at bounding box center [352, 192] width 404 height 18
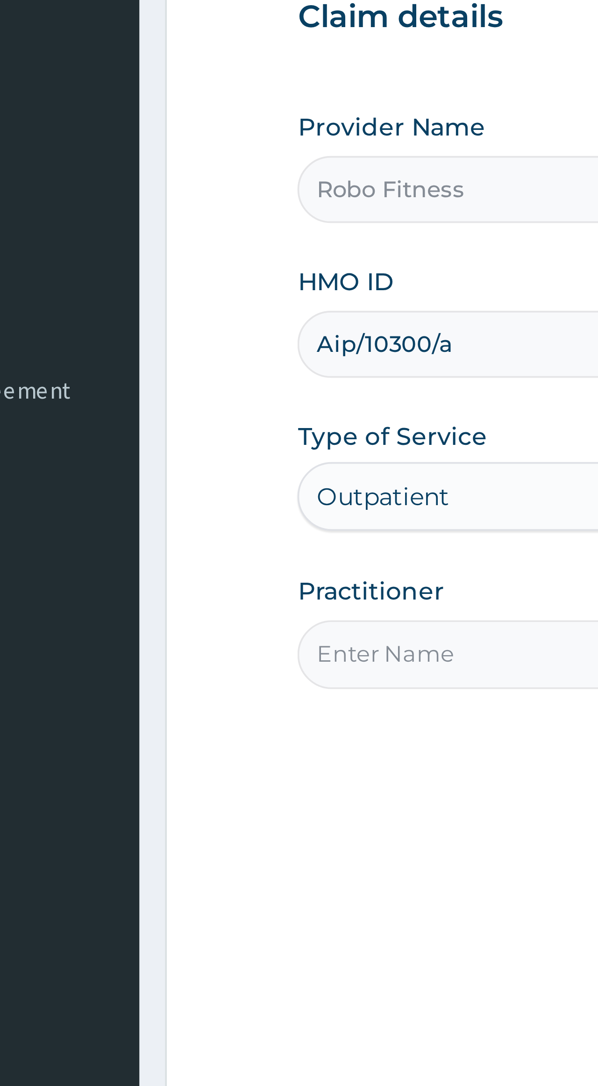
type input "Aip/10300/a"
click at [150, 267] on input "Practitioner" at bounding box center [352, 276] width 404 height 18
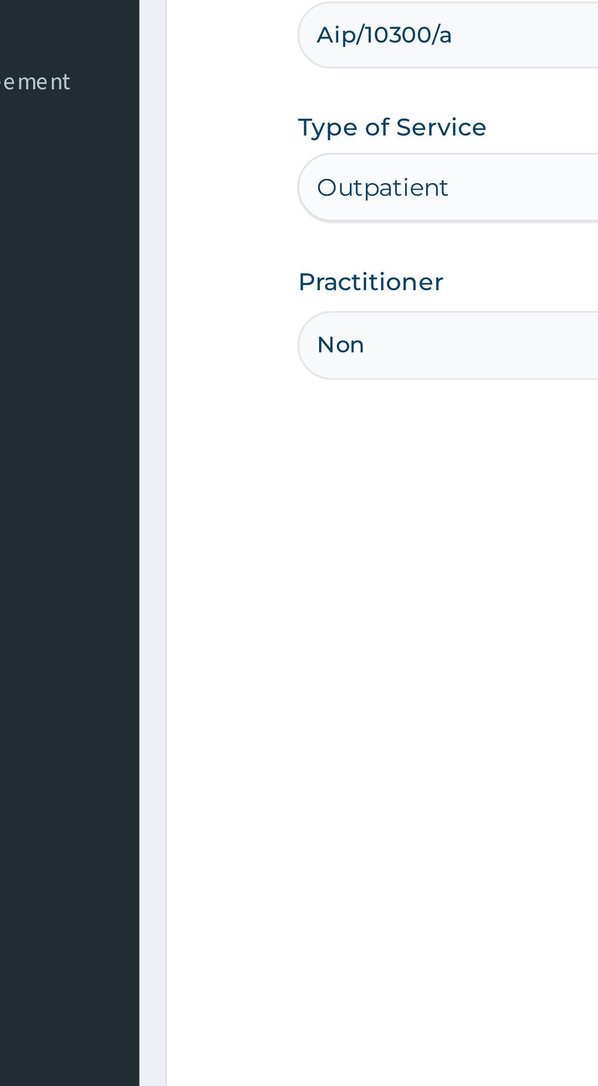
type input "Non"
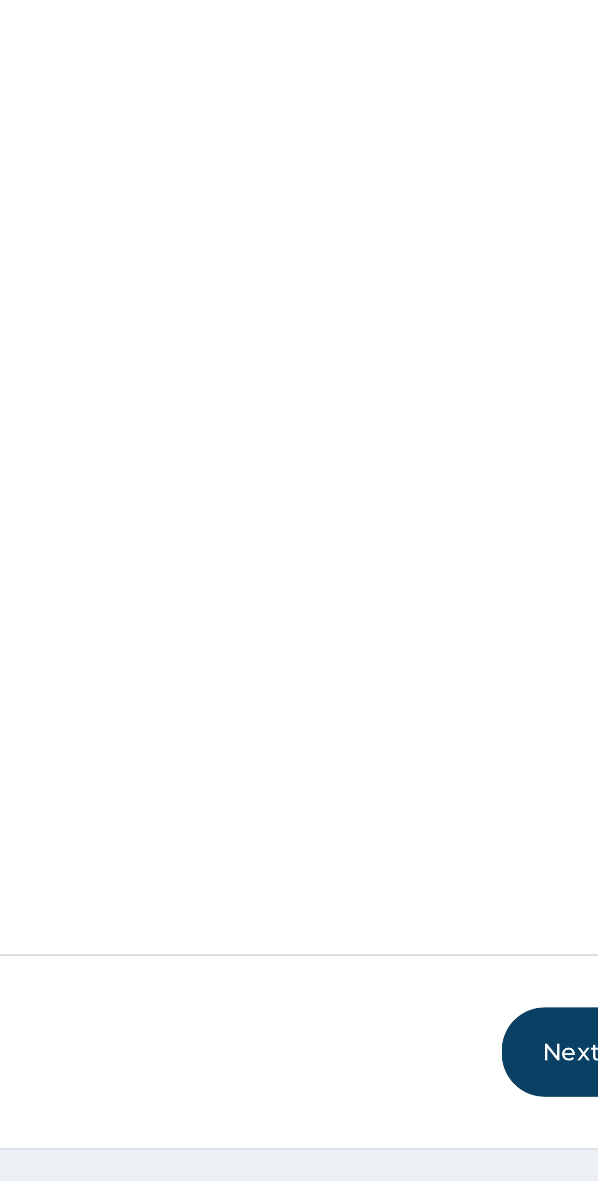
click at [508, 978] on button "Next" at bounding box center [531, 990] width 47 height 24
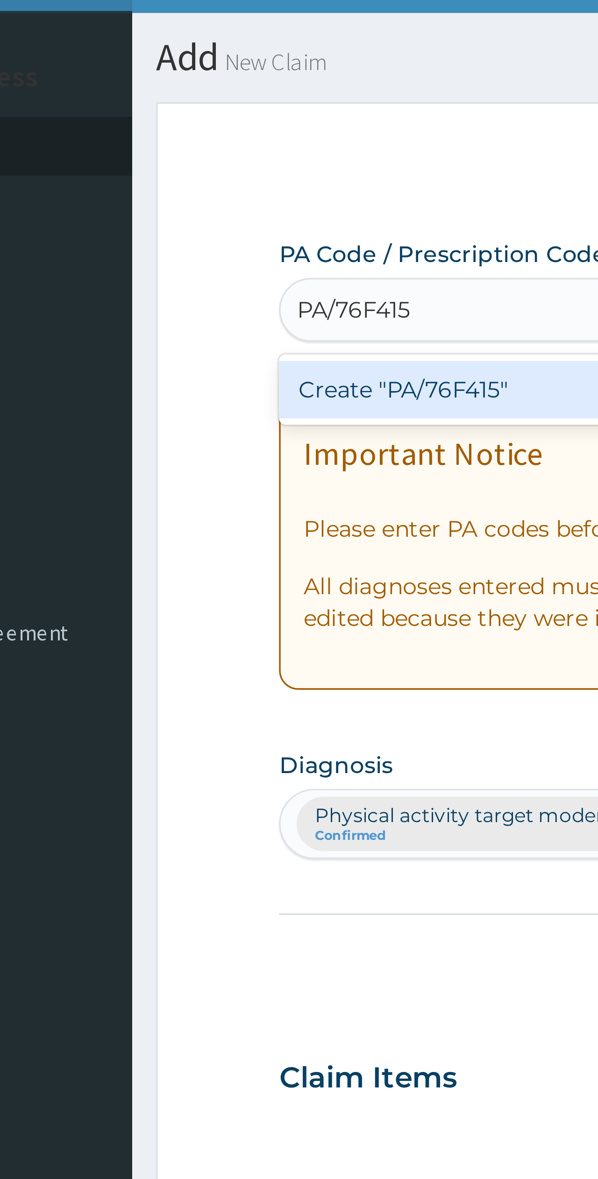
click at [159, 125] on div "Create "PA/76F415"" at bounding box center [286, 133] width 272 height 17
type input "PA/76F415"
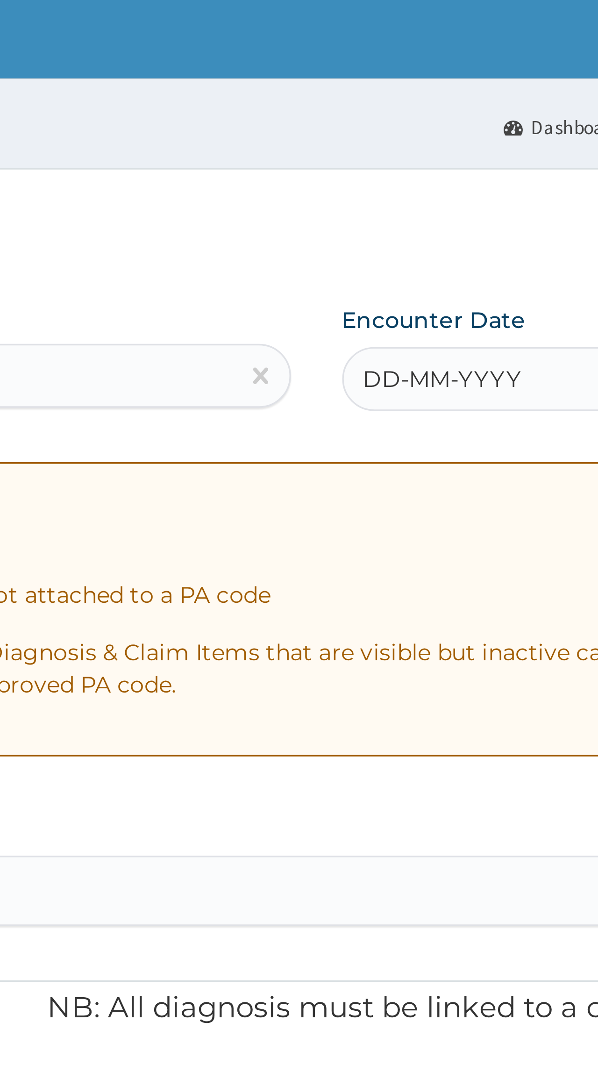
click at [438, 116] on div "DD-MM-YYYY" at bounding box center [496, 111] width 117 height 19
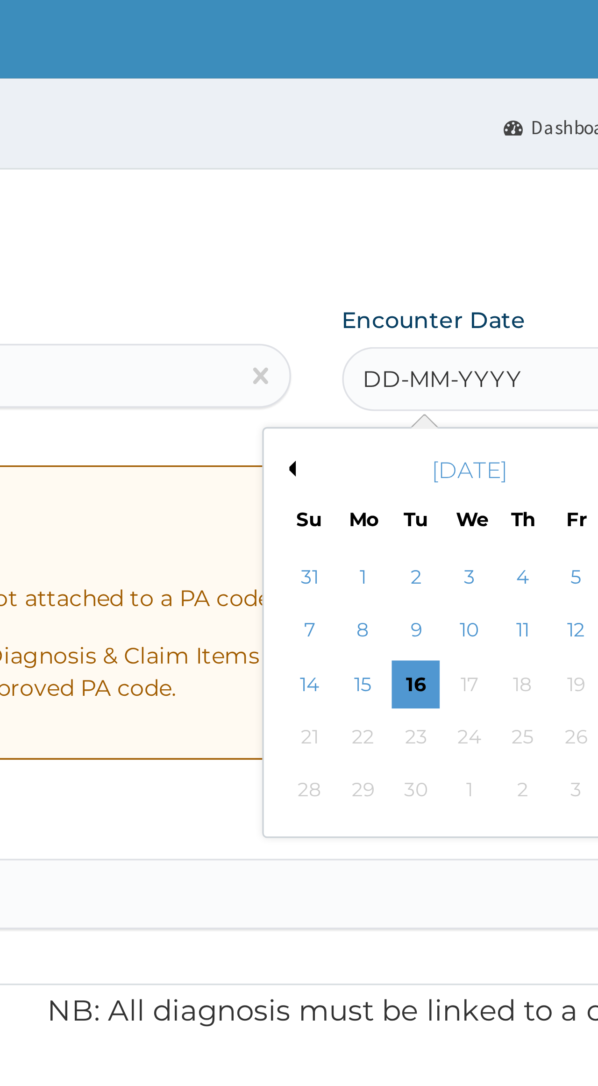
click at [453, 205] on div "16" at bounding box center [460, 200] width 14 height 14
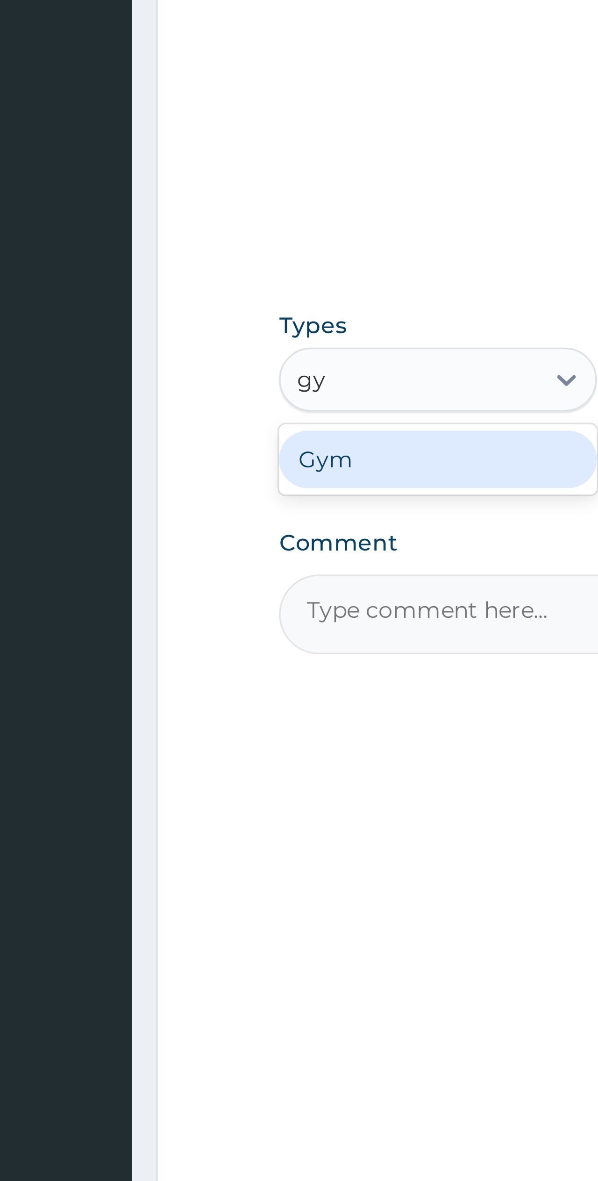
click at [150, 510] on div "Gym" at bounding box center [196, 518] width 93 height 17
type input "gy"
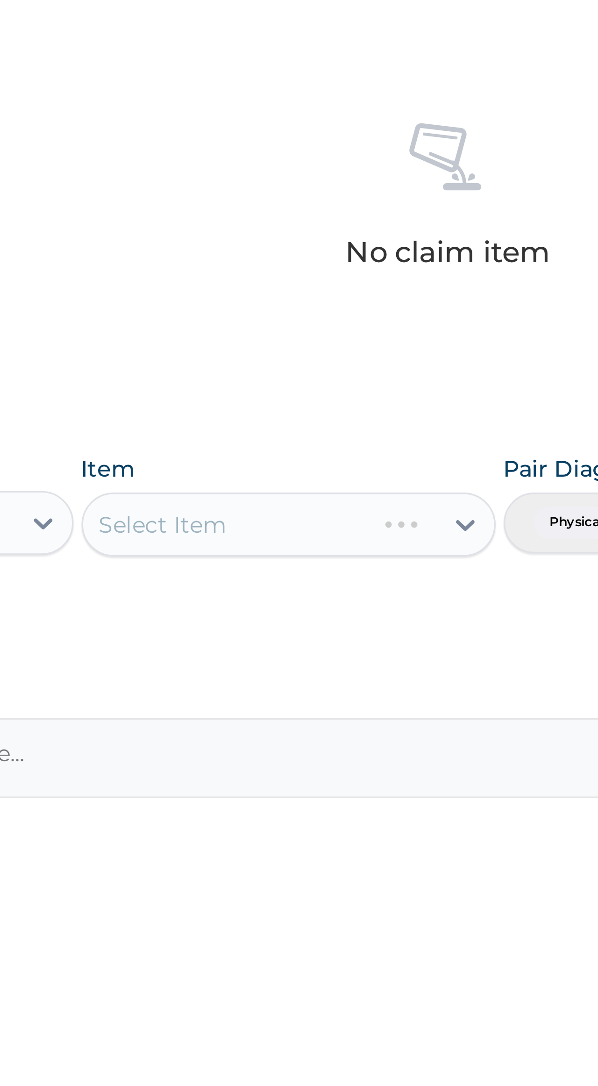
click at [246, 488] on div "Select Item" at bounding box center [288, 495] width 84 height 15
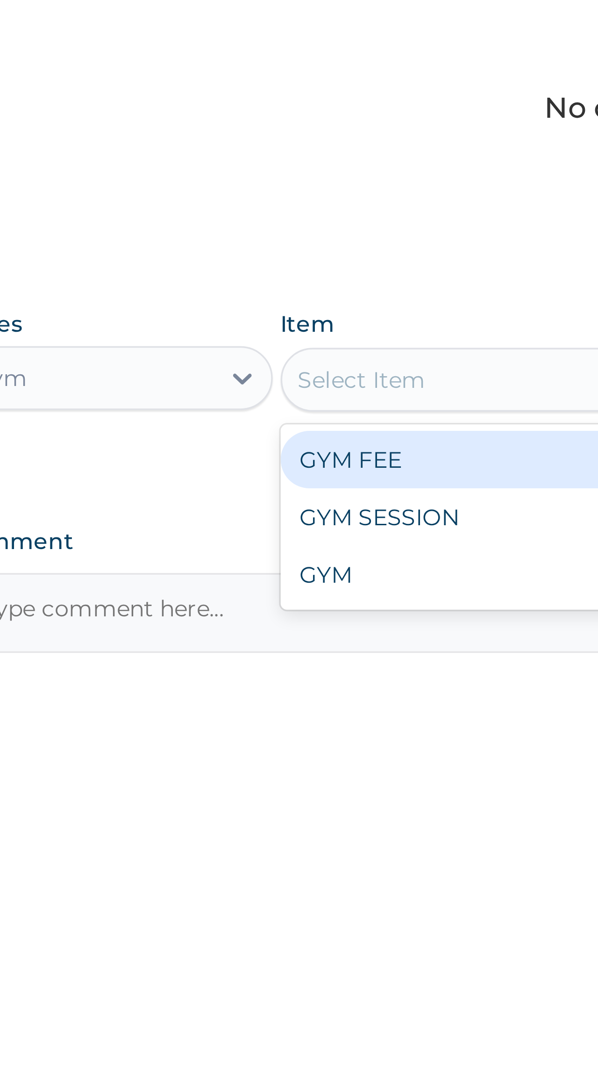
click at [246, 511] on div "GYM FEE" at bounding box center [306, 519] width 121 height 17
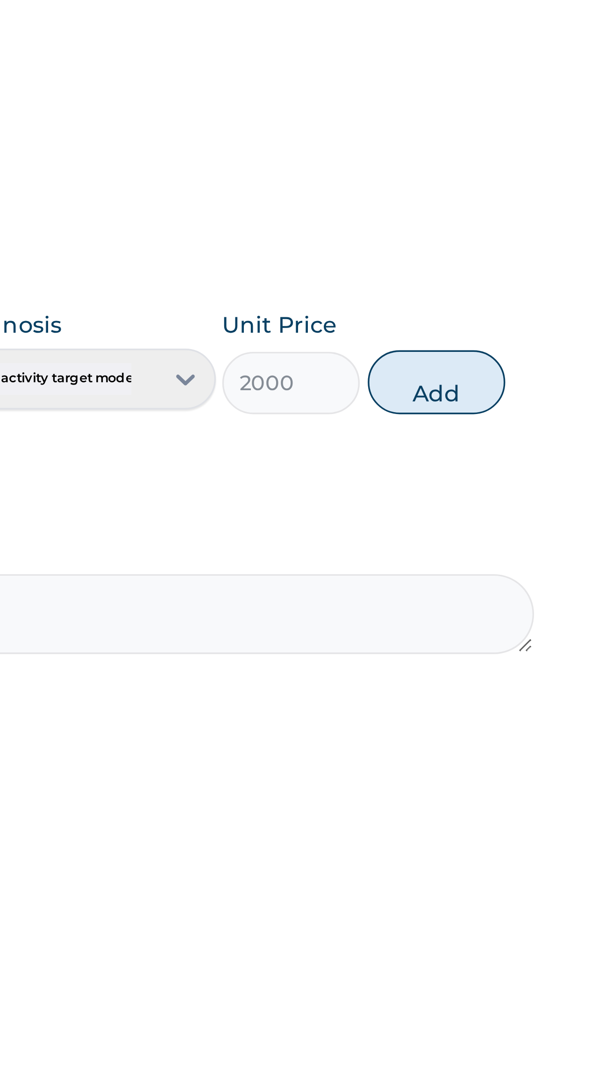
click at [506, 487] on button "Add" at bounding box center [526, 496] width 41 height 19
type input "0"
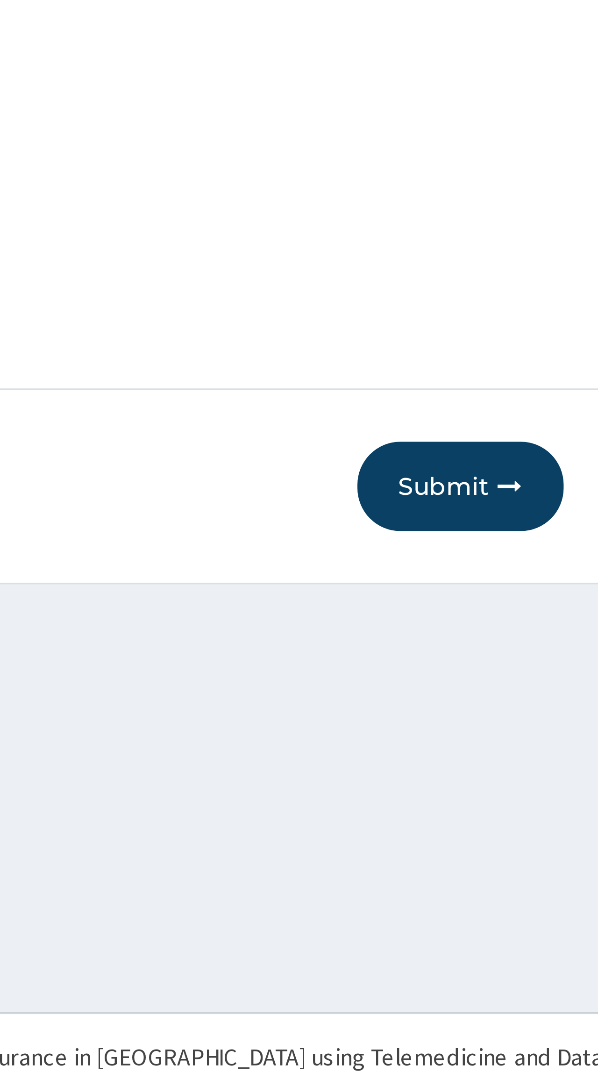
click at [537, 916] on icon "button" at bounding box center [540, 919] width 7 height 7
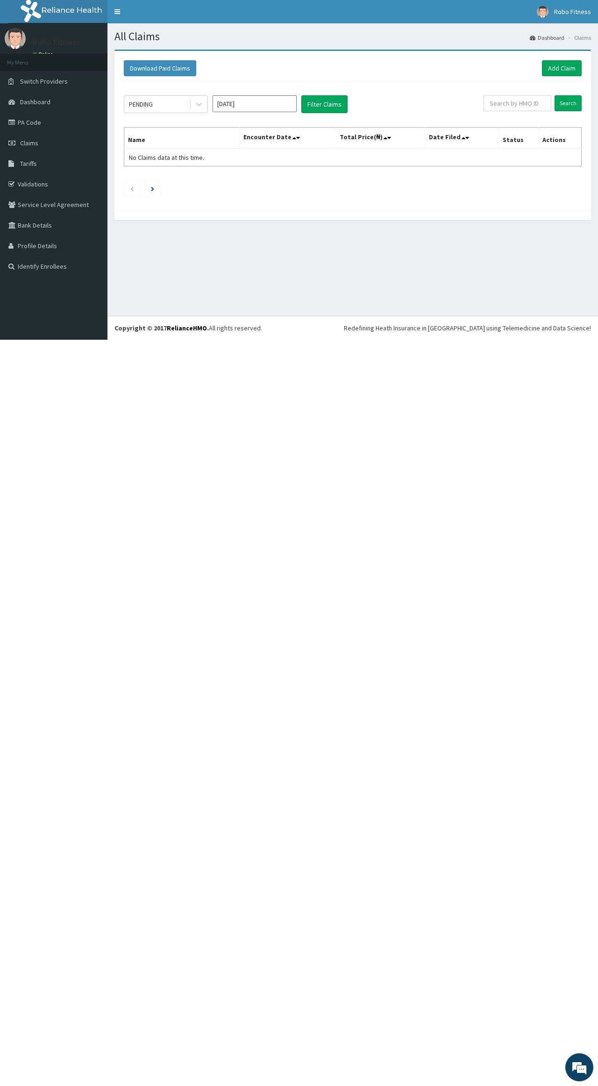
click at [562, 72] on link "Add Claim" at bounding box center [562, 68] width 40 height 16
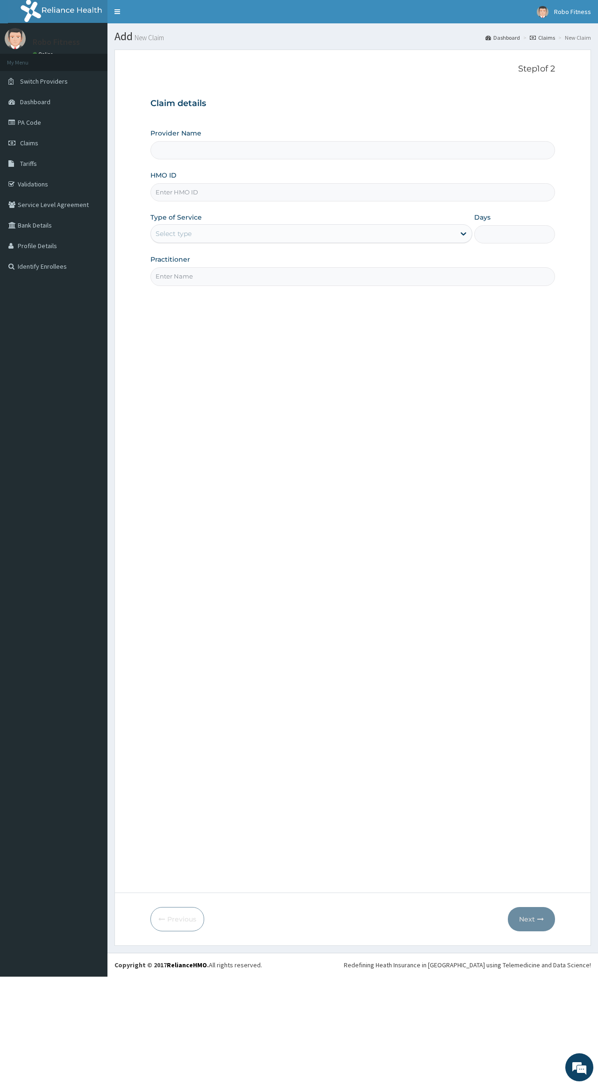
click at [220, 199] on input "HMO ID" at bounding box center [352, 192] width 404 height 18
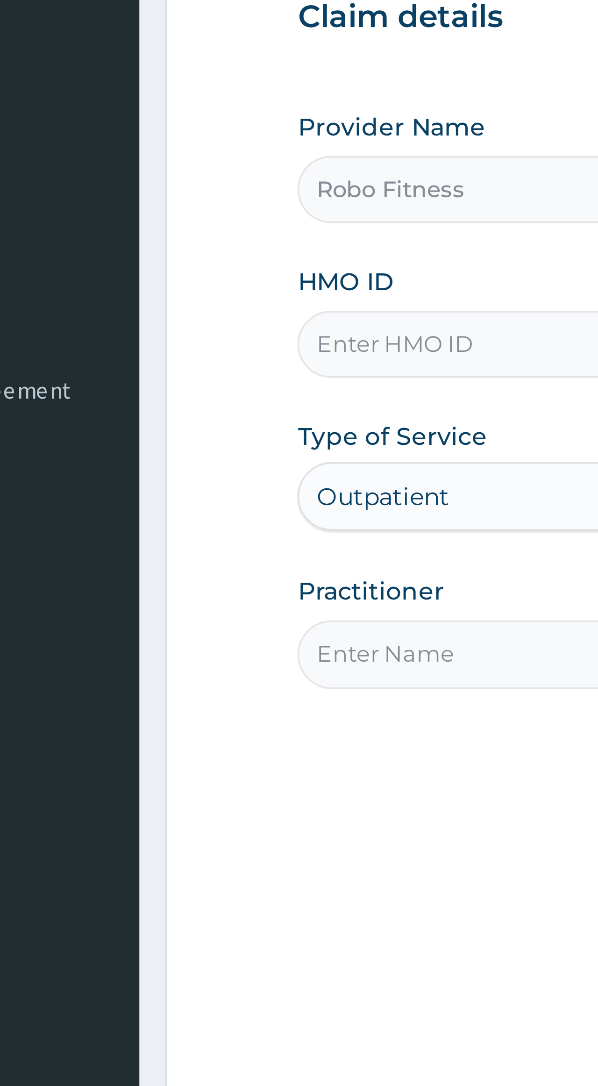
type input "Robo Fitness"
type input "1"
type input "Pgl/10163/a"
click at [150, 267] on input "Practitioner" at bounding box center [352, 276] width 404 height 18
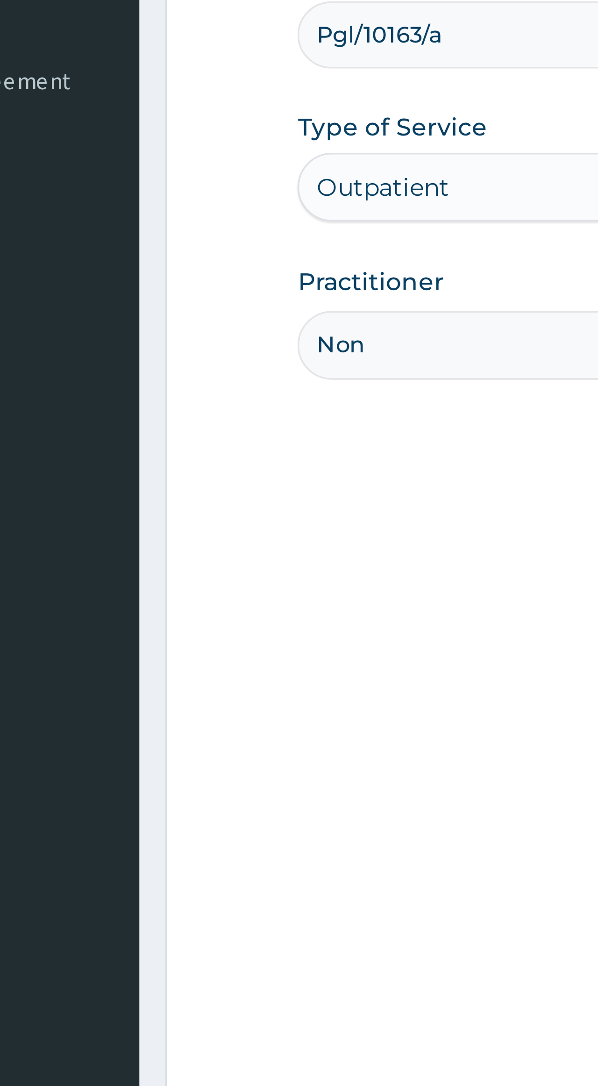
type input "Non"
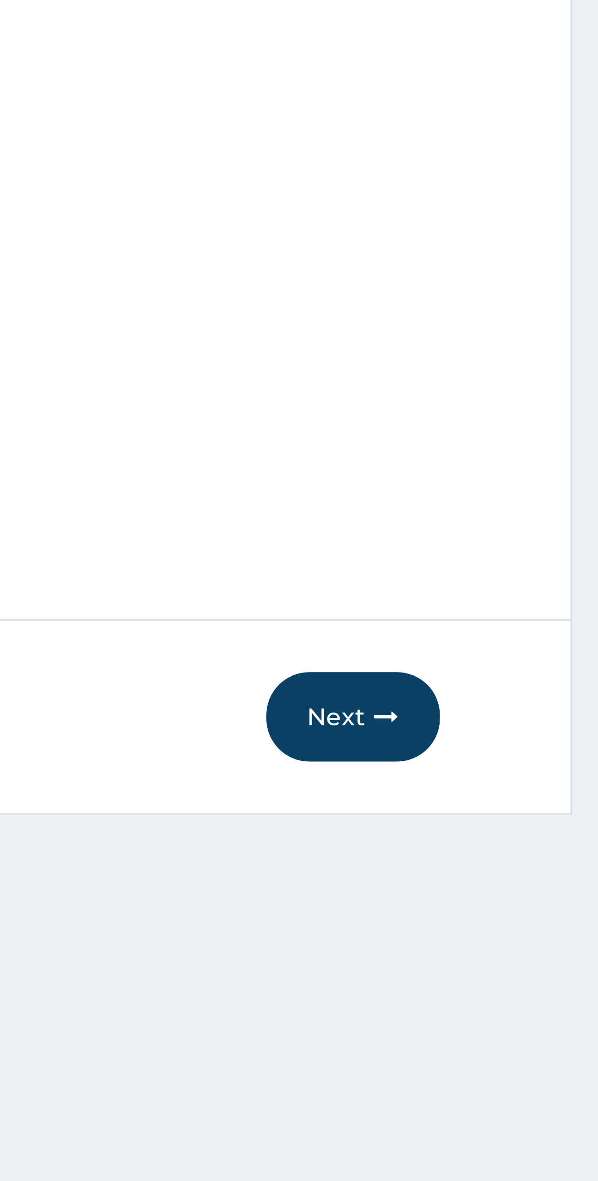
click at [537, 987] on icon "button" at bounding box center [540, 990] width 7 height 7
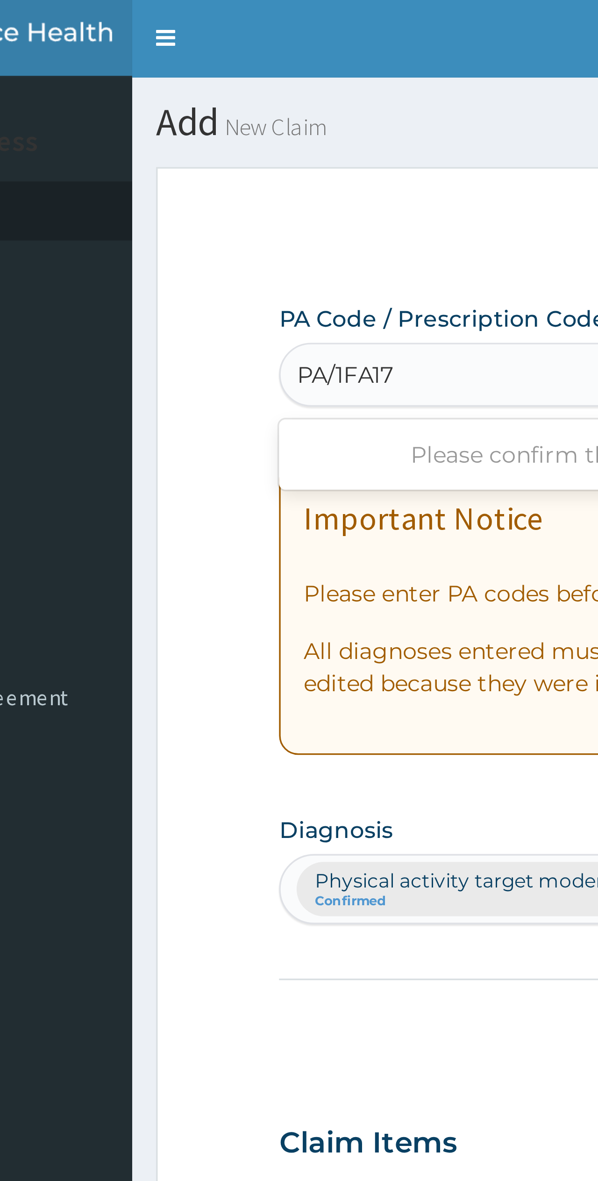
type input "PA/1FA17D"
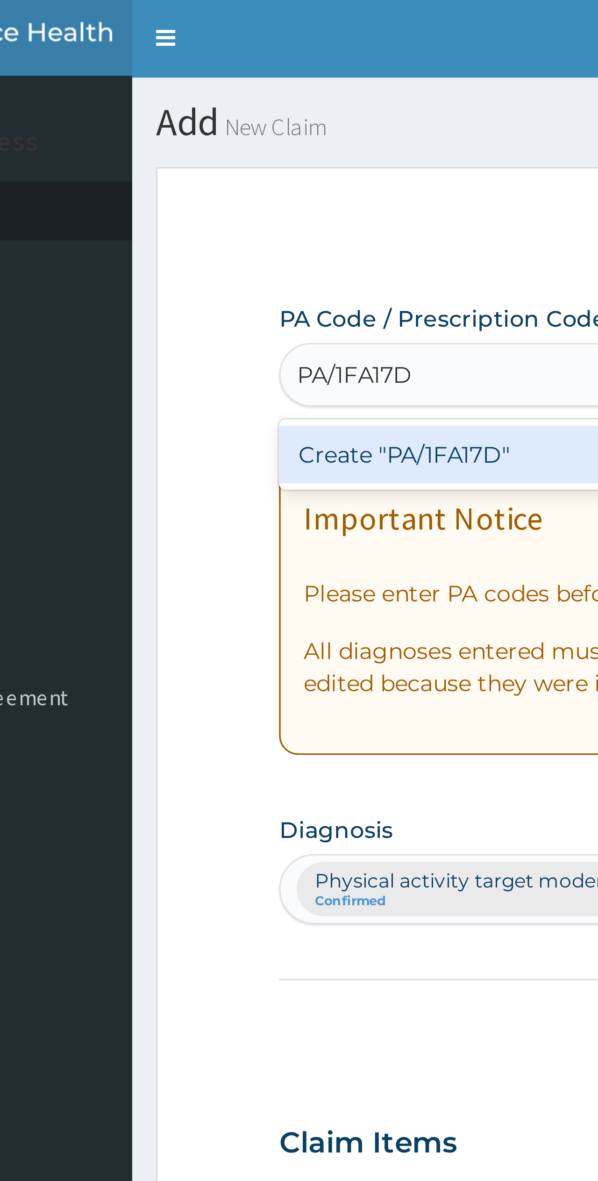
click at [150, 130] on div "Create "PA/1FA17D"" at bounding box center [286, 133] width 272 height 17
